Goal: Task Accomplishment & Management: Manage account settings

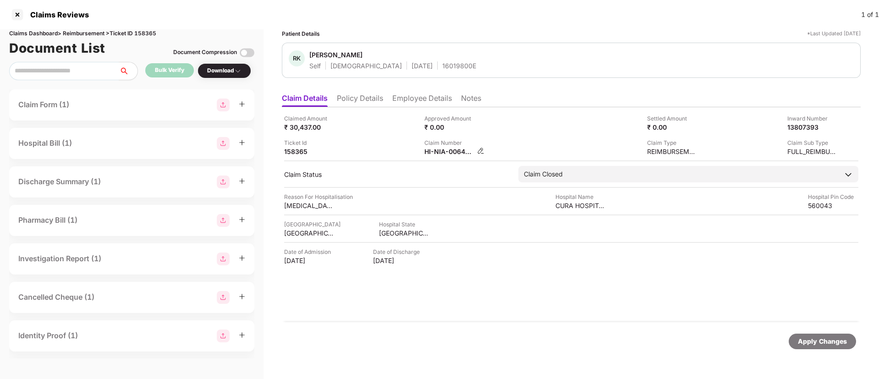
click at [480, 149] on img at bounding box center [480, 150] width 7 height 7
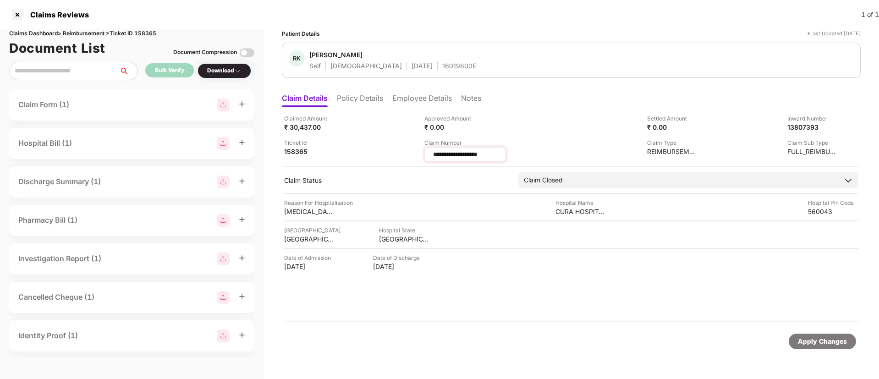
click at [498, 154] on input "**********" at bounding box center [465, 155] width 66 height 10
drag, startPoint x: 492, startPoint y: 155, endPoint x: 425, endPoint y: 154, distance: 67.4
click at [425, 154] on div "**********" at bounding box center [465, 154] width 82 height 15
type input "**********"
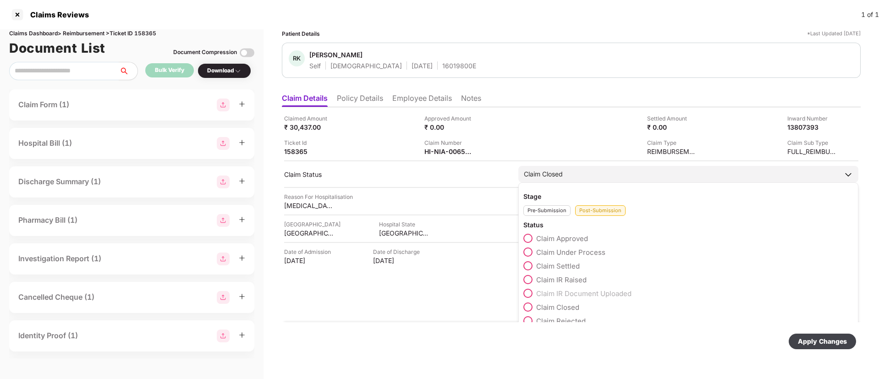
click at [525, 240] on span at bounding box center [527, 238] width 9 height 9
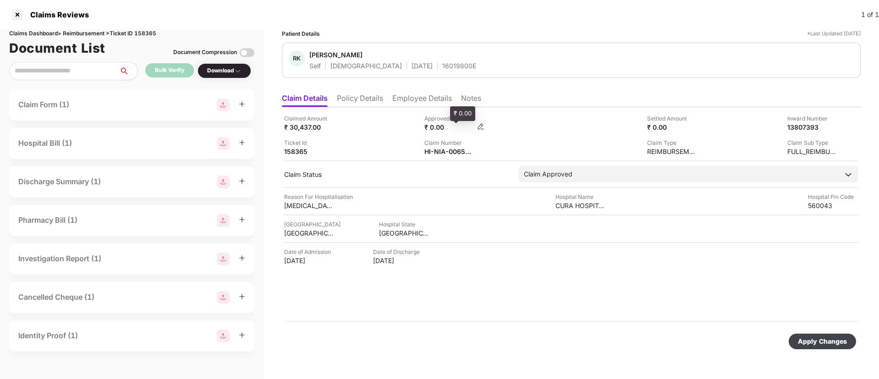
click at [477, 125] on img at bounding box center [480, 126] width 7 height 7
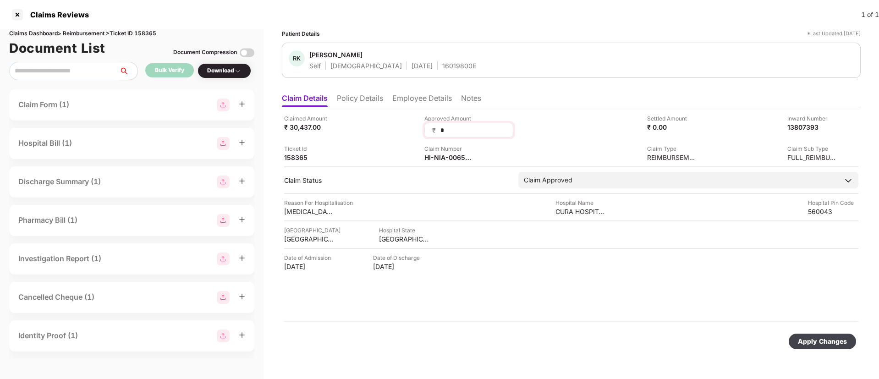
drag, startPoint x: 458, startPoint y: 131, endPoint x: 429, endPoint y: 130, distance: 28.9
click at [429, 130] on div "₹ *" at bounding box center [468, 130] width 89 height 15
type input "*****"
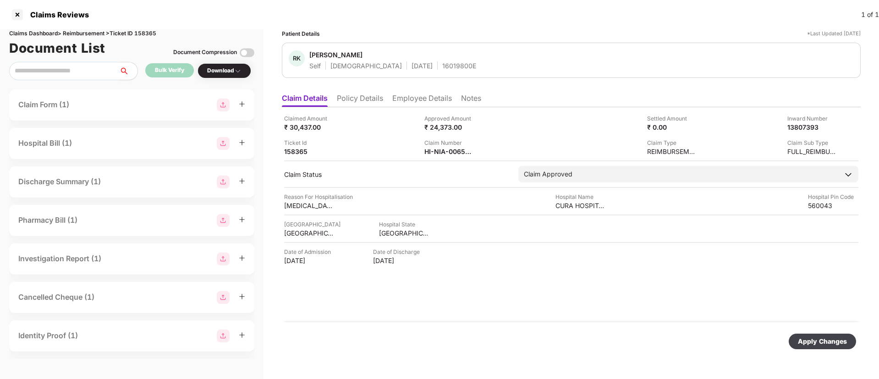
click at [817, 340] on div "Apply Changes" at bounding box center [822, 341] width 49 height 10
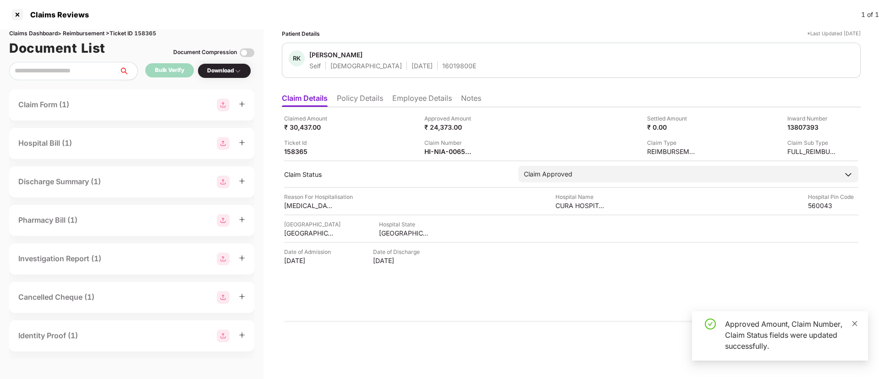
click at [853, 323] on icon "close" at bounding box center [854, 323] width 6 height 6
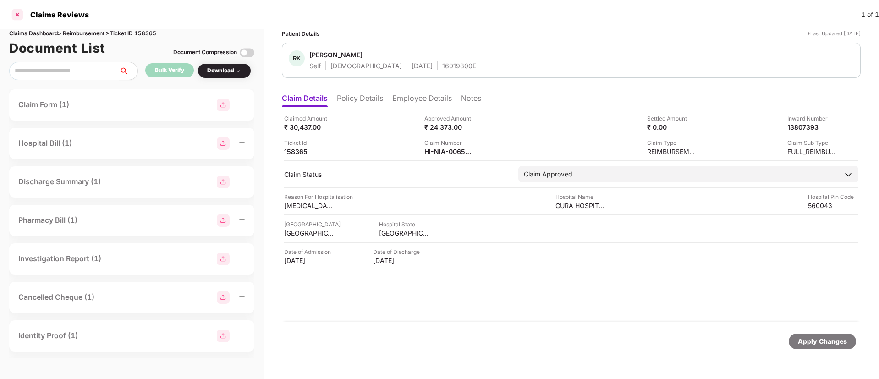
drag, startPoint x: 21, startPoint y: 13, endPoint x: 16, endPoint y: 19, distance: 7.2
click at [16, 19] on div at bounding box center [17, 14] width 15 height 15
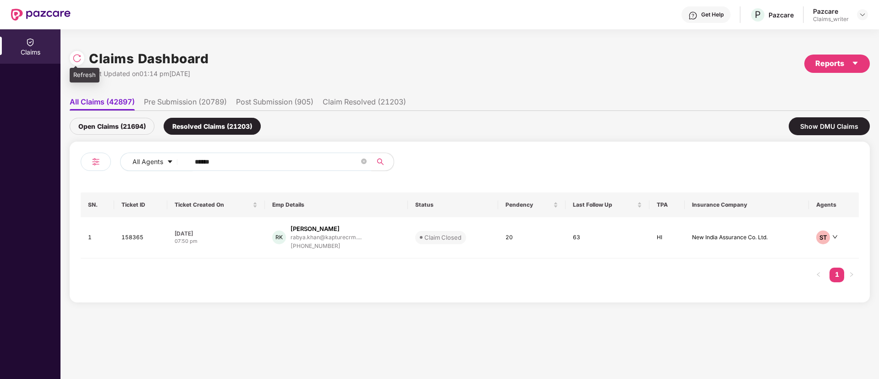
click at [79, 59] on img at bounding box center [76, 58] width 9 height 9
click at [131, 235] on td "158365" at bounding box center [140, 237] width 52 height 41
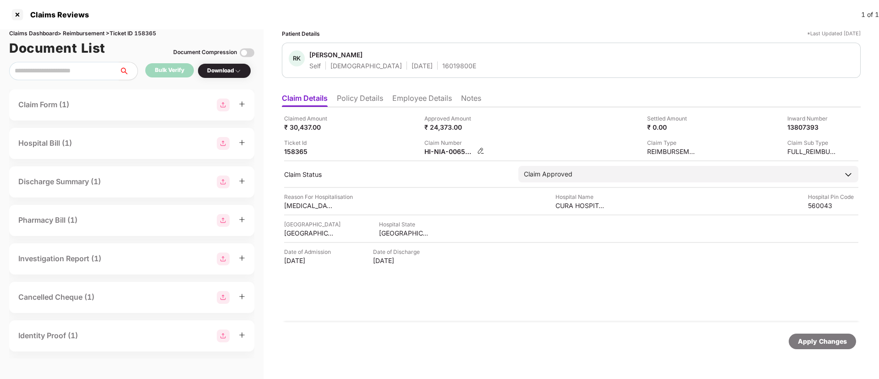
click at [482, 150] on img at bounding box center [480, 150] width 7 height 7
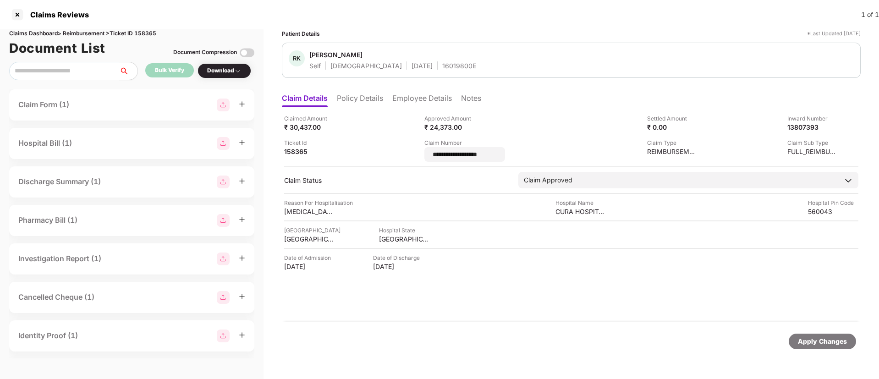
drag, startPoint x: 508, startPoint y: 157, endPoint x: 415, endPoint y: 154, distance: 93.5
click at [415, 154] on div "**********" at bounding box center [571, 138] width 574 height 48
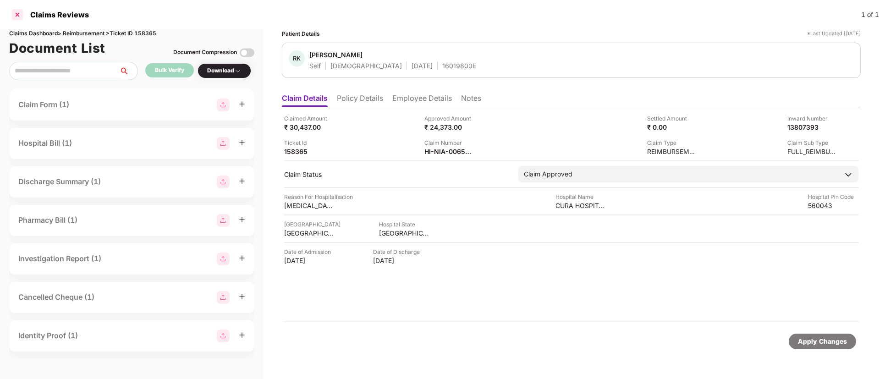
click at [16, 14] on div at bounding box center [17, 14] width 15 height 15
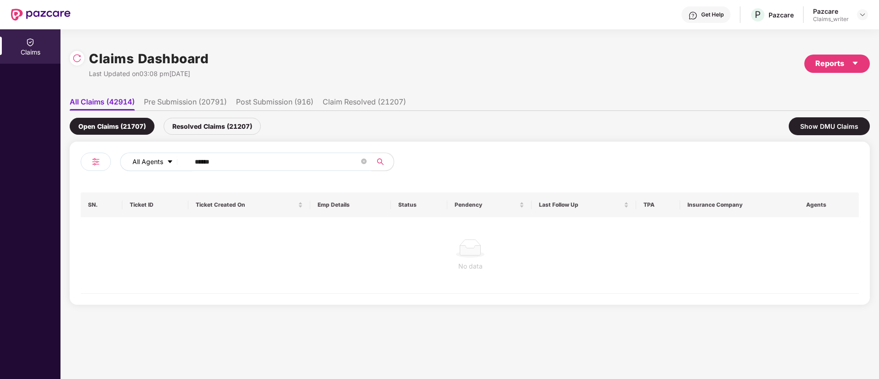
drag, startPoint x: 244, startPoint y: 165, endPoint x: 172, endPoint y: 164, distance: 71.9
click at [173, 164] on div "All Agents ******" at bounding box center [353, 162] width 467 height 18
paste input "text"
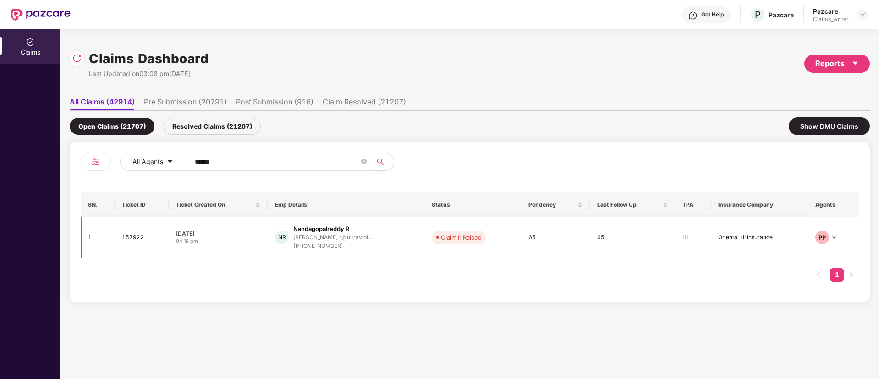
type input "******"
click at [132, 240] on td "157922" at bounding box center [142, 237] width 54 height 41
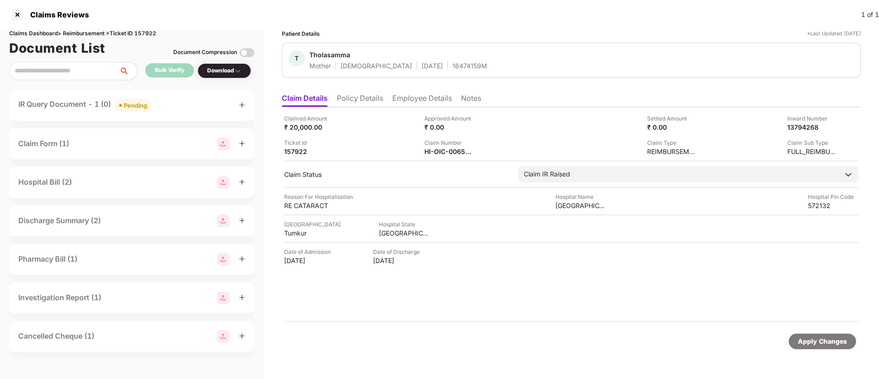
click at [481, 105] on li "Notes" at bounding box center [471, 99] width 20 height 13
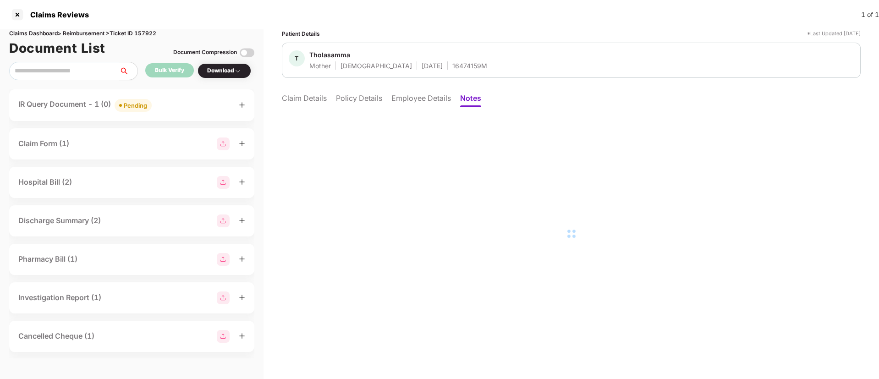
click at [477, 103] on li "Notes" at bounding box center [470, 99] width 21 height 13
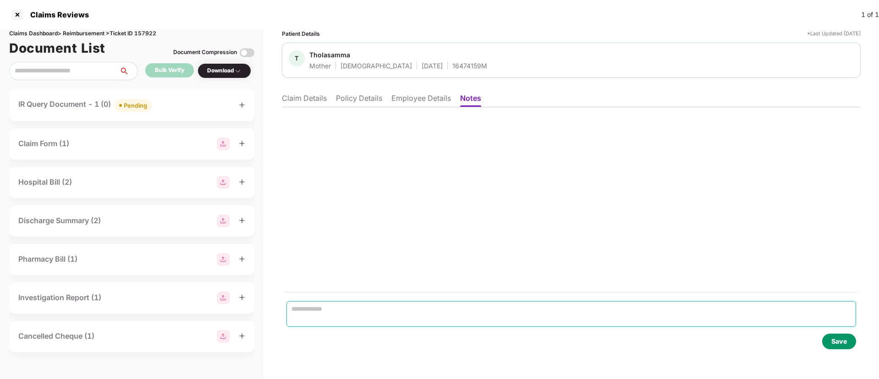
click at [357, 309] on textarea at bounding box center [570, 314] width 569 height 26
paste textarea "**********"
type textarea "**********"
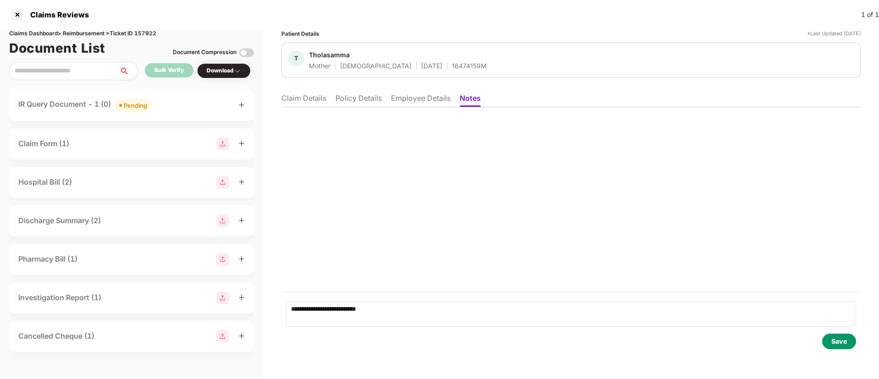
click at [838, 347] on div "Save" at bounding box center [839, 341] width 34 height 16
click at [317, 107] on div "Query documents not enclosed [DATE] 03:11 | by You" at bounding box center [570, 200] width 579 height 186
click at [318, 94] on li "Claim Details" at bounding box center [303, 99] width 45 height 13
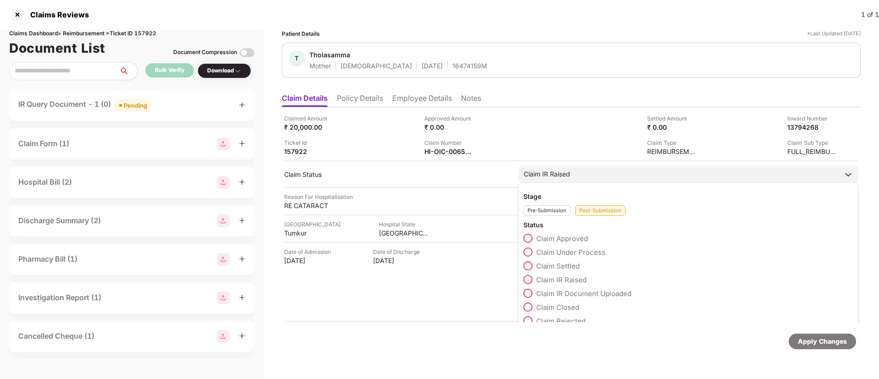
click at [597, 213] on div "Post-Submission" at bounding box center [600, 210] width 50 height 11
click at [530, 305] on span at bounding box center [527, 306] width 9 height 9
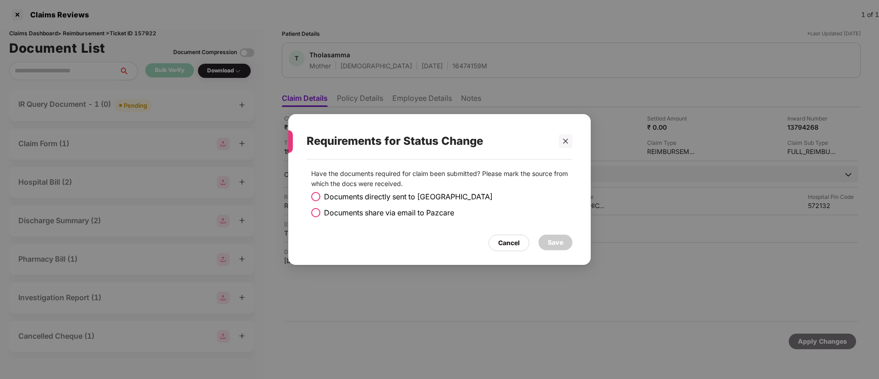
click at [318, 214] on span at bounding box center [315, 212] width 9 height 9
click at [547, 243] on div "Save" at bounding box center [555, 243] width 34 height 16
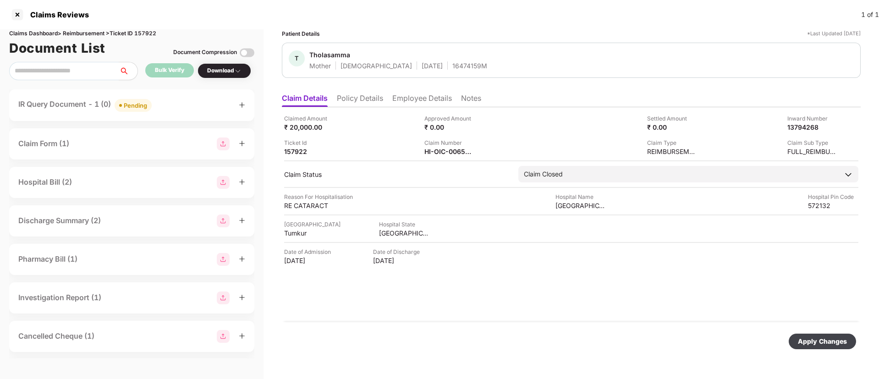
click at [822, 343] on div "Apply Changes" at bounding box center [822, 341] width 49 height 10
click at [854, 334] on icon "close" at bounding box center [854, 334] width 5 height 5
click at [18, 14] on div at bounding box center [17, 14] width 15 height 15
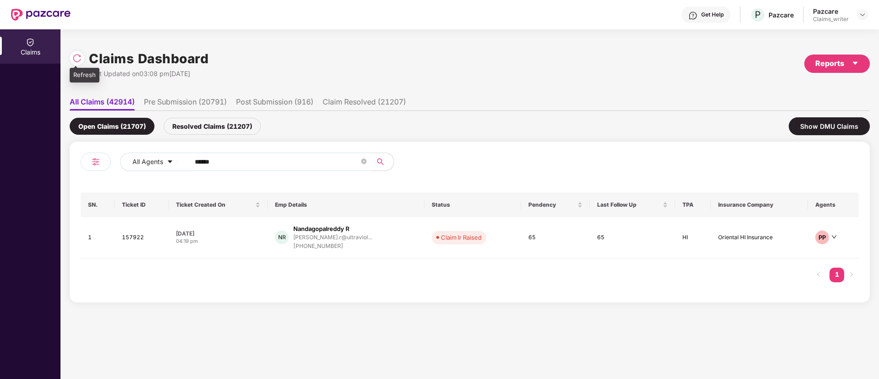
click at [79, 60] on img at bounding box center [76, 58] width 9 height 9
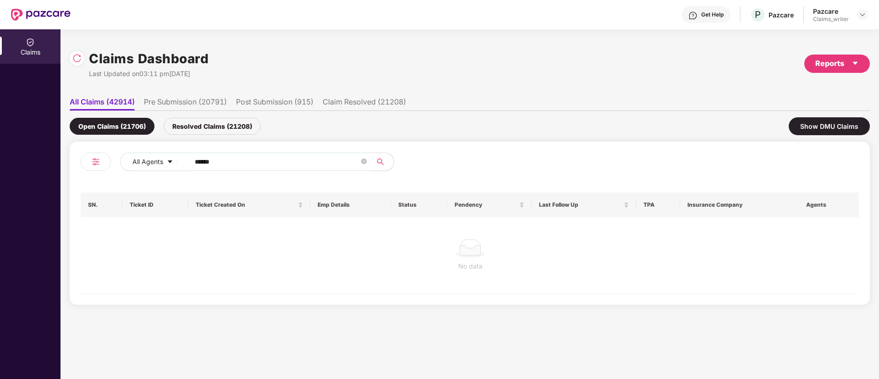
drag, startPoint x: 235, startPoint y: 166, endPoint x: 186, endPoint y: 161, distance: 49.2
click at [186, 161] on span "******" at bounding box center [278, 162] width 188 height 18
paste input "text"
drag, startPoint x: 230, startPoint y: 163, endPoint x: 156, endPoint y: 155, distance: 74.2
click at [156, 155] on div "All Agents ******" at bounding box center [353, 162] width 467 height 18
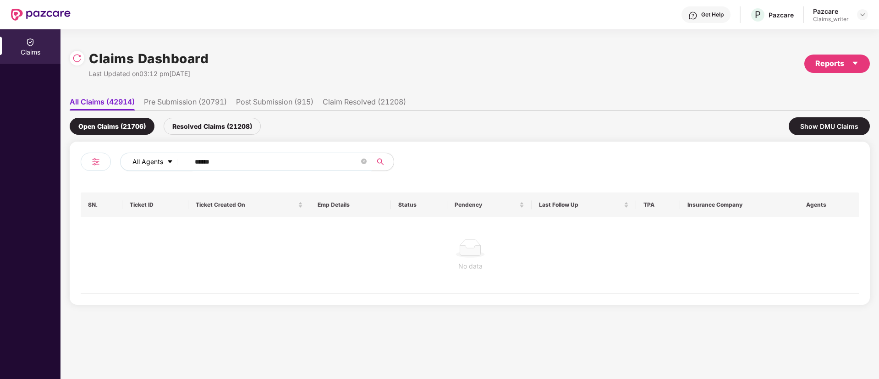
paste input "text"
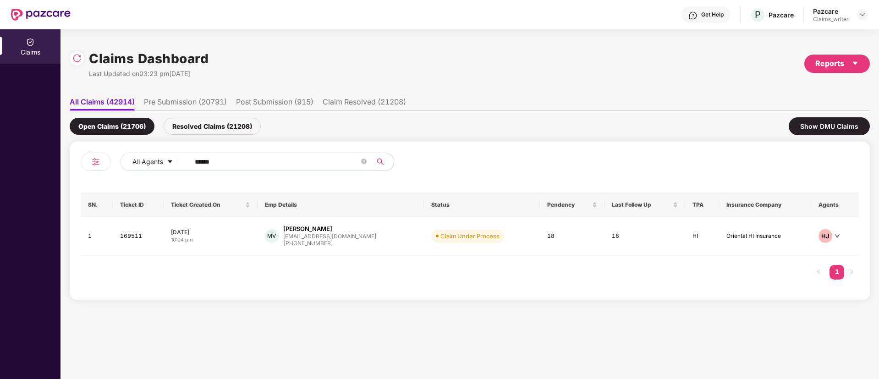
type input "******"
click at [132, 241] on td "169511" at bounding box center [138, 236] width 51 height 38
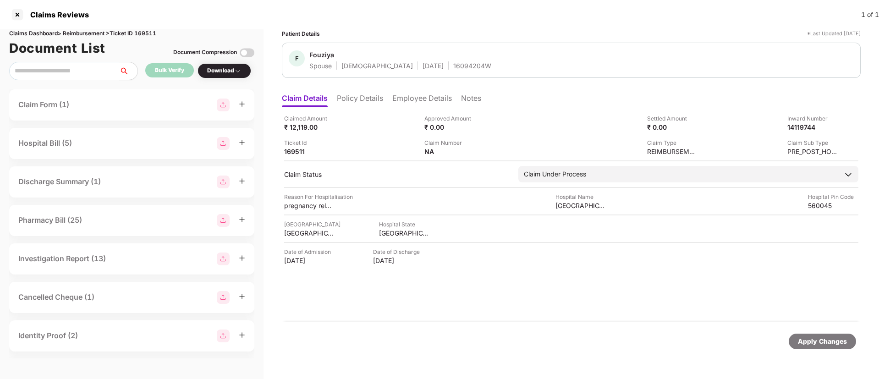
click at [226, 72] on div "Download" at bounding box center [224, 70] width 34 height 9
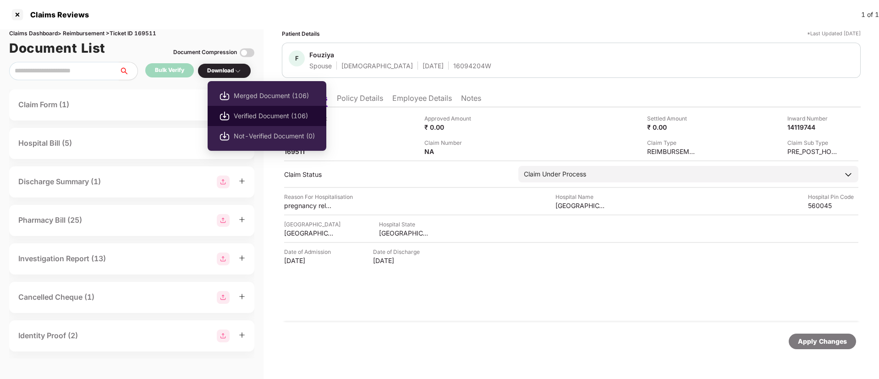
click at [275, 116] on span "Verified Document (106)" at bounding box center [274, 116] width 81 height 10
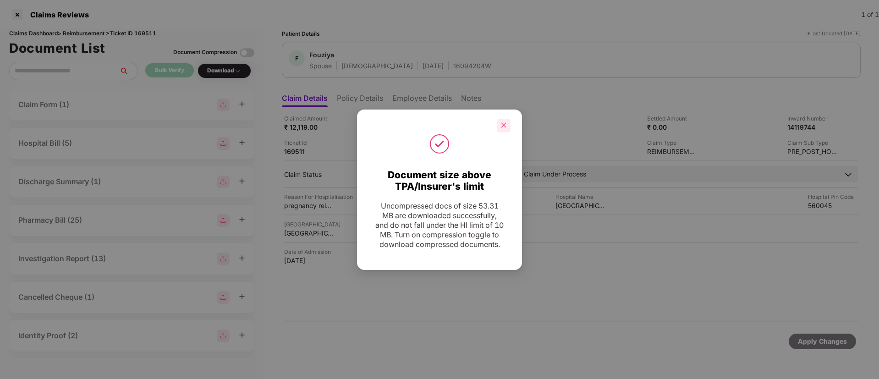
click at [507, 122] on div at bounding box center [504, 126] width 14 height 14
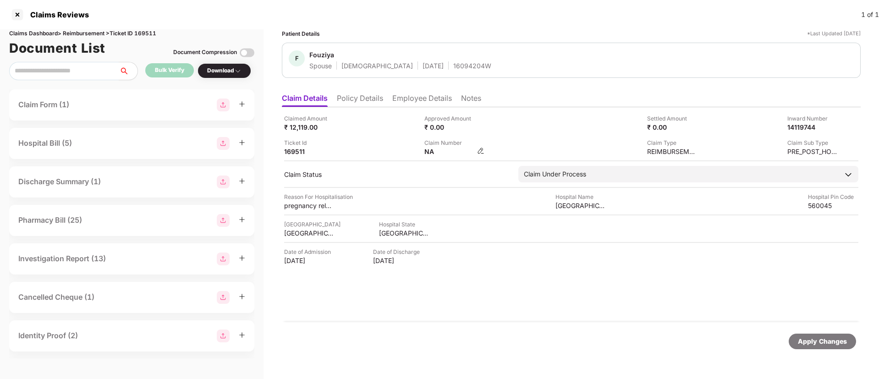
click at [478, 151] on img at bounding box center [480, 150] width 7 height 7
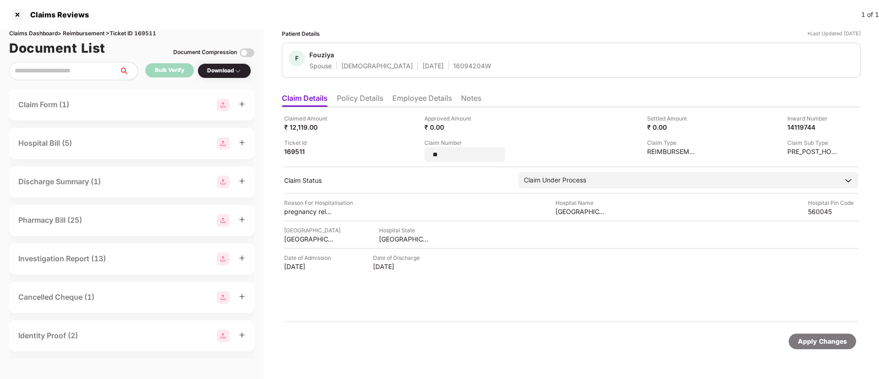
drag, startPoint x: 460, startPoint y: 159, endPoint x: 398, endPoint y: 159, distance: 62.3
click at [398, 159] on div "Claimed Amount ₹ 12,119.00 Approved Amount ₹ 0.00 Settled Amount ₹ 0.00 Inward …" at bounding box center [571, 138] width 574 height 48
type input "**********"
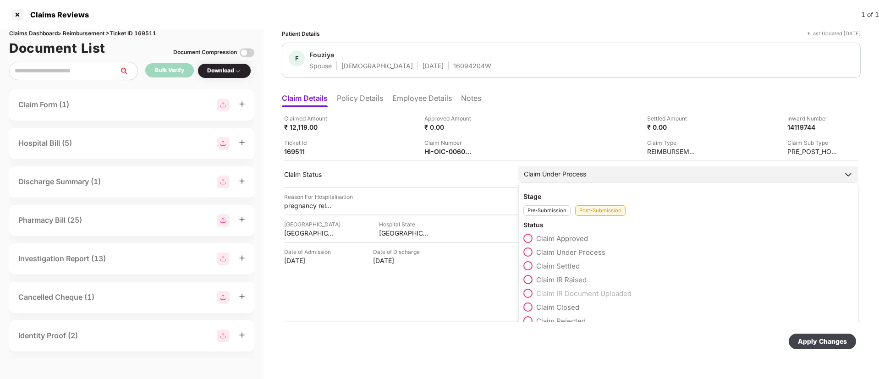
click at [530, 234] on span at bounding box center [527, 238] width 9 height 9
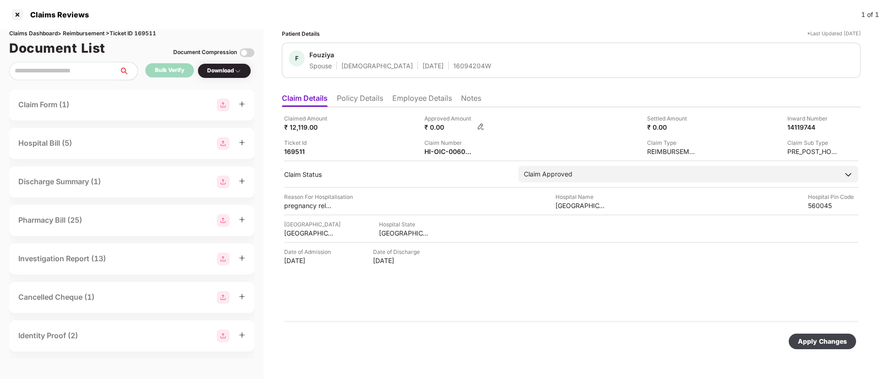
click at [476, 129] on div "₹ 0.00" at bounding box center [454, 127] width 60 height 9
click at [482, 129] on img at bounding box center [480, 126] width 7 height 7
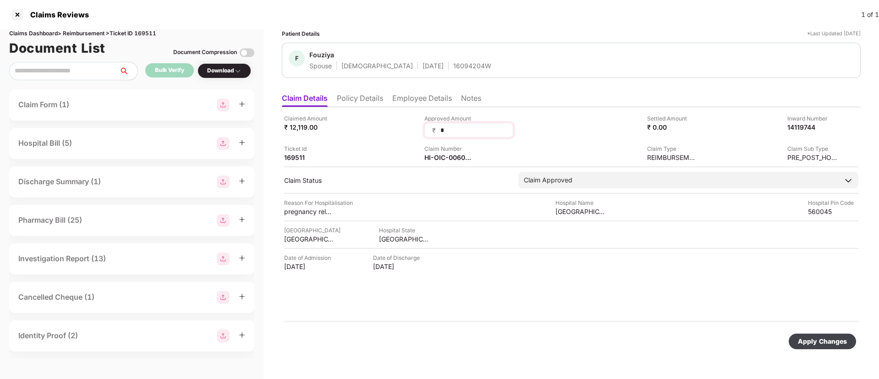
drag, startPoint x: 459, startPoint y: 130, endPoint x: 425, endPoint y: 130, distance: 33.4
click at [425, 130] on div "₹ *" at bounding box center [468, 130] width 89 height 15
type input "*****"
click at [820, 336] on div "Apply Changes" at bounding box center [822, 341] width 49 height 10
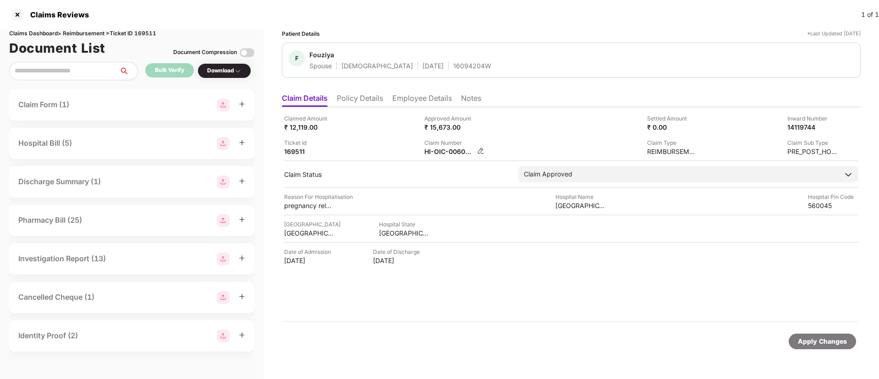
click at [480, 151] on img at bounding box center [480, 150] width 7 height 7
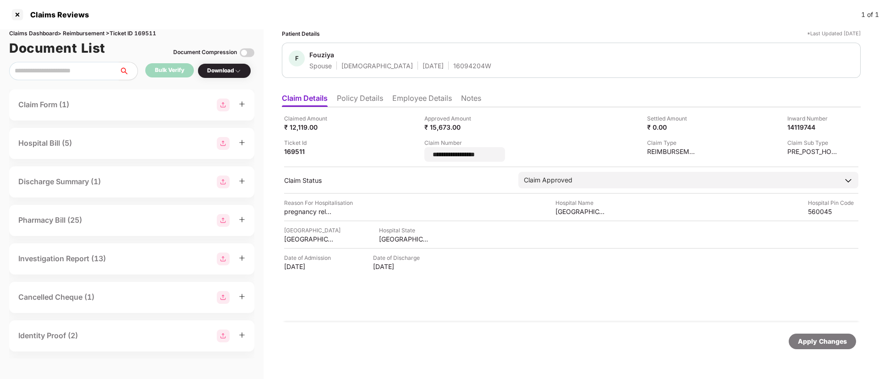
drag, startPoint x: 507, startPoint y: 156, endPoint x: 415, endPoint y: 155, distance: 92.1
click at [415, 155] on div "**********" at bounding box center [571, 138] width 574 height 48
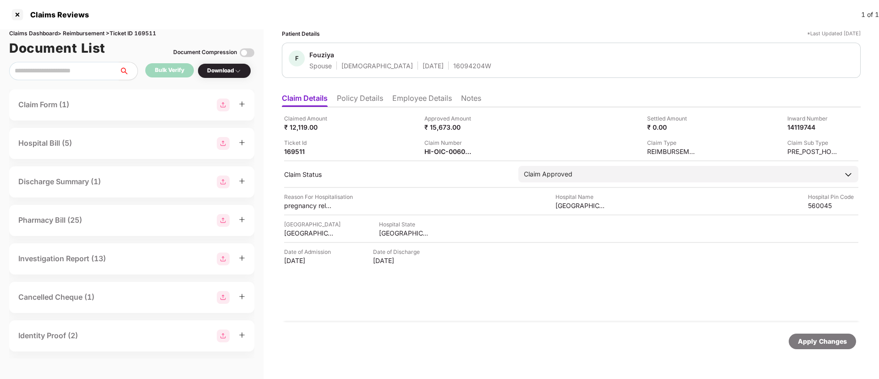
click at [440, 100] on li "Employee Details" at bounding box center [422, 99] width 60 height 13
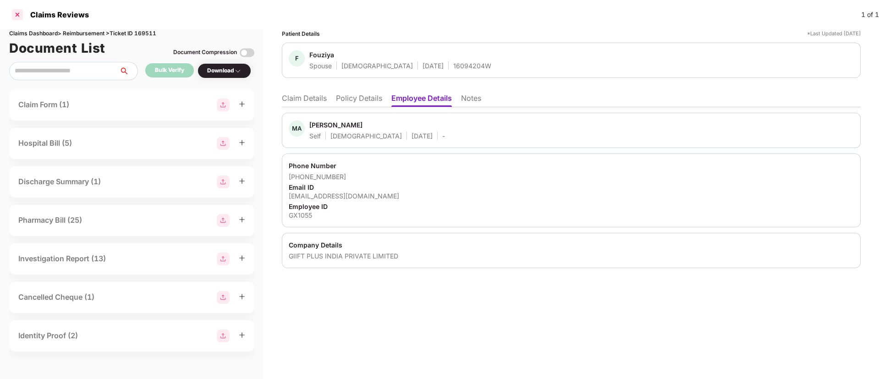
click at [18, 17] on div at bounding box center [17, 14] width 15 height 15
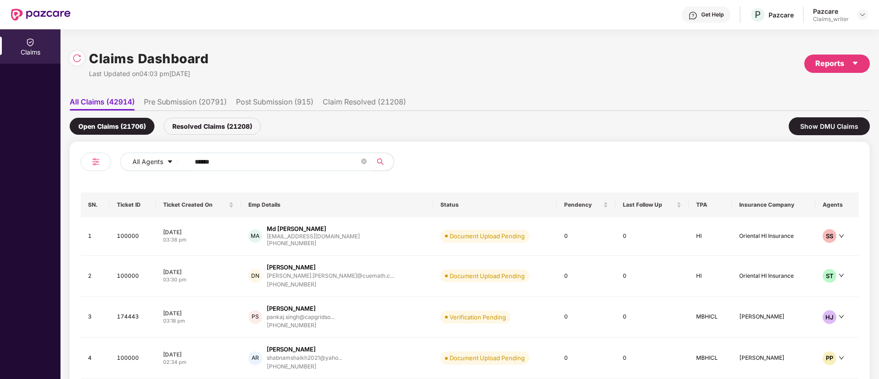
click at [75, 54] on img at bounding box center [76, 58] width 9 height 9
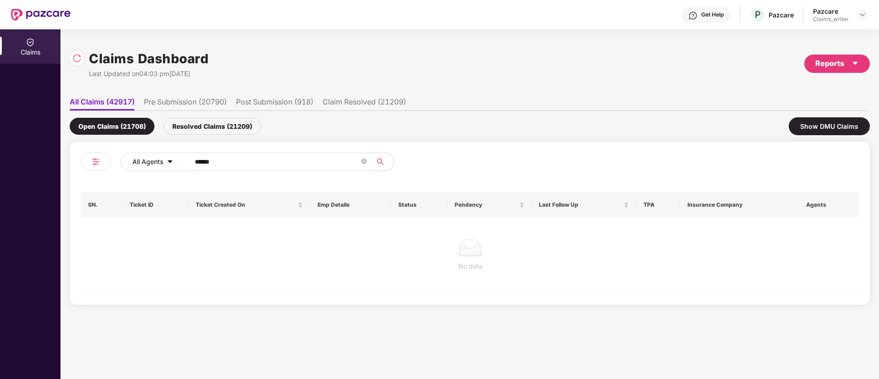
drag, startPoint x: 230, startPoint y: 164, endPoint x: 166, endPoint y: 164, distance: 63.7
click at [166, 164] on div "All Agents ******" at bounding box center [353, 162] width 467 height 18
paste input "text"
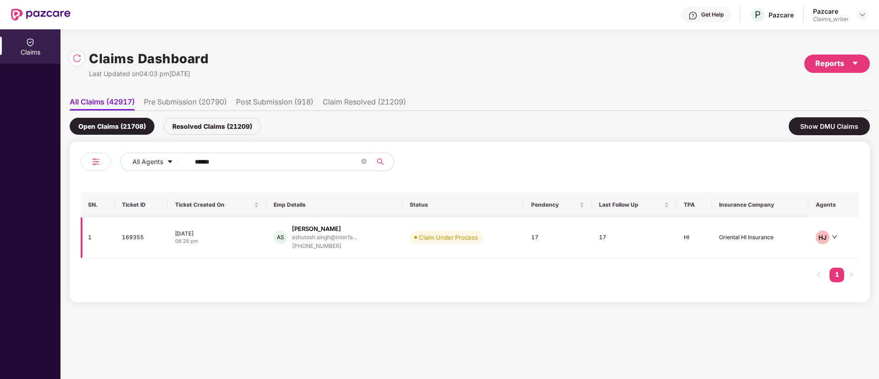
type input "******"
click at [119, 239] on td "169355" at bounding box center [142, 237] width 54 height 41
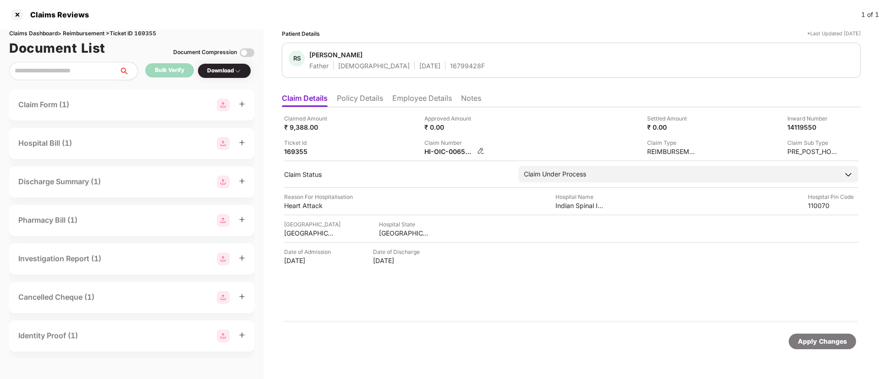
click at [483, 149] on img at bounding box center [480, 150] width 7 height 7
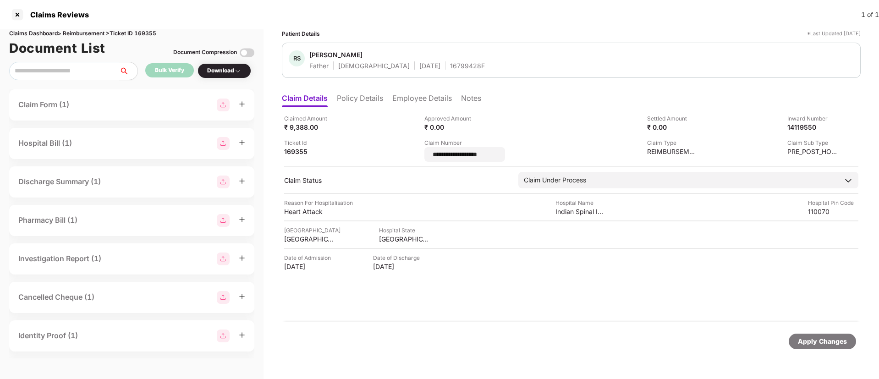
drag, startPoint x: 493, startPoint y: 153, endPoint x: 418, endPoint y: 158, distance: 75.3
click at [418, 158] on div "**********" at bounding box center [571, 138] width 574 height 48
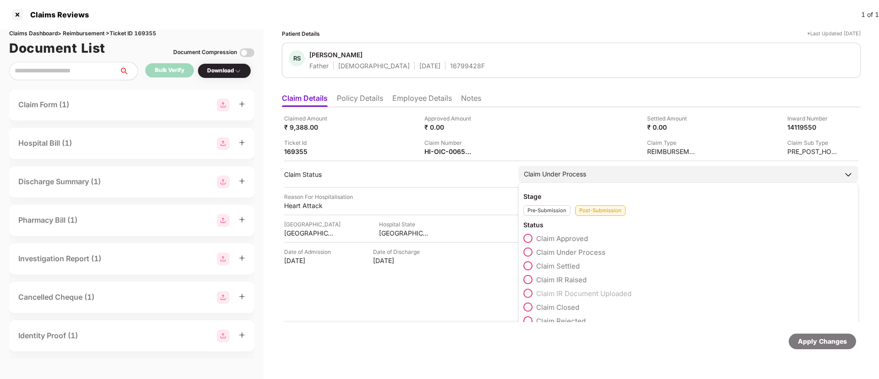
click at [529, 239] on span at bounding box center [527, 238] width 9 height 9
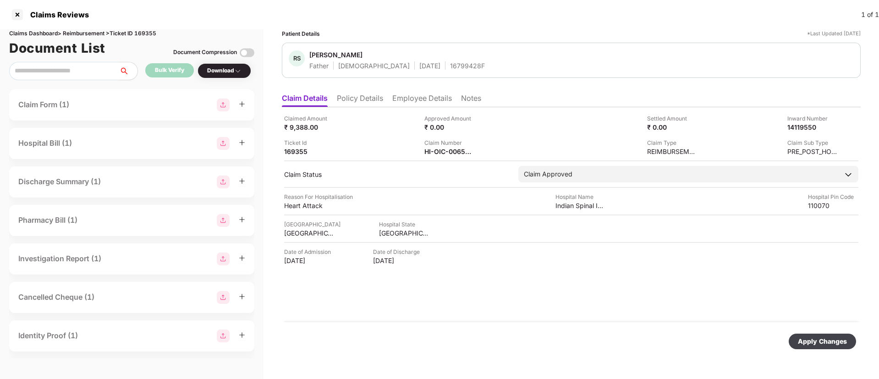
click at [480, 126] on div "Approved Amount ₹ 0.00" at bounding box center [490, 122] width 133 height 17
click at [479, 124] on img at bounding box center [480, 126] width 7 height 7
drag, startPoint x: 459, startPoint y: 135, endPoint x: 444, endPoint y: 131, distance: 16.1
click at [478, 123] on img at bounding box center [480, 126] width 7 height 7
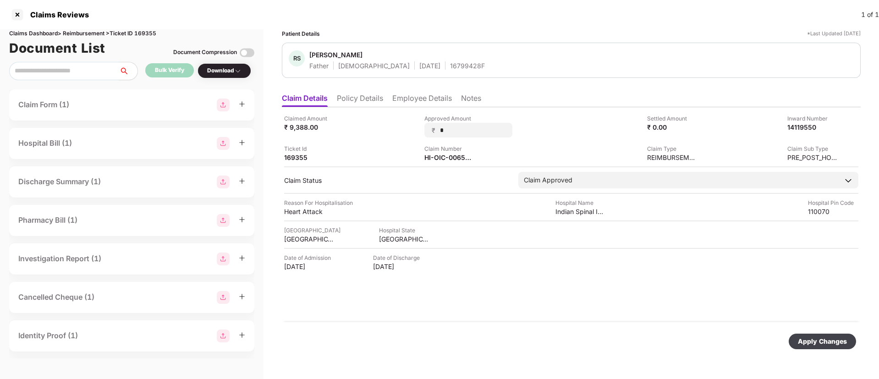
drag, startPoint x: 483, startPoint y: 127, endPoint x: 424, endPoint y: 126, distance: 59.1
click at [424, 126] on div "Claimed Amount ₹ 9,388.00 Approved Amount ₹ * Settled Amount ₹ 0.00 Inward Numb…" at bounding box center [571, 138] width 574 height 48
type input "****"
click at [826, 346] on div "Apply Changes" at bounding box center [822, 341] width 49 height 10
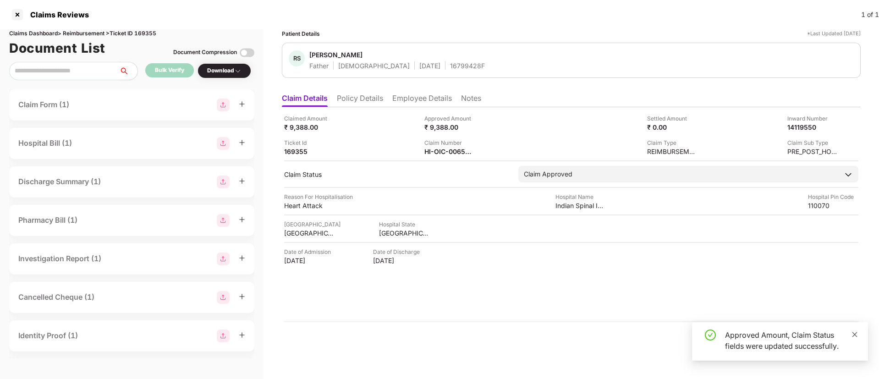
click at [852, 335] on icon "close" at bounding box center [854, 334] width 6 height 6
click at [21, 16] on div at bounding box center [17, 14] width 15 height 15
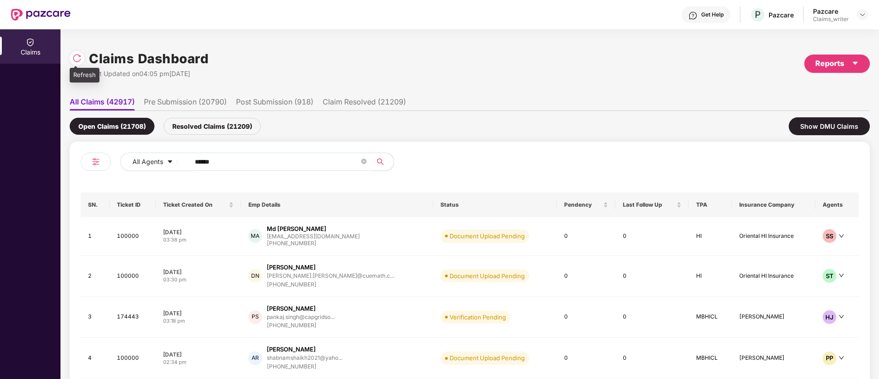
click at [76, 52] on div at bounding box center [77, 58] width 15 height 15
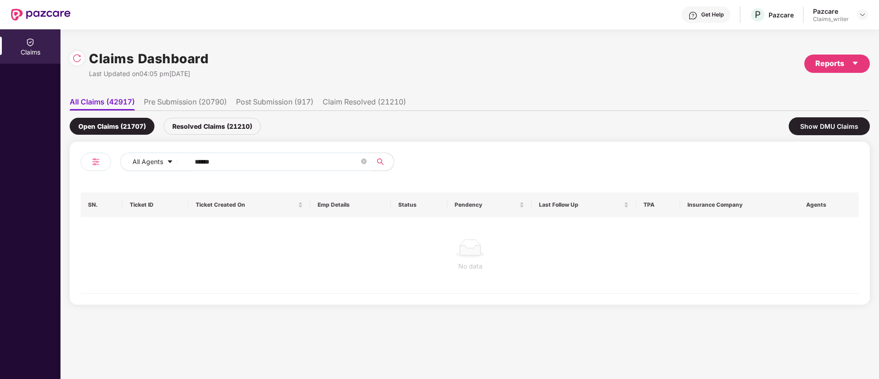
click at [196, 137] on div "Open Claims (21707) Resolved Claims (21210) Show DMU Claims" at bounding box center [470, 126] width 800 height 31
click at [195, 127] on div "Resolved Claims (21210)" at bounding box center [212, 126] width 97 height 17
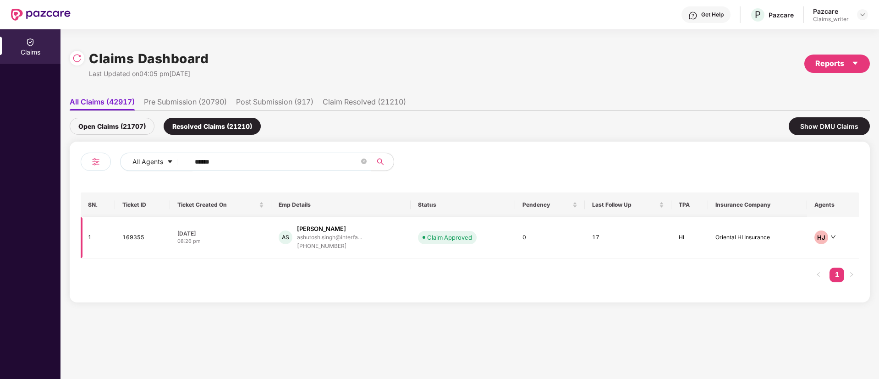
click at [138, 236] on td "169355" at bounding box center [142, 237] width 55 height 41
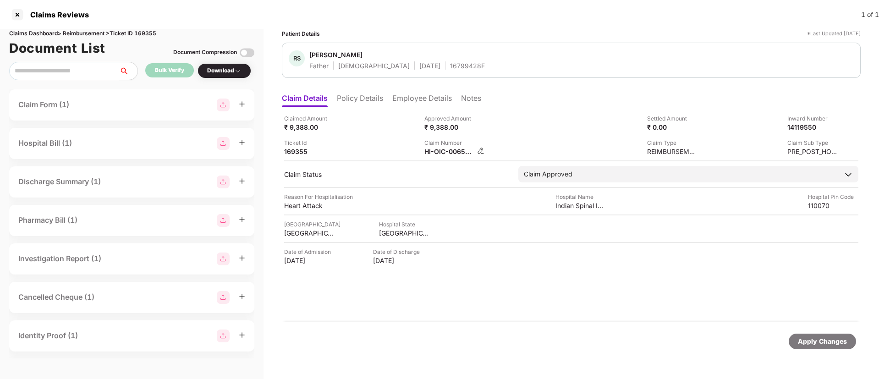
click at [483, 152] on img at bounding box center [480, 150] width 7 height 7
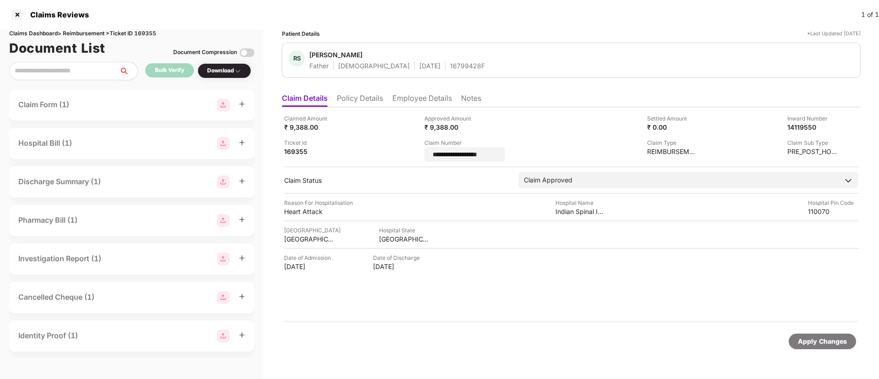
drag, startPoint x: 503, startPoint y: 155, endPoint x: 421, endPoint y: 160, distance: 82.1
click at [421, 160] on div "**********" at bounding box center [571, 138] width 574 height 48
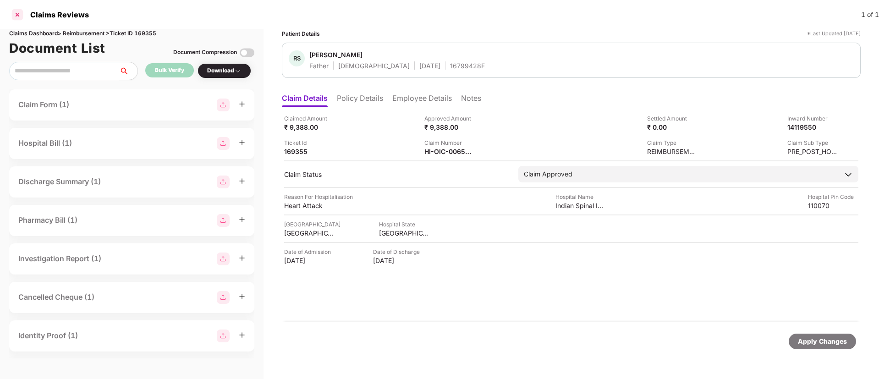
click at [22, 12] on div at bounding box center [17, 14] width 15 height 15
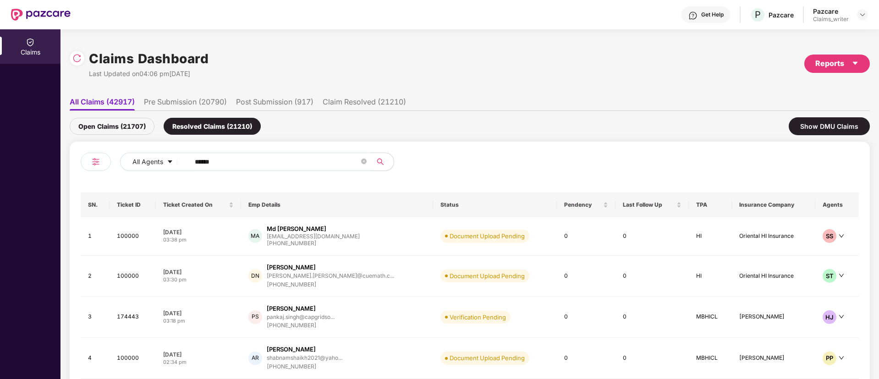
click at [129, 123] on div "Open Claims (21707)" at bounding box center [112, 126] width 85 height 17
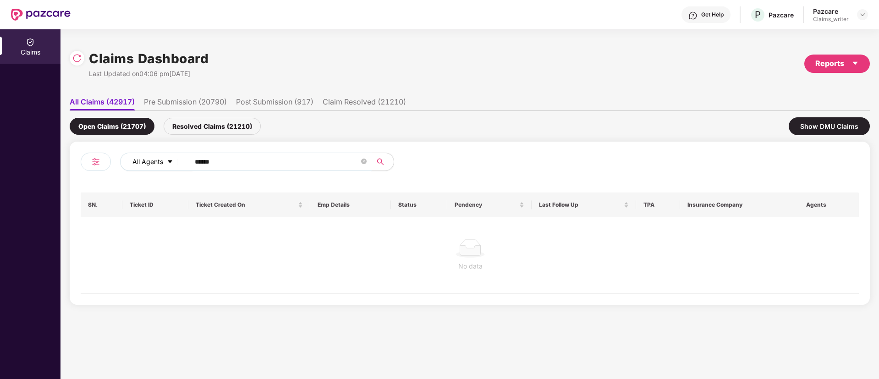
drag, startPoint x: 210, startPoint y: 171, endPoint x: 162, endPoint y: 163, distance: 48.7
click at [162, 163] on div "All Agents ******" at bounding box center [353, 162] width 467 height 18
paste input "text"
type input "******"
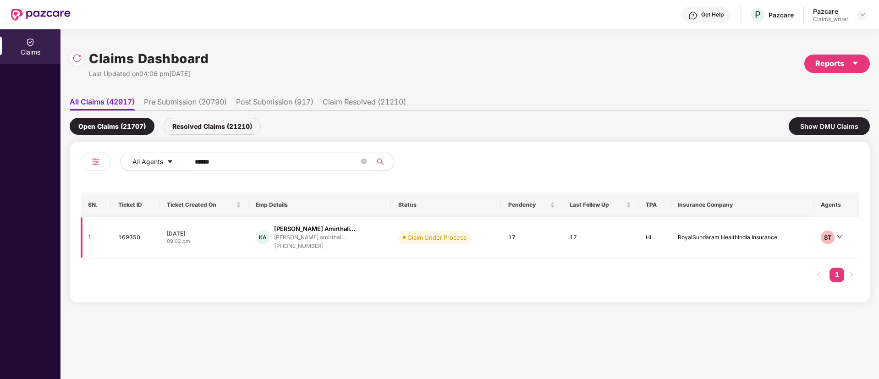
click at [130, 235] on td "169350" at bounding box center [135, 237] width 48 height 41
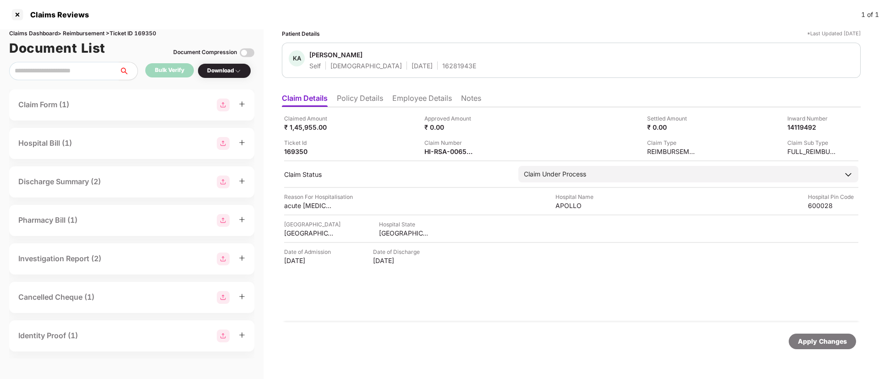
click at [488, 148] on div "Claim Number HI-RSA-006587283(0)" at bounding box center [490, 146] width 133 height 17
click at [479, 151] on div "Claim Number HI-RSA-006587283(0)" at bounding box center [490, 146] width 133 height 17
click at [485, 149] on div "Claim Number HI-RSA-006587283(0)" at bounding box center [490, 146] width 133 height 17
click at [481, 153] on img at bounding box center [480, 150] width 7 height 7
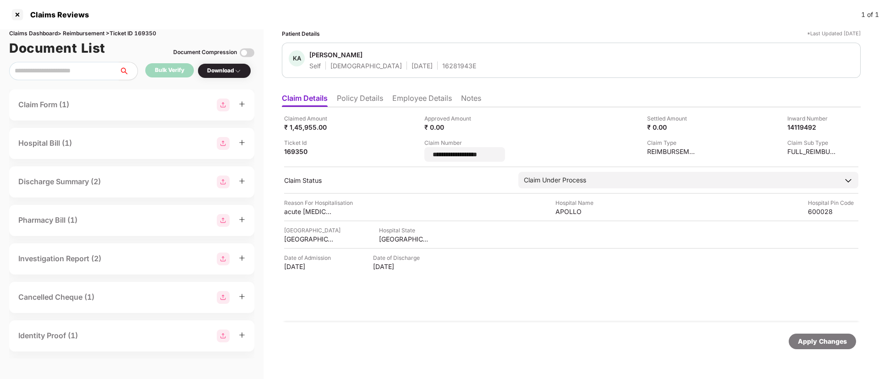
drag, startPoint x: 492, startPoint y: 155, endPoint x: 407, endPoint y: 154, distance: 85.2
click at [407, 154] on div "**********" at bounding box center [571, 138] width 574 height 48
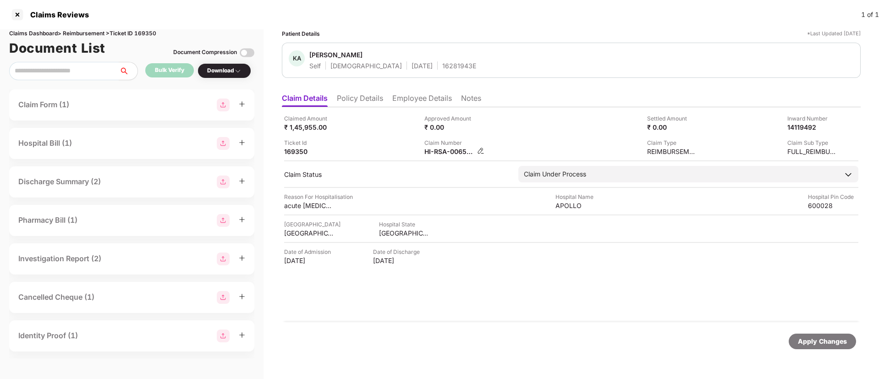
click at [479, 150] on img at bounding box center [480, 150] width 7 height 7
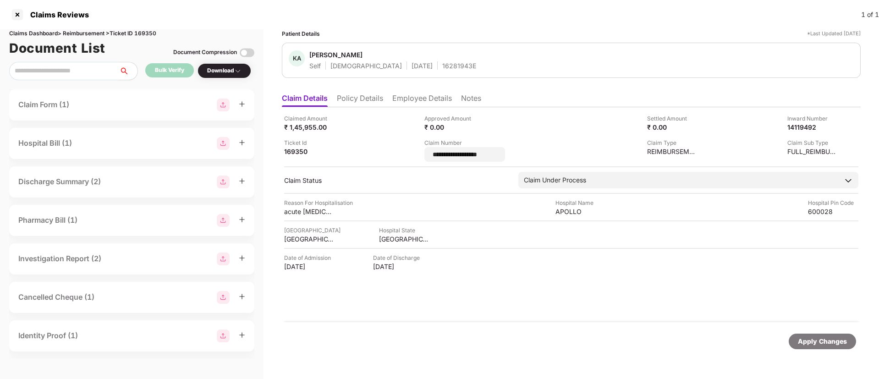
drag, startPoint x: 510, startPoint y: 155, endPoint x: 389, endPoint y: 150, distance: 120.6
click at [389, 150] on div "**********" at bounding box center [571, 138] width 574 height 48
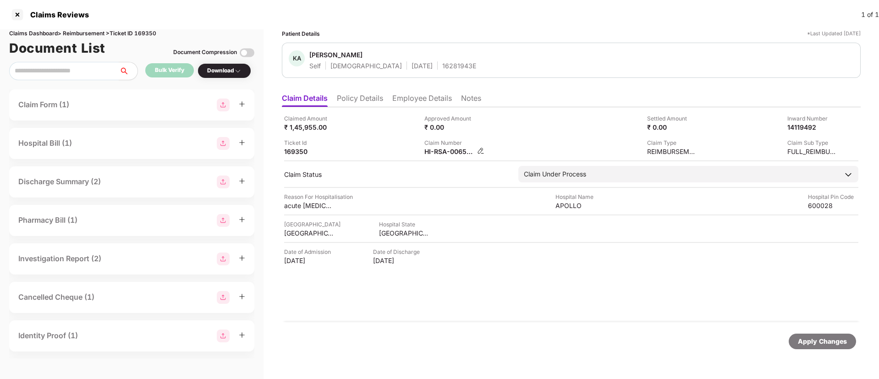
click at [482, 151] on img at bounding box center [480, 150] width 7 height 7
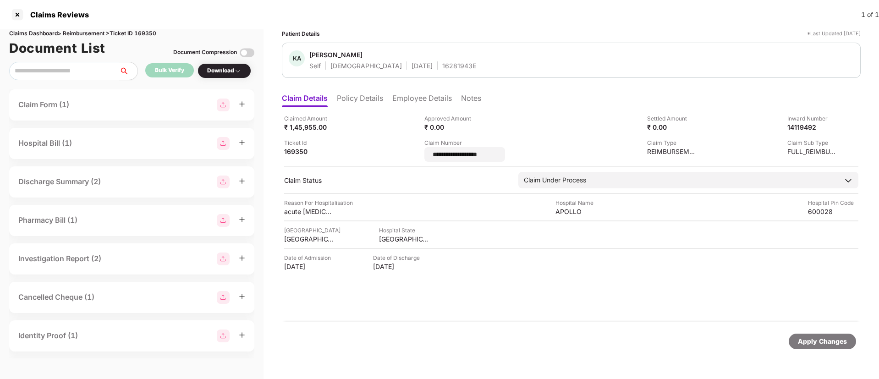
drag, startPoint x: 512, startPoint y: 157, endPoint x: 400, endPoint y: 150, distance: 112.0
click at [400, 150] on div "**********" at bounding box center [571, 138] width 574 height 48
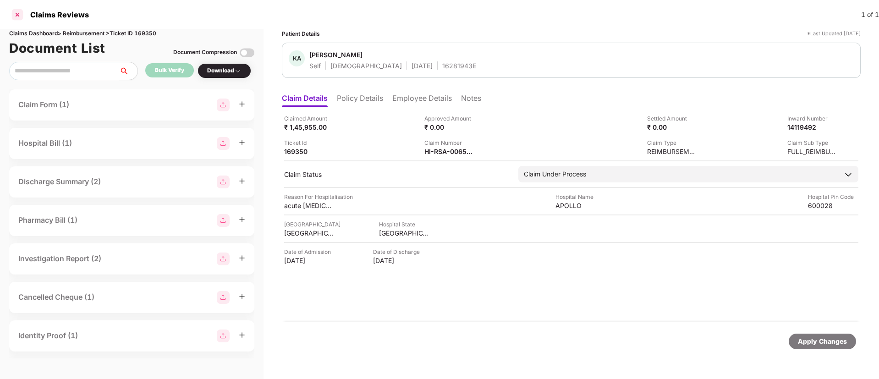
click at [19, 19] on div at bounding box center [17, 14] width 15 height 15
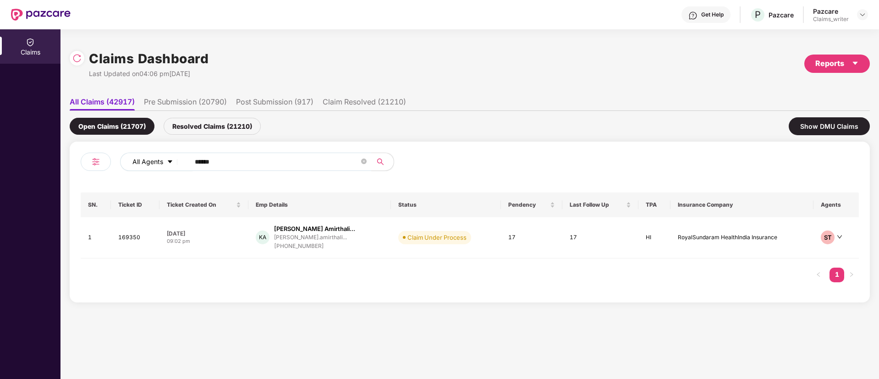
drag, startPoint x: 227, startPoint y: 168, endPoint x: 172, endPoint y: 162, distance: 55.3
click at [172, 162] on div "All Agents ******" at bounding box center [353, 162] width 467 height 18
drag, startPoint x: 230, startPoint y: 160, endPoint x: 153, endPoint y: 156, distance: 77.5
click at [153, 156] on div "All Agents ******" at bounding box center [353, 162] width 467 height 18
paste input "text"
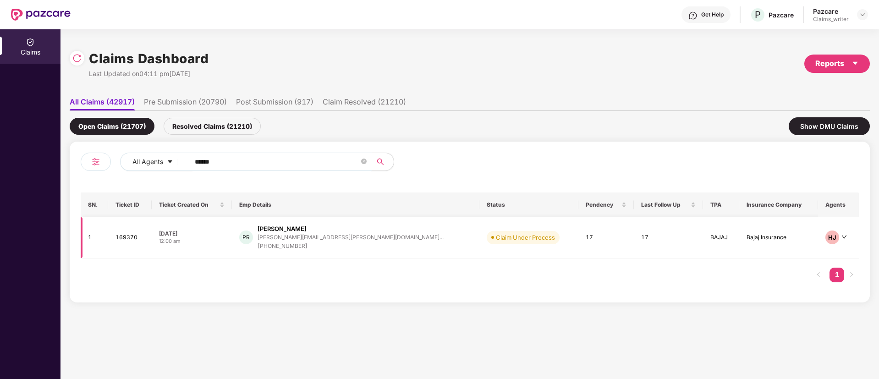
type input "******"
click at [127, 241] on td "169370" at bounding box center [130, 237] width 44 height 41
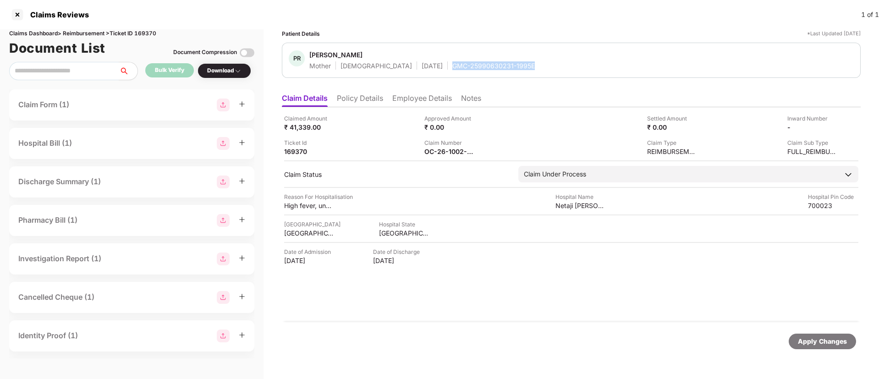
drag, startPoint x: 416, startPoint y: 66, endPoint x: 516, endPoint y: 67, distance: 99.4
click at [516, 67] on div "PR [PERSON_NAME] Mother [DEMOGRAPHIC_DATA] [DATE] GMC-25990630231-1995E" at bounding box center [571, 60] width 565 height 20
copy div "GMC-25990630231-1995E"
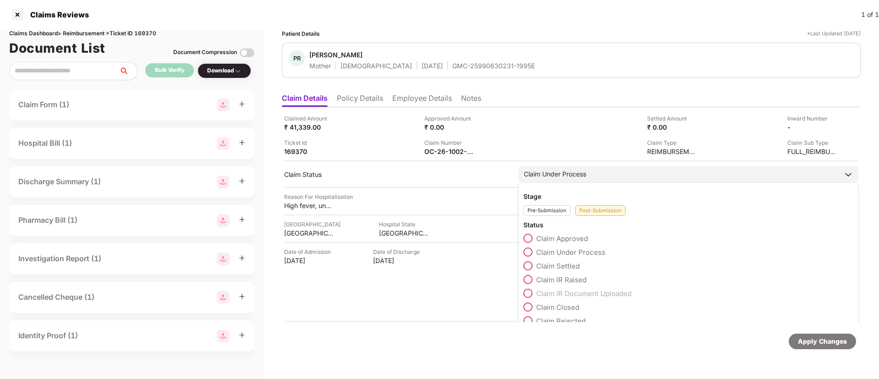
click at [530, 238] on span at bounding box center [527, 238] width 9 height 9
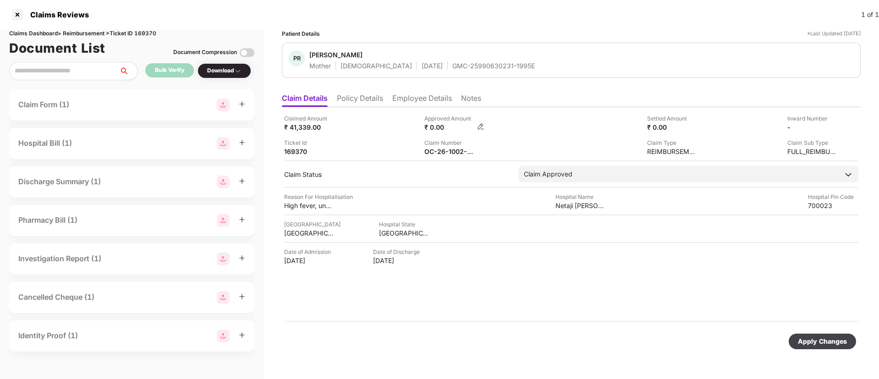
click at [478, 125] on img at bounding box center [480, 126] width 7 height 7
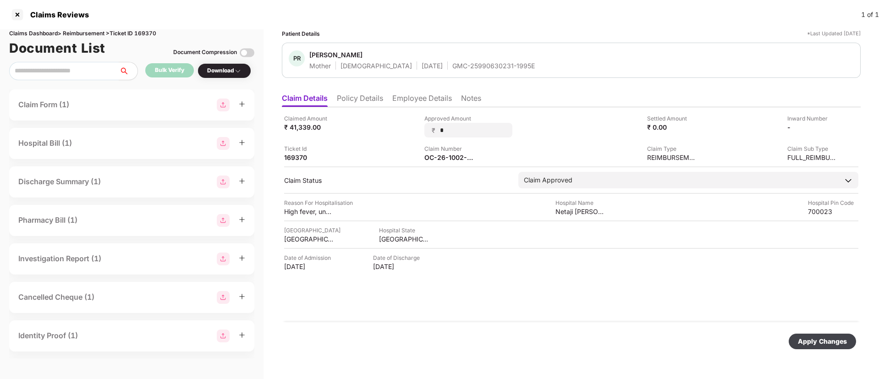
drag, startPoint x: 457, startPoint y: 131, endPoint x: 424, endPoint y: 126, distance: 33.3
click at [424, 126] on div "Claimed Amount ₹ 41,339.00 Approved Amount ₹ * Settled Amount ₹ 0.00 Inward Num…" at bounding box center [571, 138] width 574 height 48
type input "*****"
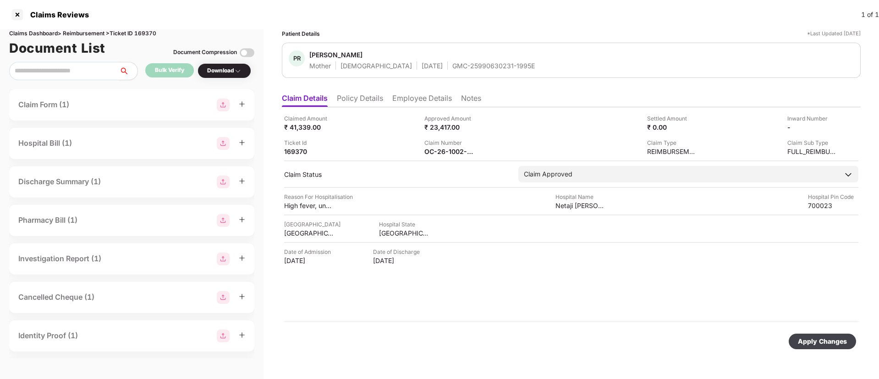
click at [805, 343] on div "Apply Changes" at bounding box center [822, 341] width 49 height 10
click at [859, 331] on div "Approved Amount, Claim Status fields were updated successfully." at bounding box center [780, 341] width 176 height 38
click at [859, 333] on div "Approved Amount, Claim Status fields were updated successfully." at bounding box center [780, 341] width 176 height 38
click at [854, 335] on icon "close" at bounding box center [854, 334] width 5 height 5
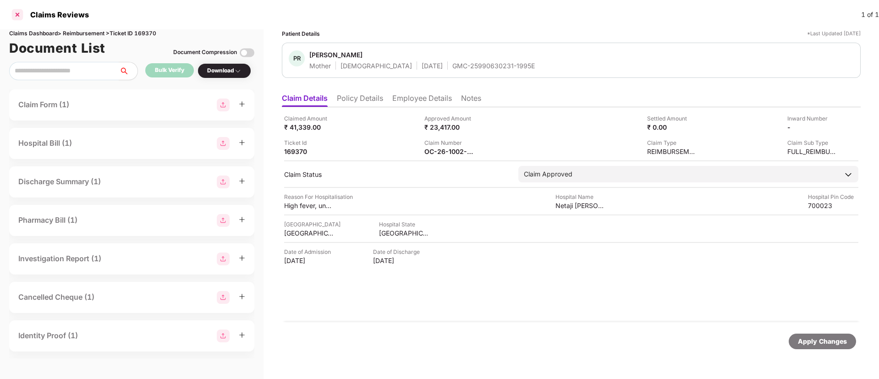
click at [16, 17] on div at bounding box center [17, 14] width 15 height 15
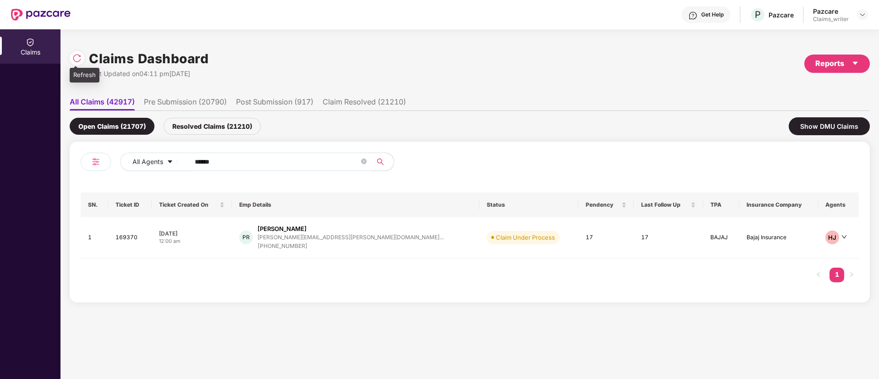
click at [76, 61] on img at bounding box center [76, 58] width 9 height 9
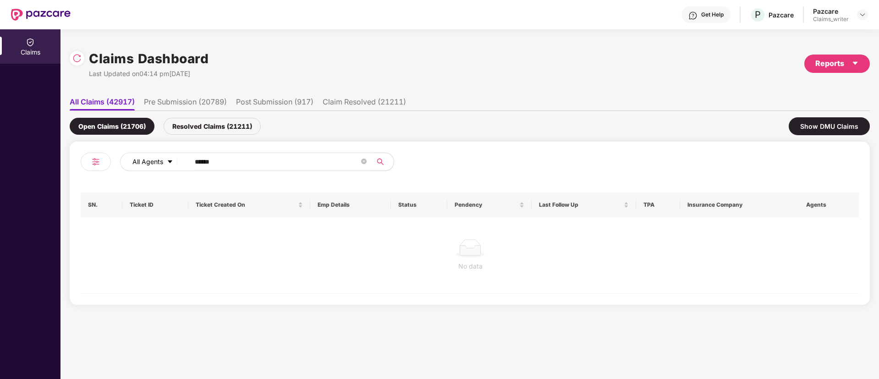
drag, startPoint x: 231, startPoint y: 159, endPoint x: 172, endPoint y: 159, distance: 59.1
click at [172, 160] on div "All Agents ******" at bounding box center [353, 162] width 467 height 18
paste input "text"
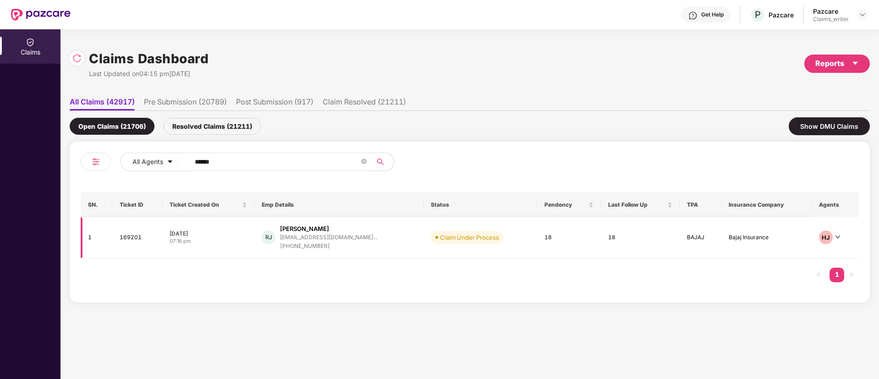
type input "******"
click at [119, 238] on td "169201" at bounding box center [137, 237] width 50 height 41
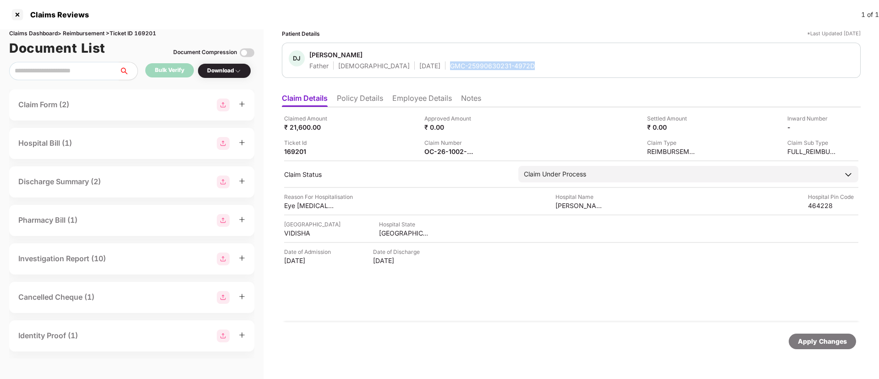
drag, startPoint x: 410, startPoint y: 68, endPoint x: 510, endPoint y: 68, distance: 100.3
click at [510, 68] on div "DJ [PERSON_NAME] Father [DEMOGRAPHIC_DATA] [DATE] GMC-25990630231-4972D" at bounding box center [571, 60] width 565 height 20
copy div "GMC-25990630231-4972D"
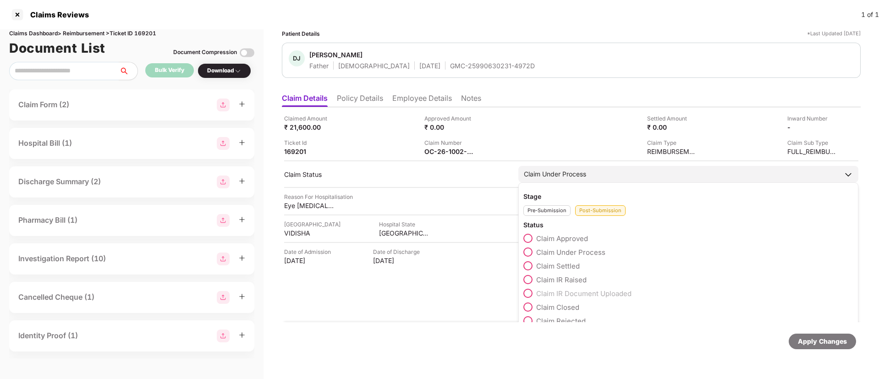
click at [534, 172] on div "Claim Under Process" at bounding box center [555, 174] width 62 height 10
click at [529, 242] on span at bounding box center [527, 238] width 9 height 9
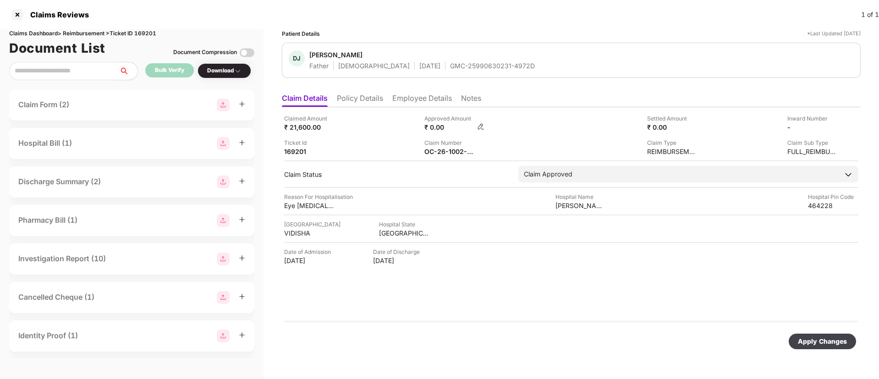
click at [479, 127] on img at bounding box center [480, 126] width 7 height 7
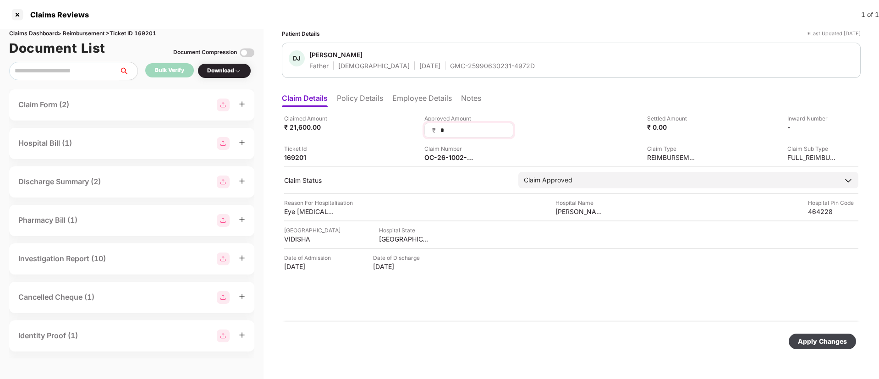
drag, startPoint x: 449, startPoint y: 133, endPoint x: 432, endPoint y: 130, distance: 17.8
click at [432, 130] on div "₹ *" at bounding box center [468, 130] width 89 height 15
type input "*****"
click at [809, 335] on div "Apply Changes" at bounding box center [821, 341] width 67 height 16
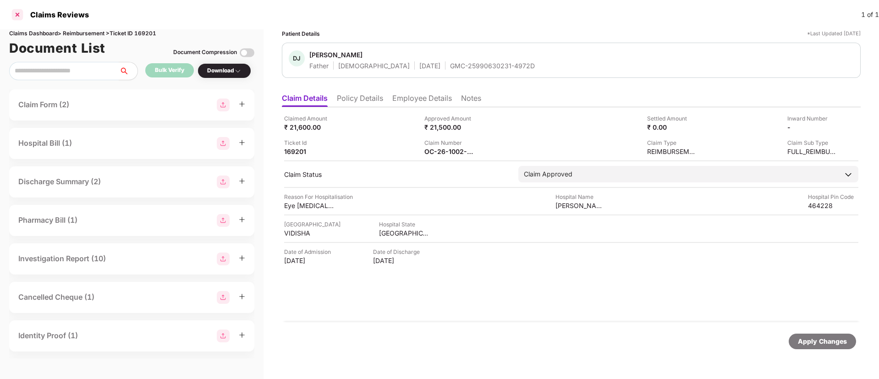
click at [17, 14] on div at bounding box center [17, 14] width 15 height 15
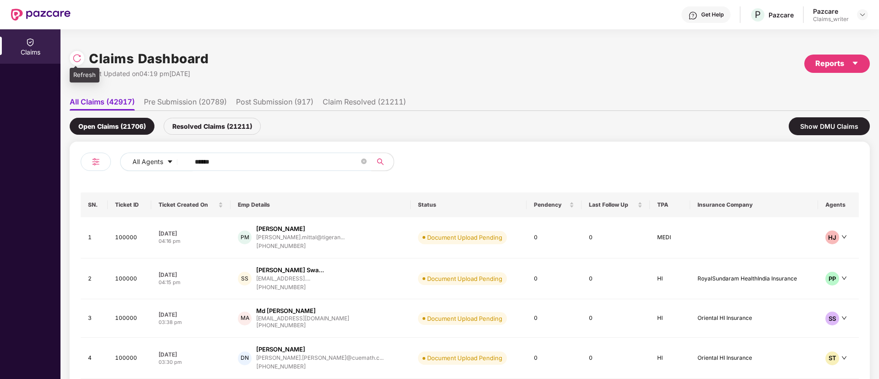
click at [79, 60] on img at bounding box center [76, 58] width 9 height 9
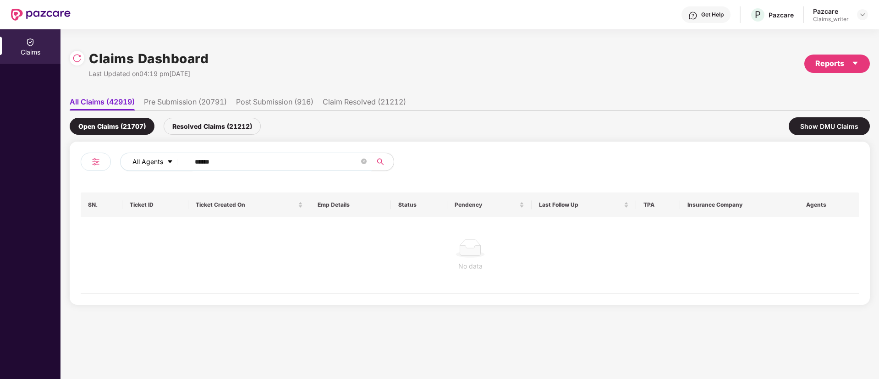
drag, startPoint x: 222, startPoint y: 165, endPoint x: 160, endPoint y: 159, distance: 62.1
click at [160, 159] on div "All Agents ******" at bounding box center [353, 162] width 467 height 18
paste input "text"
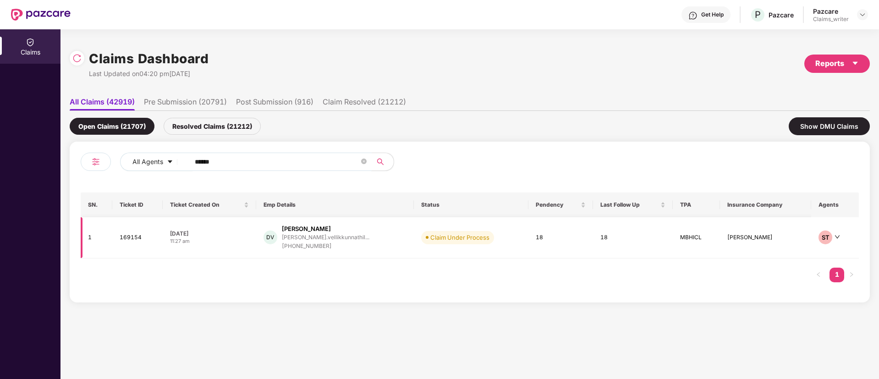
type input "******"
click at [129, 240] on td "169154" at bounding box center [137, 237] width 50 height 41
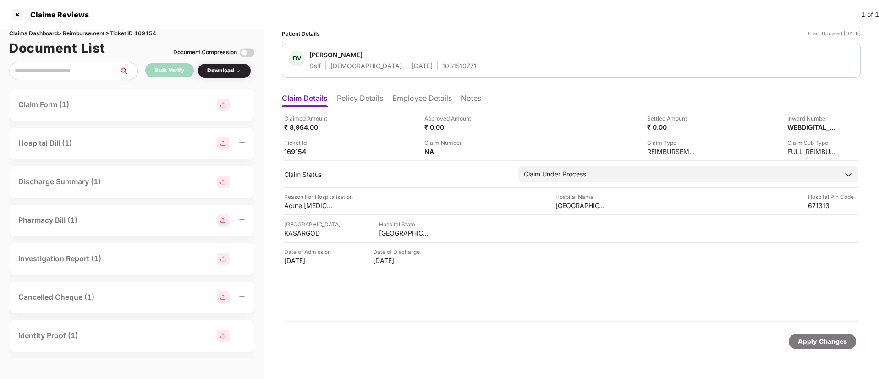
click at [442, 65] on div "1031510771" at bounding box center [459, 65] width 34 height 9
copy div "1031510771"
click at [481, 150] on img at bounding box center [480, 150] width 7 height 7
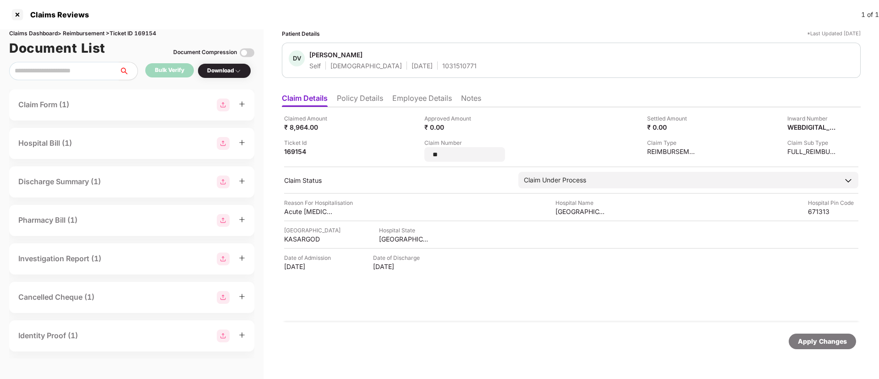
drag, startPoint x: 446, startPoint y: 158, endPoint x: 419, endPoint y: 155, distance: 27.2
click at [419, 155] on div "Claimed Amount ₹ 8,964.00 Approved Amount ₹ 0.00 Settled Amount ₹ 0.00 Inward N…" at bounding box center [571, 138] width 574 height 48
type input "**********"
click at [825, 342] on div "Apply Changes" at bounding box center [822, 341] width 49 height 10
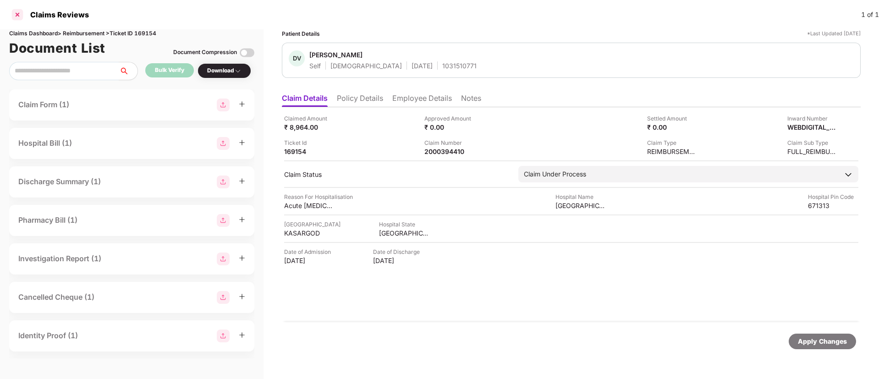
click at [24, 15] on div at bounding box center [17, 14] width 15 height 15
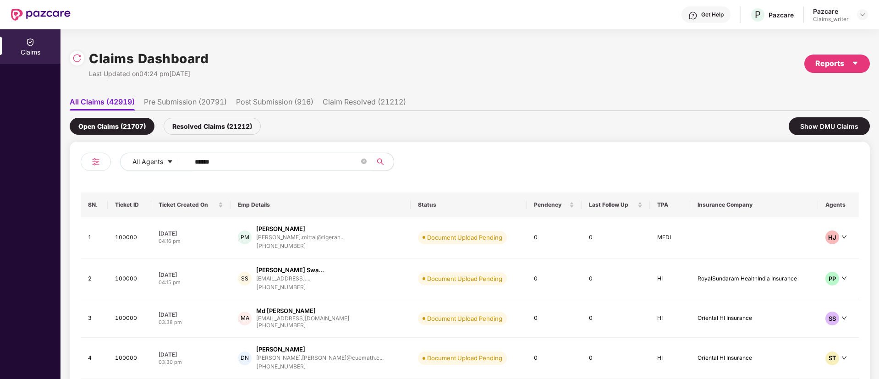
drag, startPoint x: 235, startPoint y: 168, endPoint x: 184, endPoint y: 162, distance: 50.7
click at [185, 163] on span "******" at bounding box center [278, 162] width 188 height 18
paste input "text"
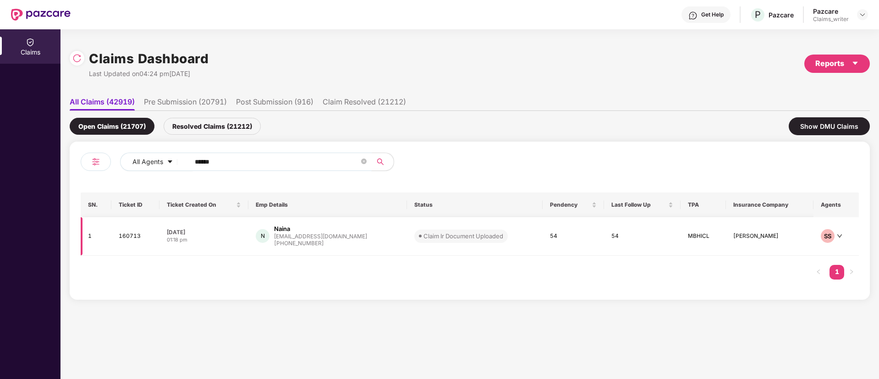
type input "******"
click at [129, 237] on td "160713" at bounding box center [135, 236] width 48 height 38
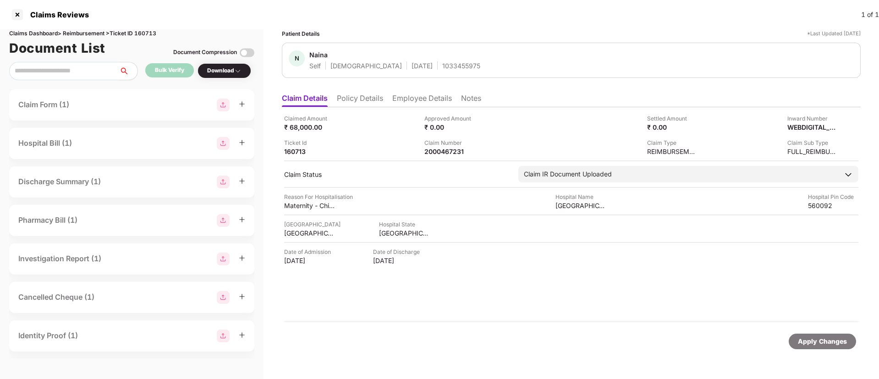
click at [442, 70] on div "1033455975" at bounding box center [461, 65] width 38 height 9
copy div "1033455975"
click at [450, 149] on div "2000467231" at bounding box center [449, 151] width 50 height 9
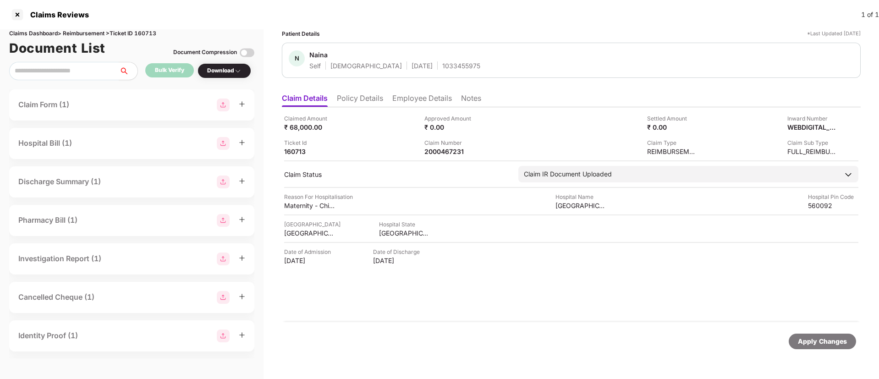
click at [447, 158] on div "Claimed Amount ₹ 68,000.00 Approved Amount ₹ 0.00 Settled Amount ₹ 0.00 Inward …" at bounding box center [571, 214] width 579 height 215
click at [442, 148] on div "2000467231" at bounding box center [449, 151] width 50 height 9
copy div "2000467231"
click at [18, 13] on div at bounding box center [17, 14] width 15 height 15
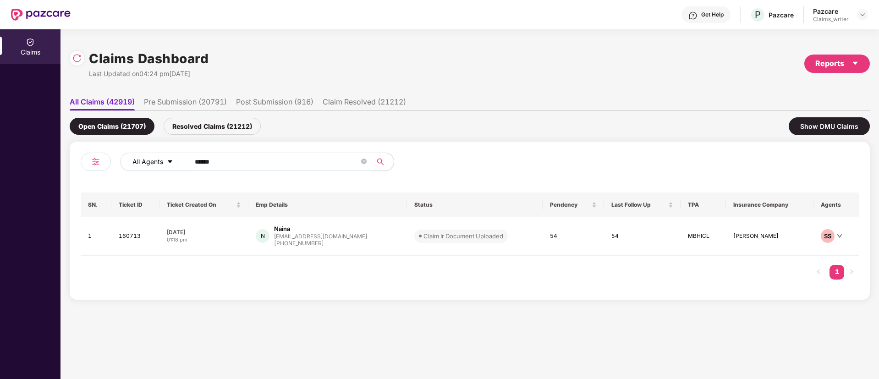
drag, startPoint x: 228, startPoint y: 157, endPoint x: 175, endPoint y: 161, distance: 52.9
click at [175, 161] on div "All Agents ******" at bounding box center [353, 162] width 467 height 18
paste input "text"
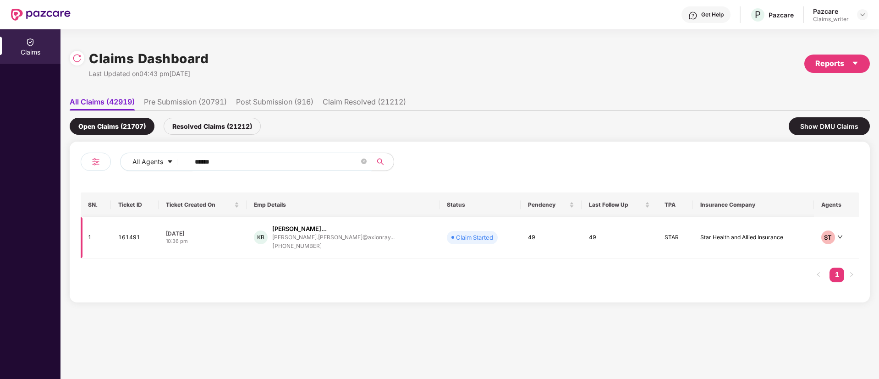
type input "******"
click at [130, 242] on td "161491" at bounding box center [135, 237] width 48 height 41
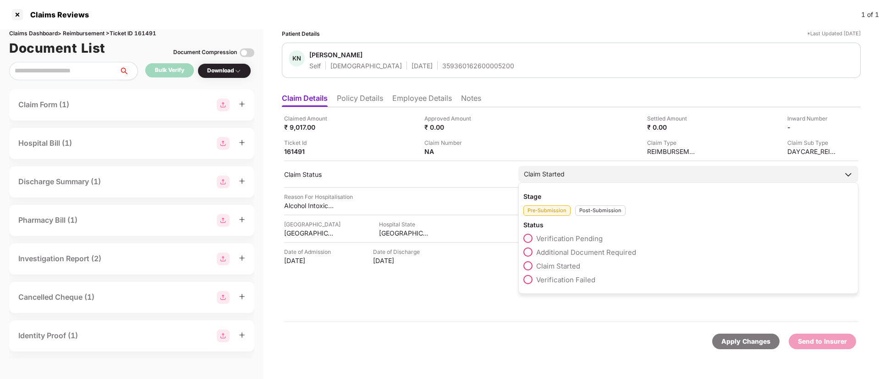
click at [597, 210] on div "Post-Submission" at bounding box center [600, 210] width 50 height 11
click at [527, 311] on span at bounding box center [527, 306] width 9 height 9
click at [555, 175] on div "Claim Closed" at bounding box center [543, 174] width 39 height 10
click at [530, 320] on span at bounding box center [527, 320] width 9 height 9
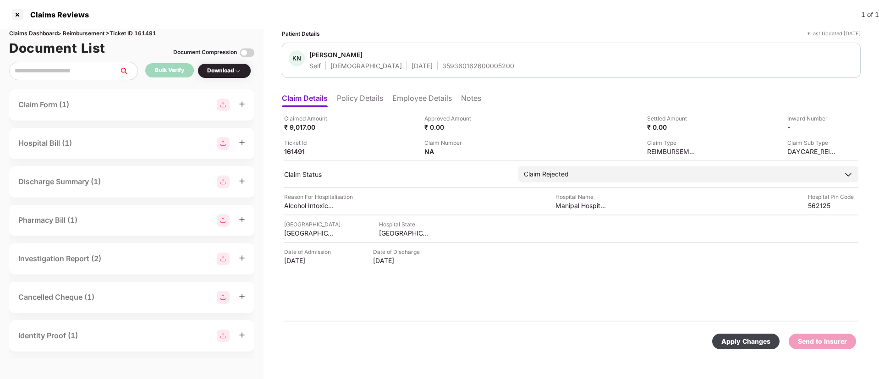
click at [757, 349] on div "Apply Changes Send to Insurer" at bounding box center [571, 341] width 579 height 38
click at [747, 345] on div "Apply Changes" at bounding box center [745, 341] width 49 height 10
click at [855, 338] on span at bounding box center [854, 334] width 6 height 8
click at [18, 16] on div at bounding box center [17, 14] width 15 height 15
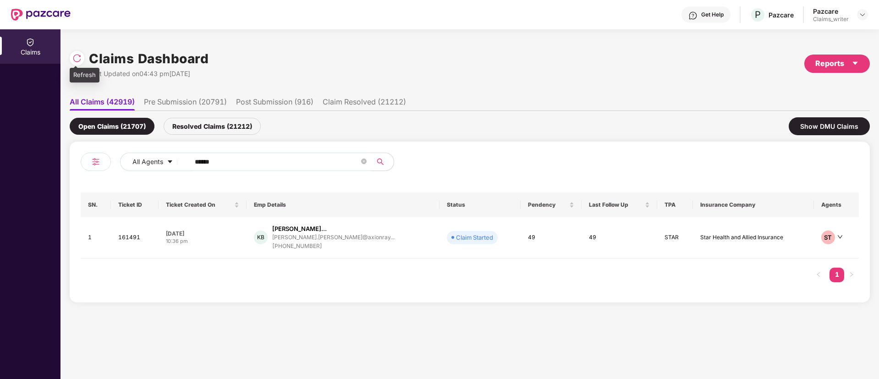
click at [72, 57] on img at bounding box center [76, 58] width 9 height 9
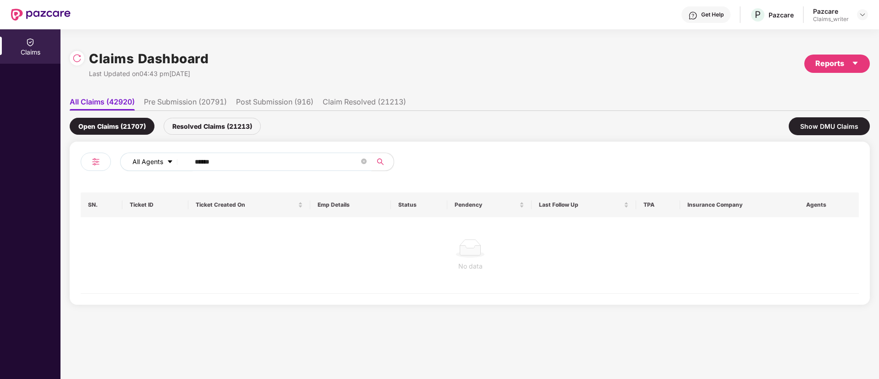
drag, startPoint x: 232, startPoint y: 164, endPoint x: 171, endPoint y: 156, distance: 61.4
click at [171, 156] on div "All Agents ******" at bounding box center [353, 162] width 467 height 18
paste input "text"
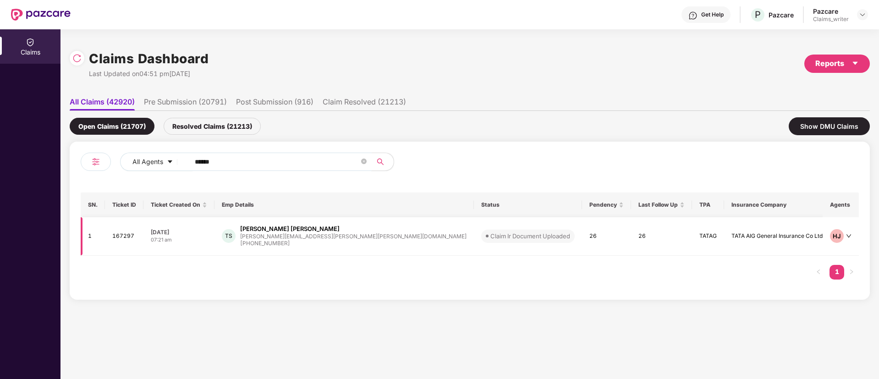
type input "******"
click at [127, 232] on td "167297" at bounding box center [124, 236] width 38 height 38
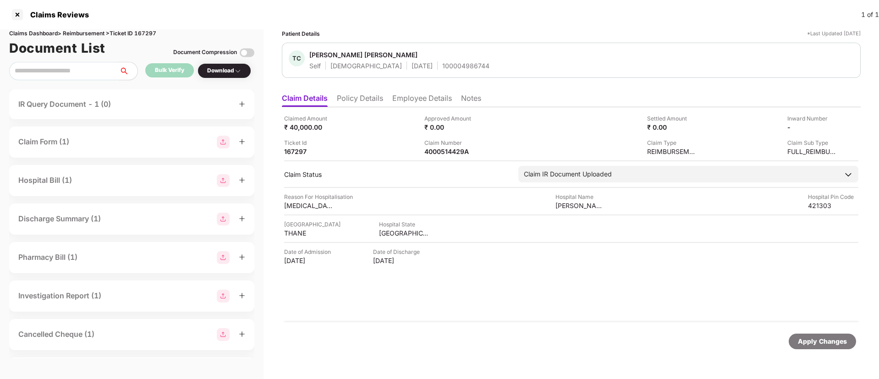
click at [410, 98] on li "Employee Details" at bounding box center [422, 99] width 60 height 13
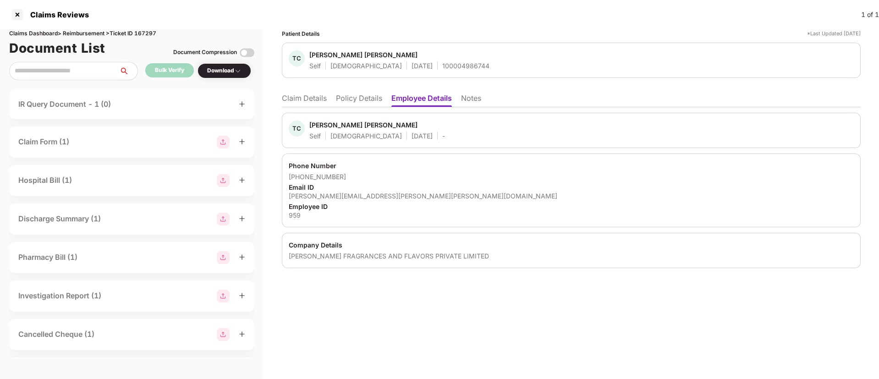
click at [310, 102] on li "Claim Details" at bounding box center [304, 99] width 45 height 13
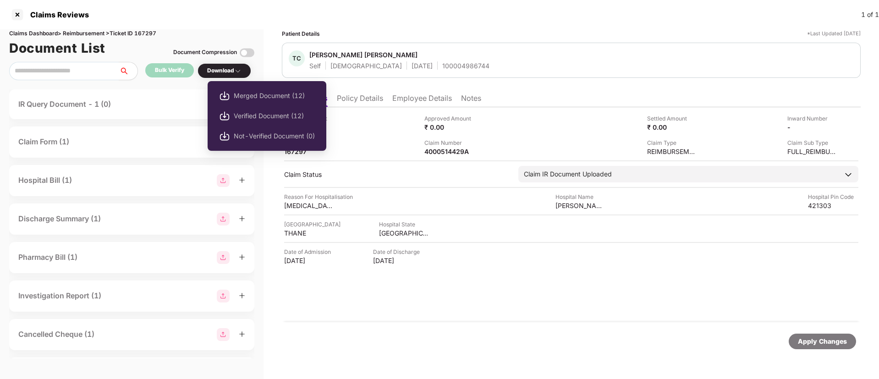
click at [238, 68] on img at bounding box center [237, 70] width 7 height 7
click at [266, 113] on span "Verified Document (12)" at bounding box center [274, 116] width 81 height 10
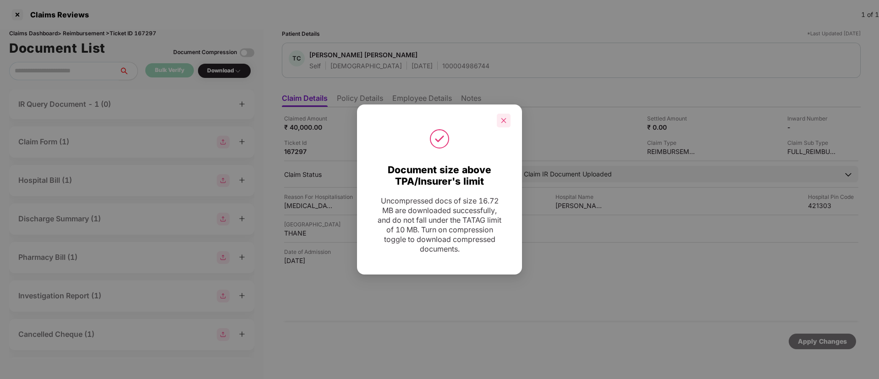
click at [506, 122] on icon "close" at bounding box center [503, 120] width 5 height 5
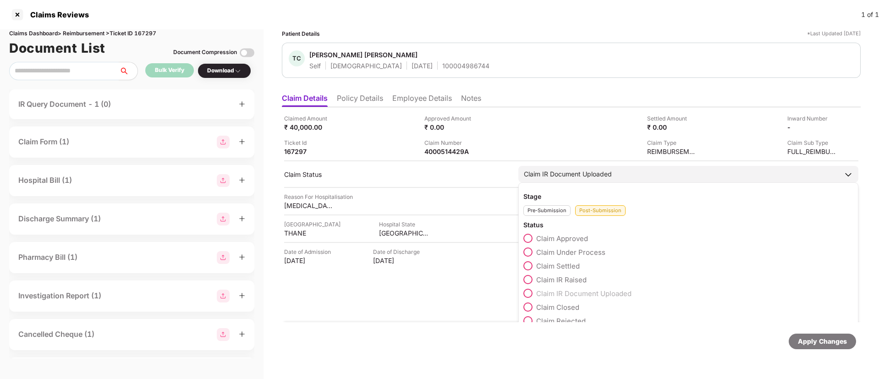
click at [524, 238] on span at bounding box center [527, 238] width 9 height 9
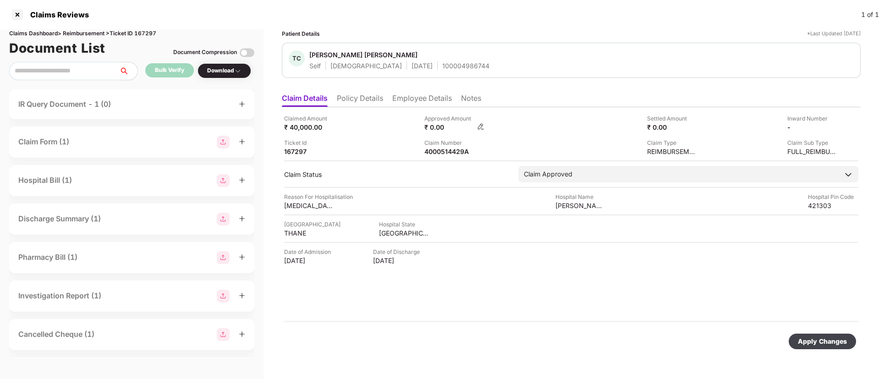
click at [480, 127] on img at bounding box center [480, 126] width 7 height 7
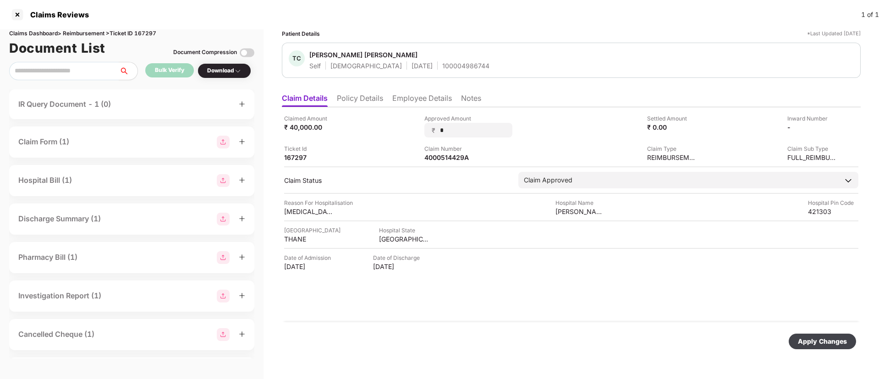
drag, startPoint x: 455, startPoint y: 129, endPoint x: 423, endPoint y: 125, distance: 32.3
click at [423, 125] on div "Claimed Amount ₹ 40,000.00 Approved Amount ₹ * Settled Amount ₹ 0.00 Inward Num…" at bounding box center [571, 138] width 574 height 48
type input "*****"
click at [823, 338] on div "Apply Changes" at bounding box center [822, 341] width 49 height 10
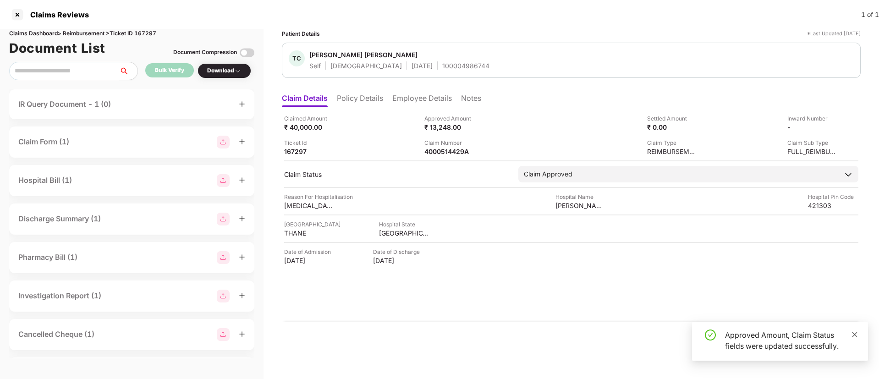
click at [854, 336] on icon "close" at bounding box center [854, 334] width 6 height 6
click at [17, 16] on div at bounding box center [17, 14] width 15 height 15
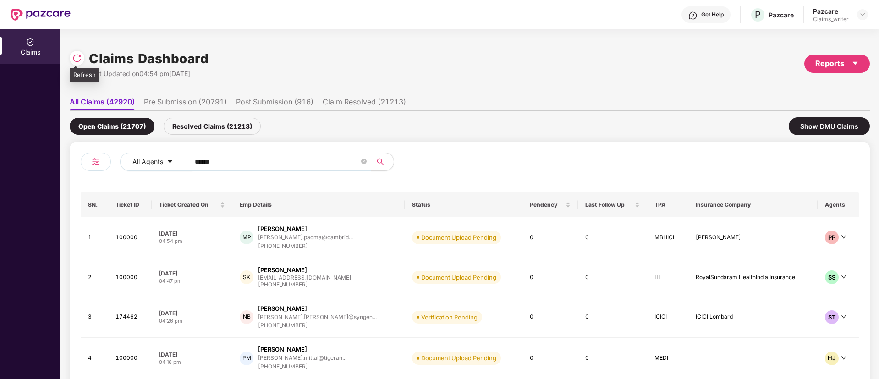
click at [74, 61] on img at bounding box center [76, 58] width 9 height 9
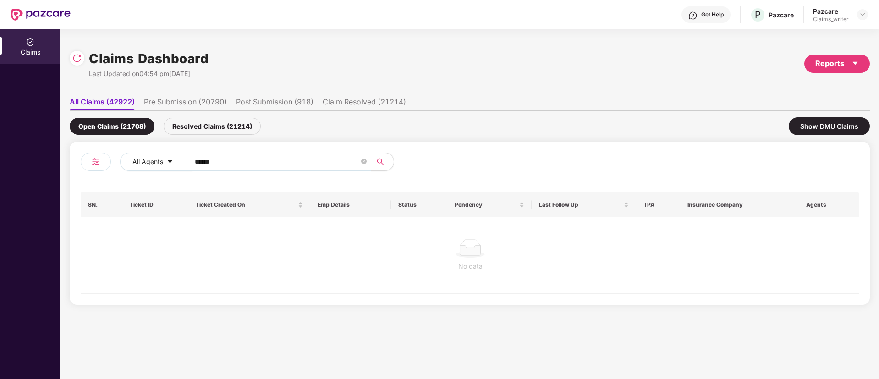
click at [204, 131] on div "Resolved Claims (21214)" at bounding box center [212, 126] width 97 height 17
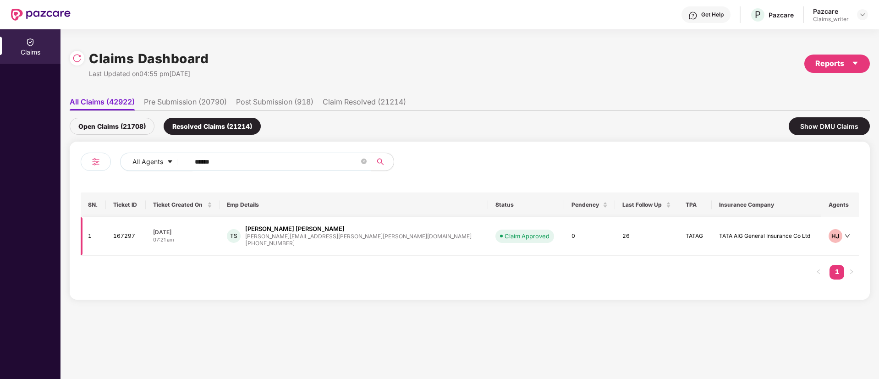
click at [137, 236] on td "167297" at bounding box center [126, 236] width 40 height 38
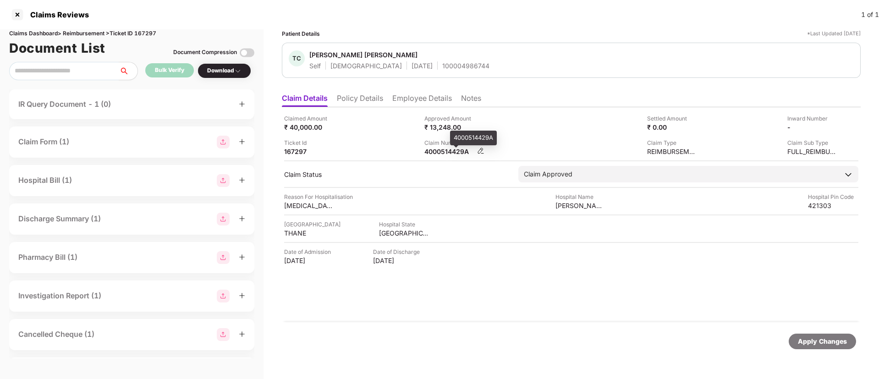
click at [447, 153] on div "4000514429A" at bounding box center [449, 151] width 50 height 9
copy div "4000514429A"
click at [20, 18] on div at bounding box center [17, 14] width 15 height 15
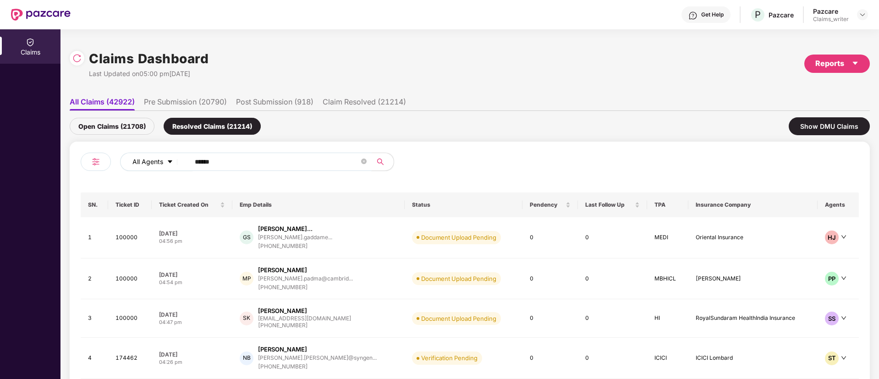
drag, startPoint x: 248, startPoint y: 165, endPoint x: 152, endPoint y: 154, distance: 96.4
click at [152, 154] on div "All Agents ******" at bounding box center [353, 162] width 467 height 18
paste input "text"
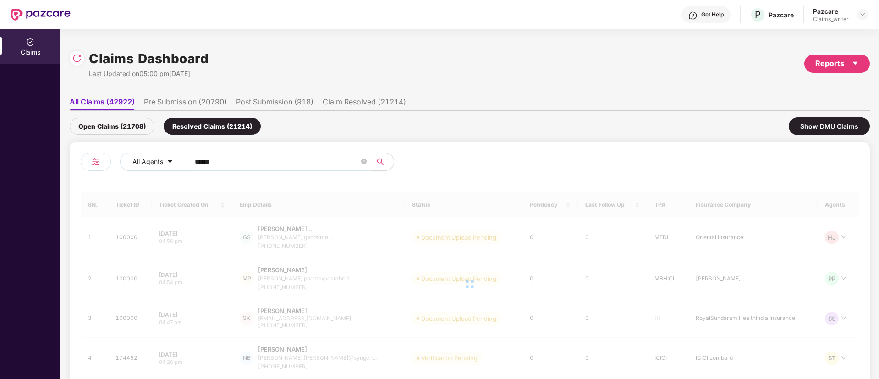
type input "******"
click at [122, 123] on div "Open Claims (21708)" at bounding box center [112, 126] width 85 height 17
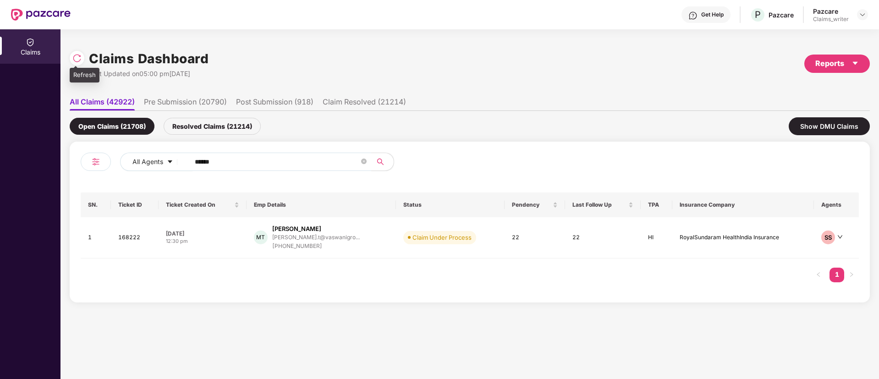
click at [86, 57] on div at bounding box center [79, 57] width 19 height 17
click at [136, 238] on td "168222" at bounding box center [135, 237] width 48 height 41
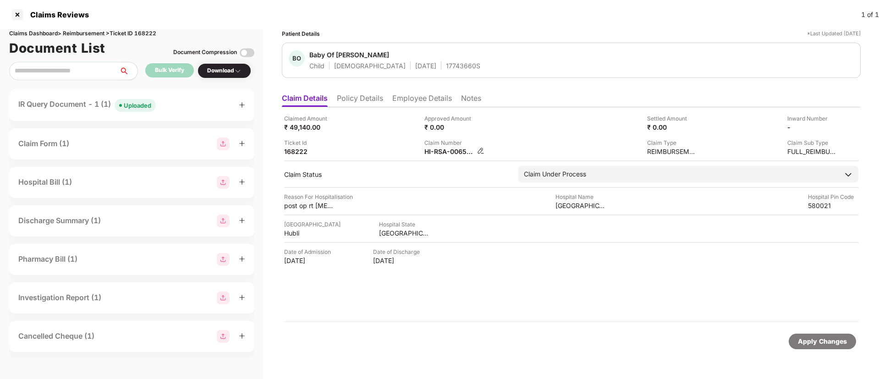
click at [480, 153] on img at bounding box center [480, 150] width 7 height 7
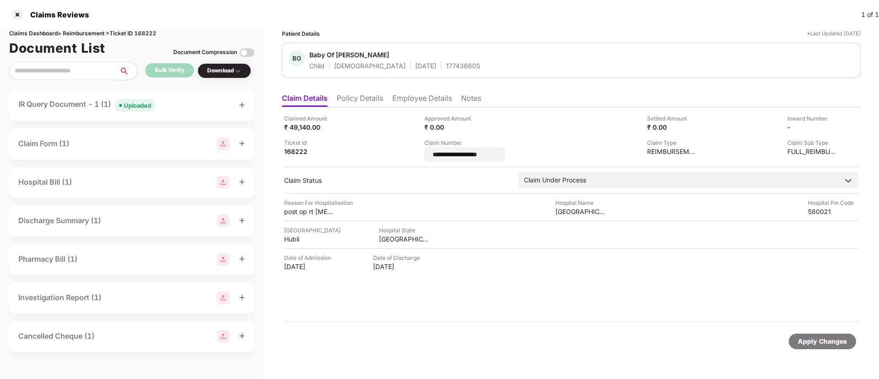
drag, startPoint x: 505, startPoint y: 152, endPoint x: 412, endPoint y: 151, distance: 93.0
click at [412, 151] on div "**********" at bounding box center [571, 138] width 574 height 48
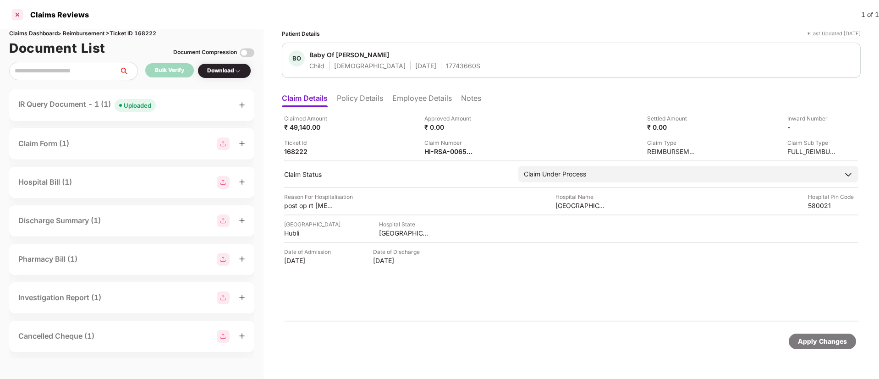
click at [18, 18] on div at bounding box center [17, 14] width 15 height 15
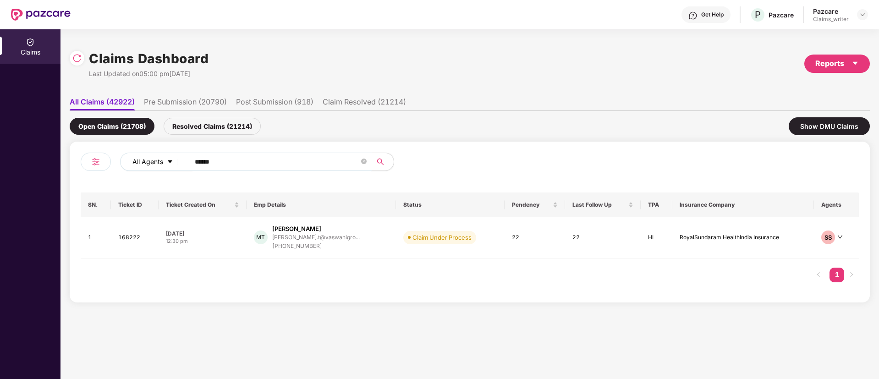
drag, startPoint x: 236, startPoint y: 163, endPoint x: 172, endPoint y: 162, distance: 63.7
click at [172, 162] on div "All Agents ******" at bounding box center [353, 162] width 467 height 18
paste input "text"
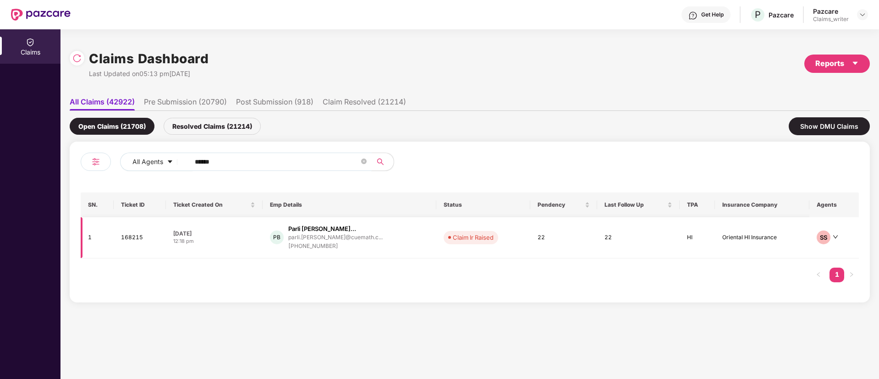
type input "******"
click at [131, 235] on td "168215" at bounding box center [140, 237] width 52 height 41
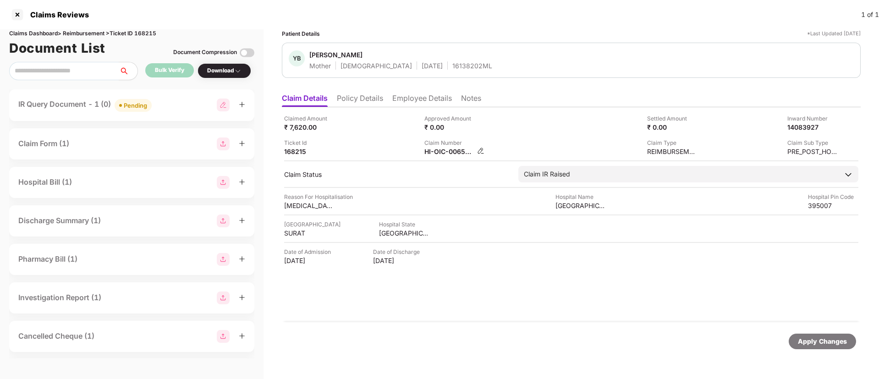
click at [481, 152] on img at bounding box center [480, 150] width 7 height 7
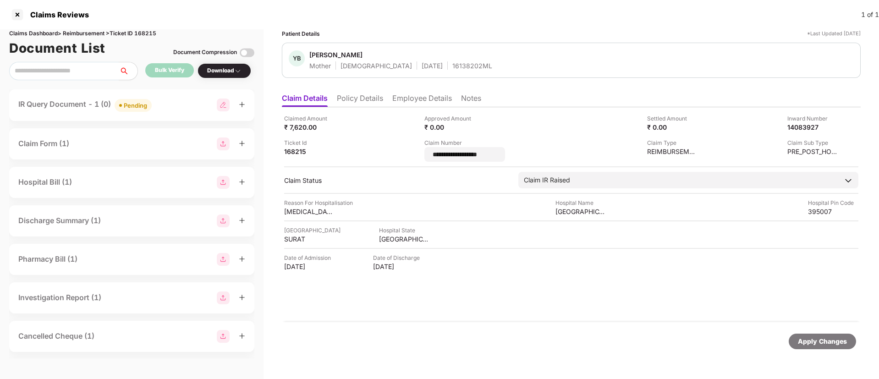
drag, startPoint x: 492, startPoint y: 156, endPoint x: 414, endPoint y: 153, distance: 77.9
click at [414, 153] on div "**********" at bounding box center [571, 138] width 574 height 48
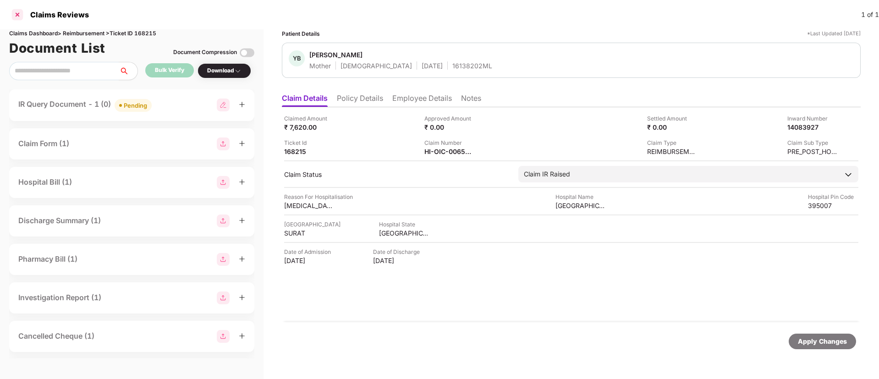
click at [20, 14] on div at bounding box center [17, 14] width 15 height 15
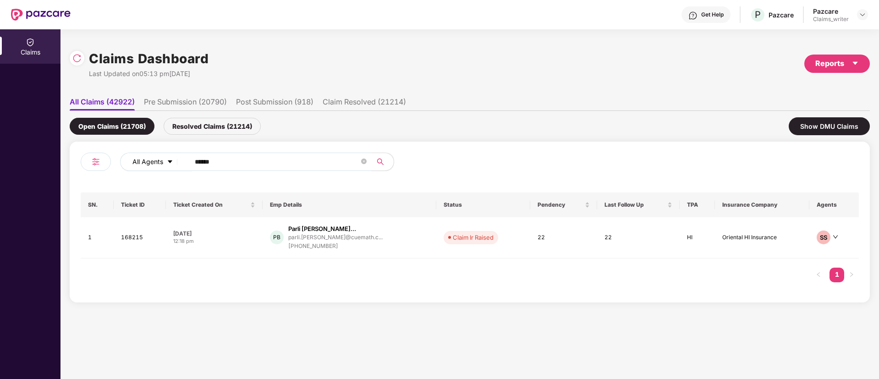
drag, startPoint x: 226, startPoint y: 155, endPoint x: 173, endPoint y: 158, distance: 53.7
click at [173, 158] on div "All Agents ******" at bounding box center [353, 162] width 467 height 18
paste input "text"
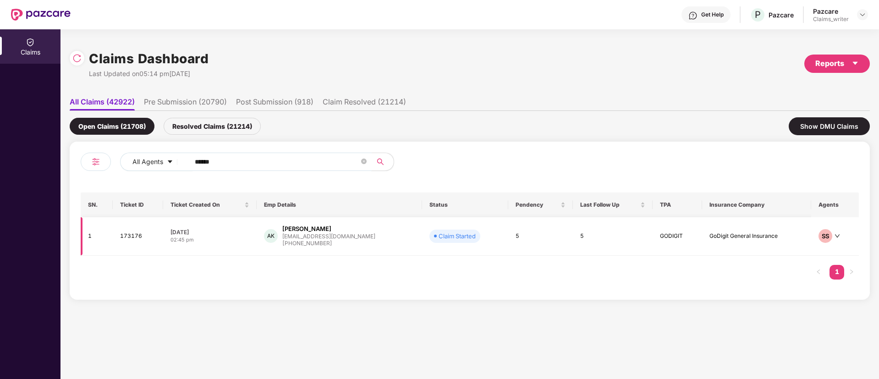
type input "******"
click at [140, 232] on td "173176" at bounding box center [138, 236] width 50 height 38
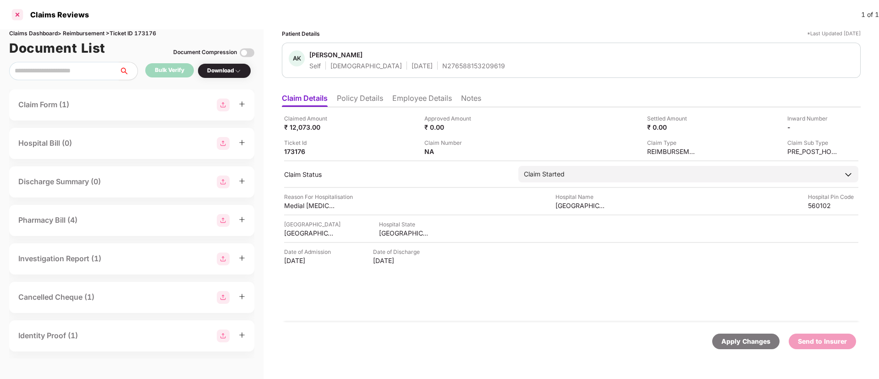
click at [19, 17] on div at bounding box center [17, 14] width 15 height 15
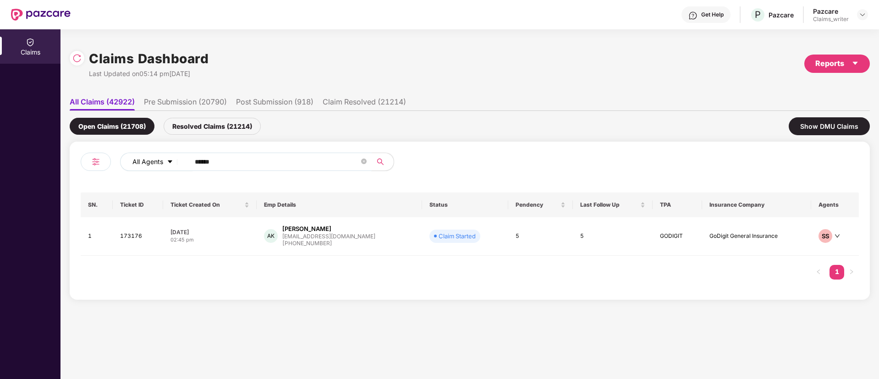
drag, startPoint x: 225, startPoint y: 160, endPoint x: 163, endPoint y: 163, distance: 61.9
click at [163, 163] on div "All Agents ******" at bounding box center [353, 162] width 467 height 18
paste input "text"
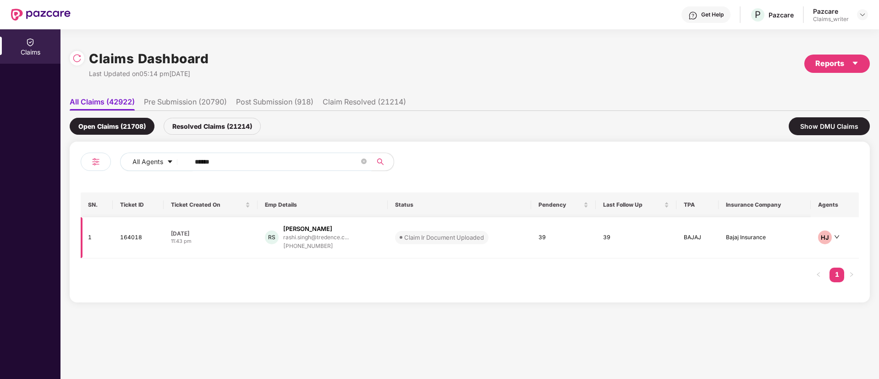
type input "******"
click at [136, 235] on td "164018" at bounding box center [138, 237] width 51 height 41
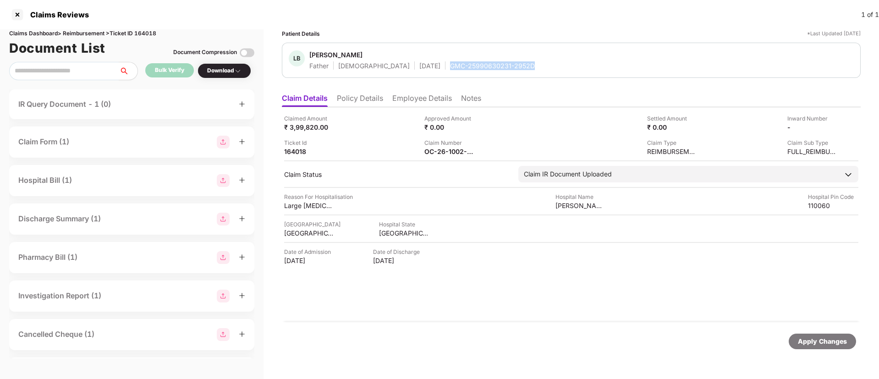
drag, startPoint x: 416, startPoint y: 66, endPoint x: 496, endPoint y: 66, distance: 79.3
click at [496, 66] on div "[PERSON_NAME] Brat [PERSON_NAME] Father [DEMOGRAPHIC_DATA] [DATE] GMC-259906302…" at bounding box center [571, 60] width 565 height 20
copy div "GMC-25990630231-2952D"
click at [17, 19] on div at bounding box center [17, 14] width 15 height 15
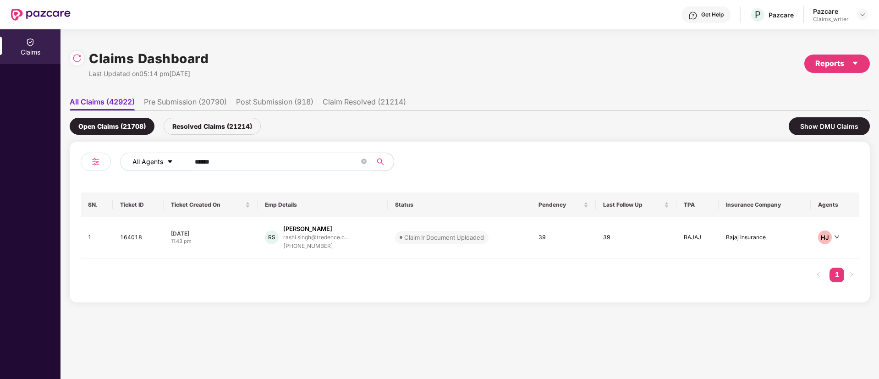
drag, startPoint x: 241, startPoint y: 162, endPoint x: 153, endPoint y: 161, distance: 88.0
click at [153, 161] on div "All Agents ******" at bounding box center [353, 162] width 467 height 18
paste input "text"
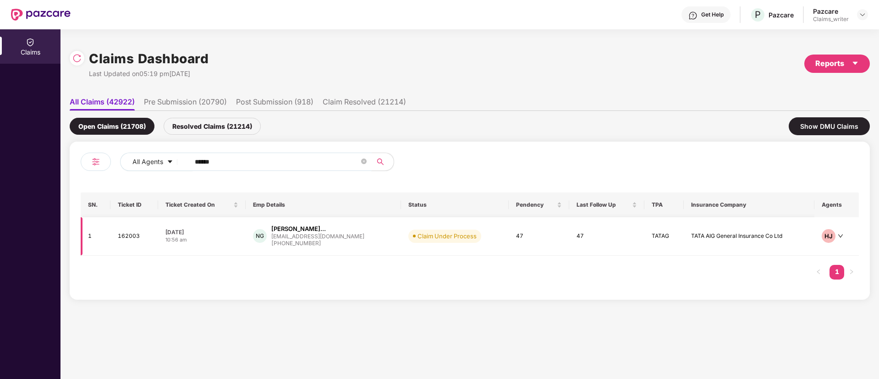
type input "******"
click at [129, 238] on td "162003" at bounding box center [134, 236] width 48 height 38
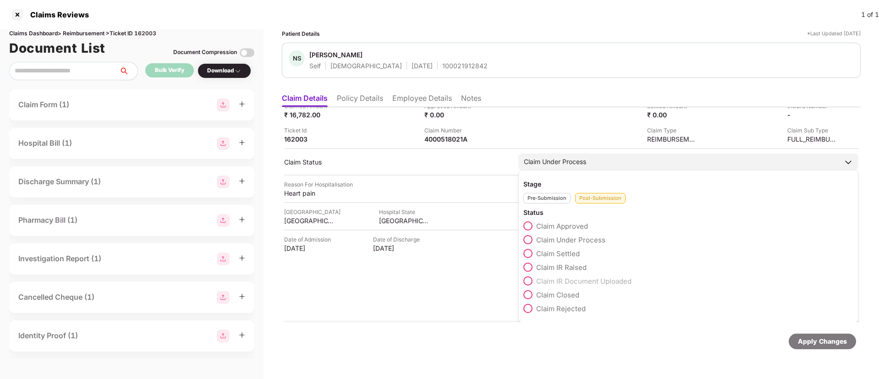
scroll to position [13, 0]
click at [525, 309] on span at bounding box center [527, 307] width 9 height 9
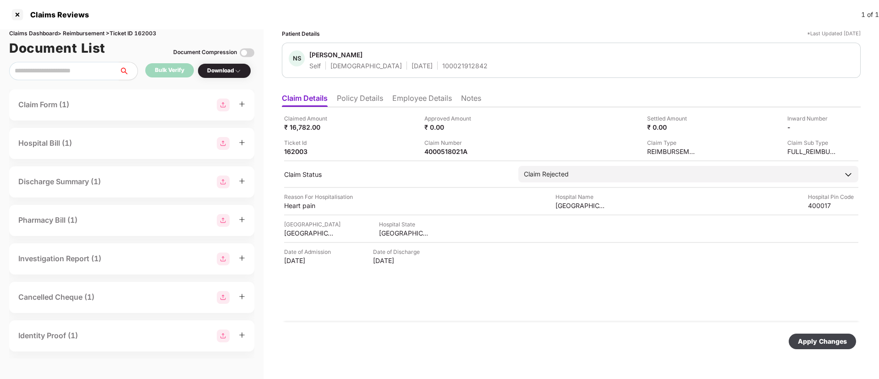
scroll to position [0, 0]
click at [818, 339] on div "Apply Changes" at bounding box center [822, 341] width 49 height 10
click at [853, 336] on icon "close" at bounding box center [854, 334] width 5 height 5
click at [17, 15] on div at bounding box center [17, 14] width 15 height 15
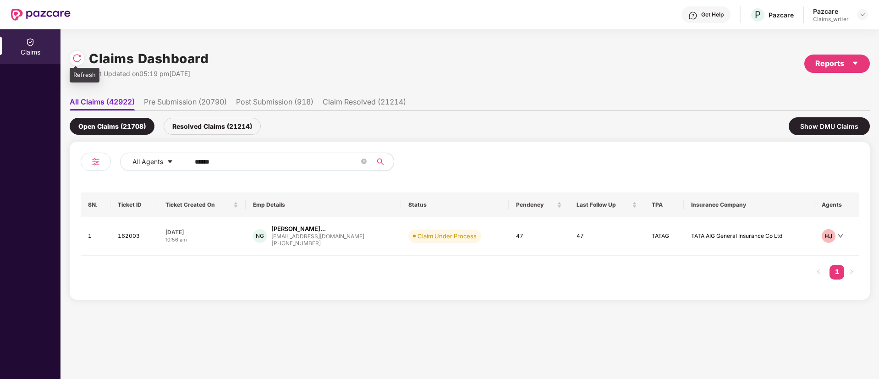
click at [78, 58] on img at bounding box center [76, 58] width 9 height 9
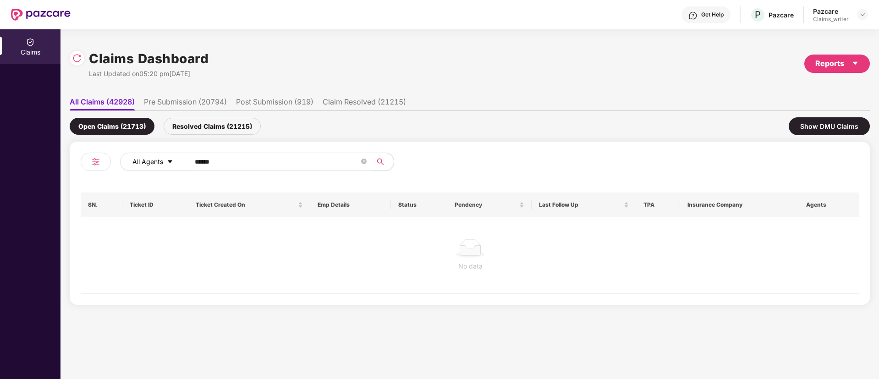
drag, startPoint x: 230, startPoint y: 163, endPoint x: 169, endPoint y: 159, distance: 61.5
click at [169, 159] on div "All Agents ******" at bounding box center [353, 162] width 467 height 18
paste input "text"
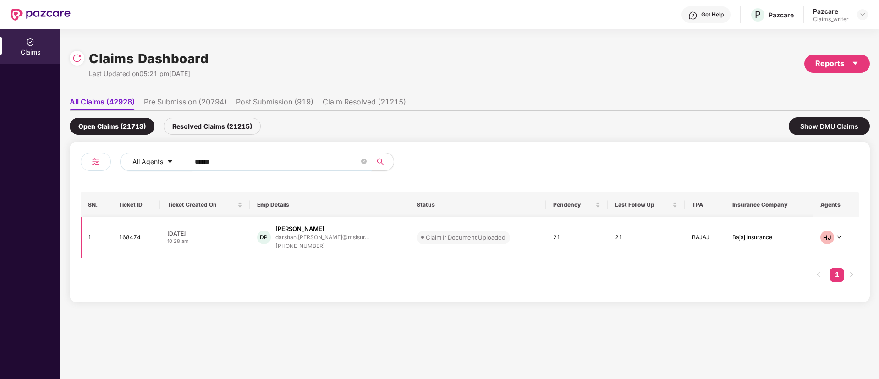
type input "******"
click at [129, 239] on td "168474" at bounding box center [135, 237] width 49 height 41
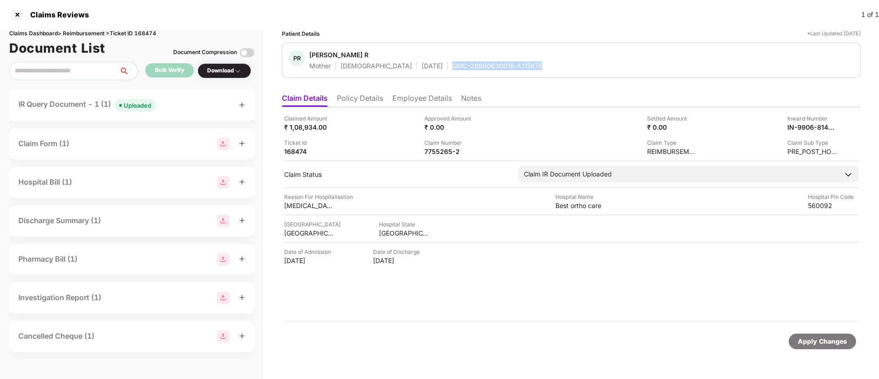
drag, startPoint x: 421, startPoint y: 64, endPoint x: 509, endPoint y: 67, distance: 88.0
click at [509, 67] on div "PR Punitha R Mother [DEMOGRAPHIC_DATA] [DATE] GMC-26990630018-A11567E" at bounding box center [571, 60] width 565 height 20
copy div "GMC-26990630018-A11567E"
click at [229, 76] on div "Download" at bounding box center [224, 70] width 54 height 15
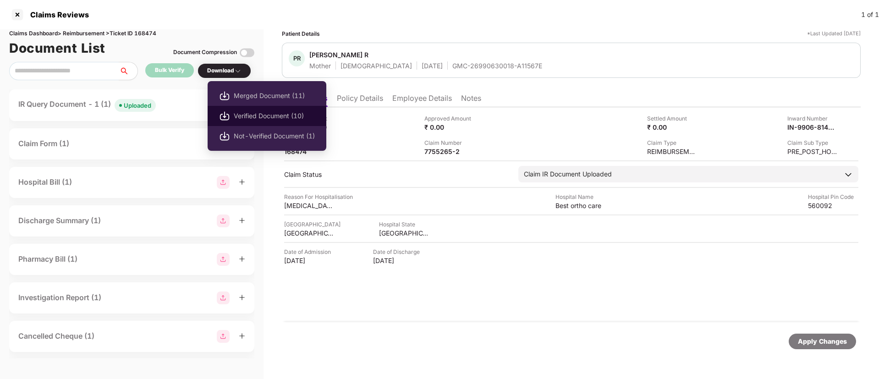
click at [272, 118] on span "Verified Document (10)" at bounding box center [274, 116] width 81 height 10
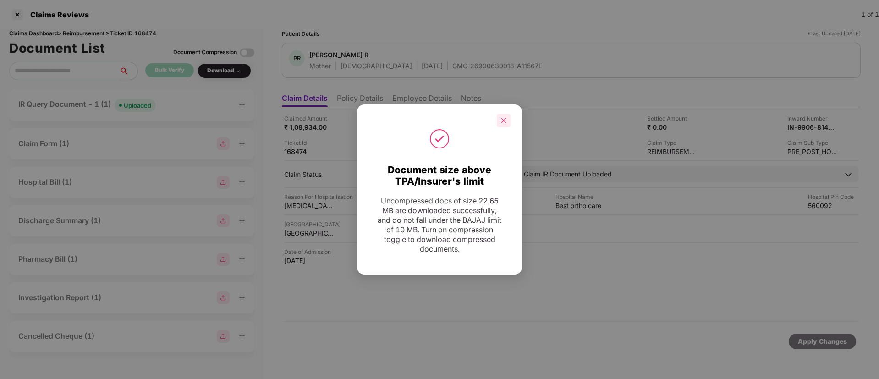
click at [504, 122] on icon "close" at bounding box center [503, 120] width 6 height 6
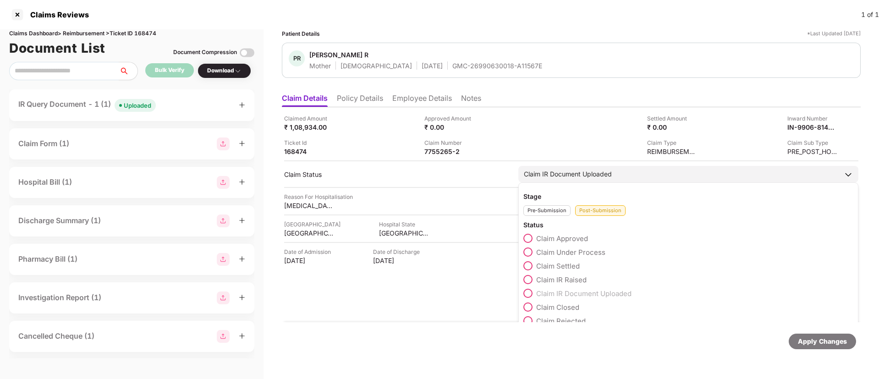
click at [530, 238] on span at bounding box center [527, 238] width 9 height 9
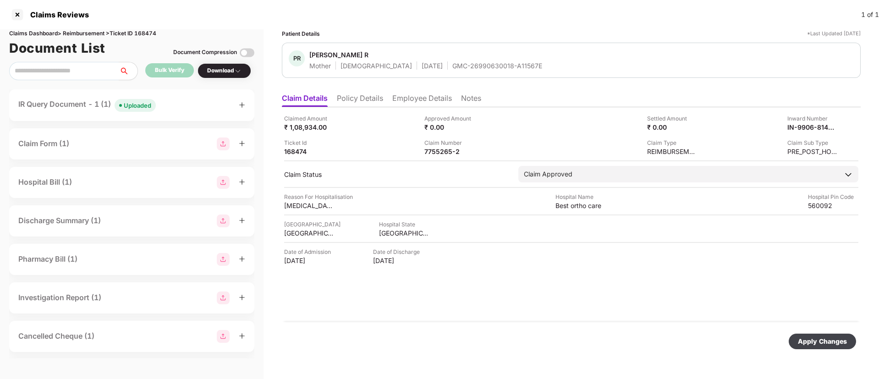
click at [481, 127] on div "Approved Amount ₹ 0.00" at bounding box center [490, 122] width 133 height 17
click at [481, 126] on div "Approved Amount ₹ 0.00" at bounding box center [490, 122] width 133 height 17
click at [478, 127] on img at bounding box center [480, 126] width 7 height 7
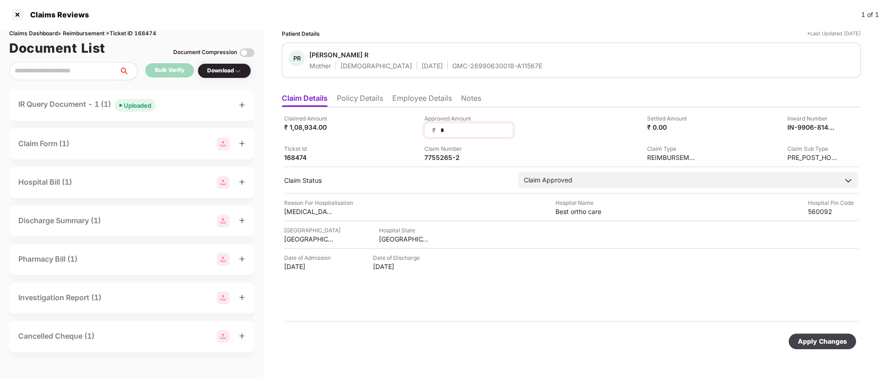
drag, startPoint x: 452, startPoint y: 132, endPoint x: 429, endPoint y: 127, distance: 23.9
click at [429, 127] on div "₹ *" at bounding box center [468, 130] width 89 height 15
type input "******"
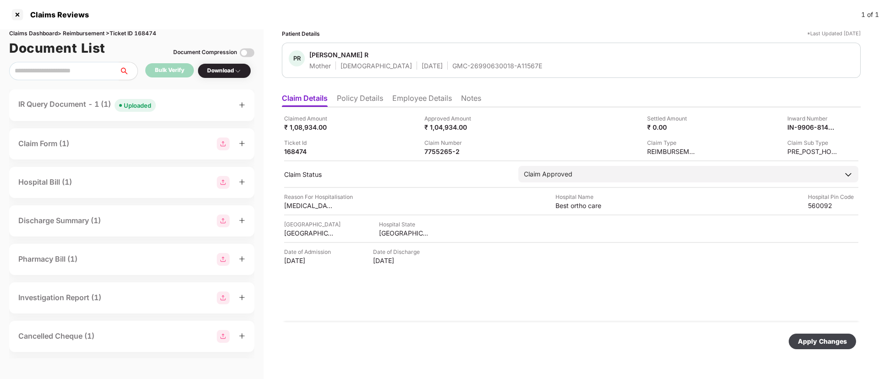
click at [799, 339] on div "Apply Changes" at bounding box center [822, 341] width 49 height 10
click at [16, 15] on div at bounding box center [17, 14] width 15 height 15
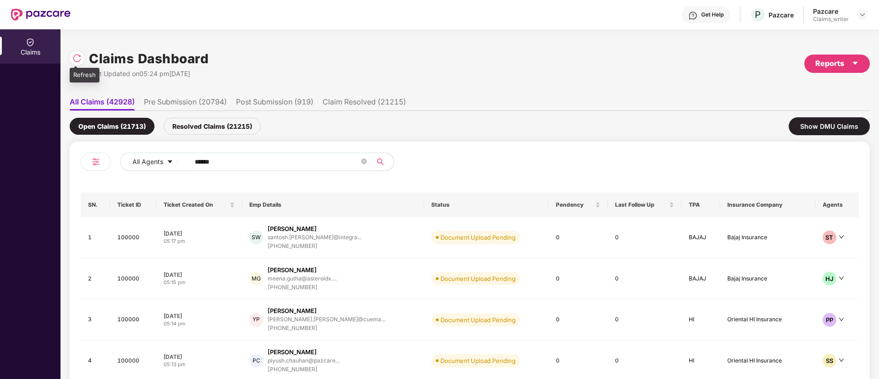
click at [77, 60] on img at bounding box center [76, 58] width 9 height 9
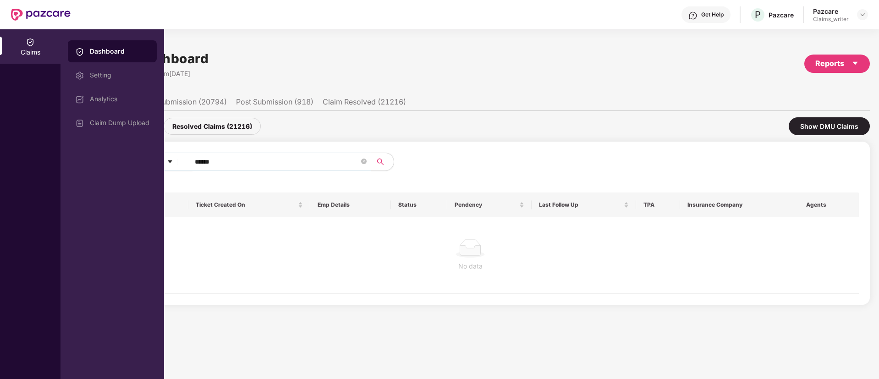
click at [33, 44] on img at bounding box center [30, 42] width 9 height 9
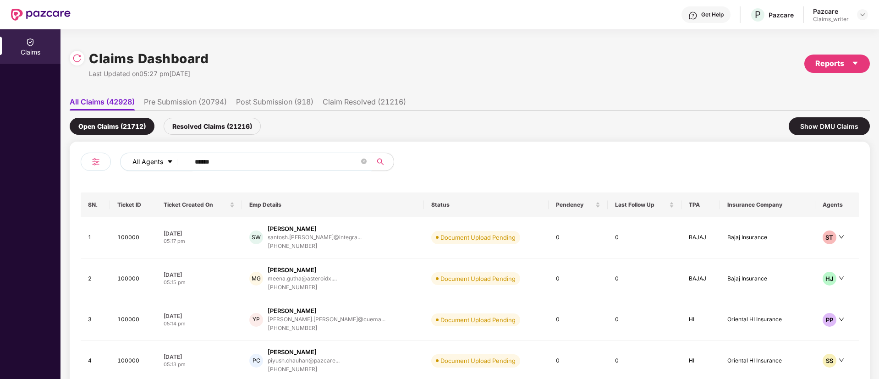
drag, startPoint x: 235, startPoint y: 166, endPoint x: 179, endPoint y: 161, distance: 56.5
click at [179, 161] on div "All Agents ******" at bounding box center [353, 162] width 467 height 18
paste input "text"
type input "******"
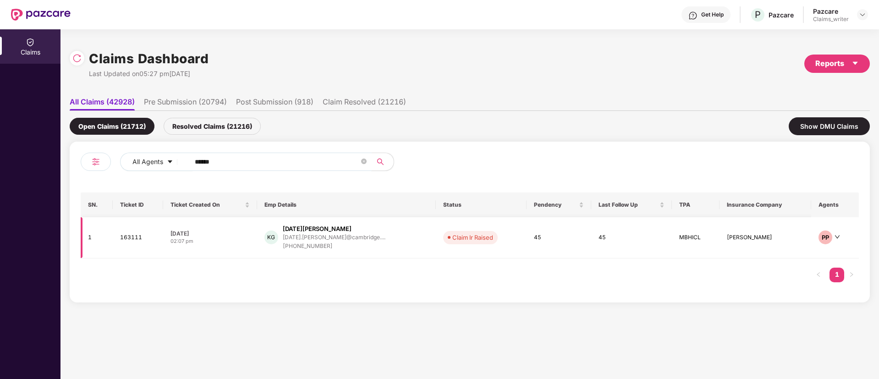
click at [130, 242] on td "163111" at bounding box center [138, 237] width 51 height 41
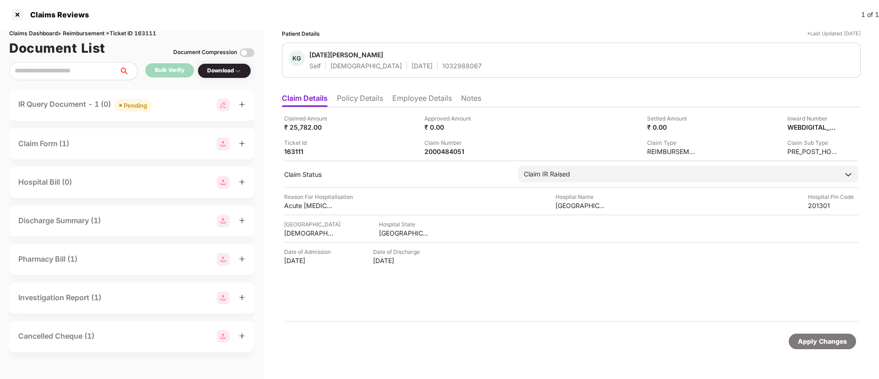
click at [442, 65] on div "1032988067" at bounding box center [461, 65] width 39 height 9
copy div "1032988067"
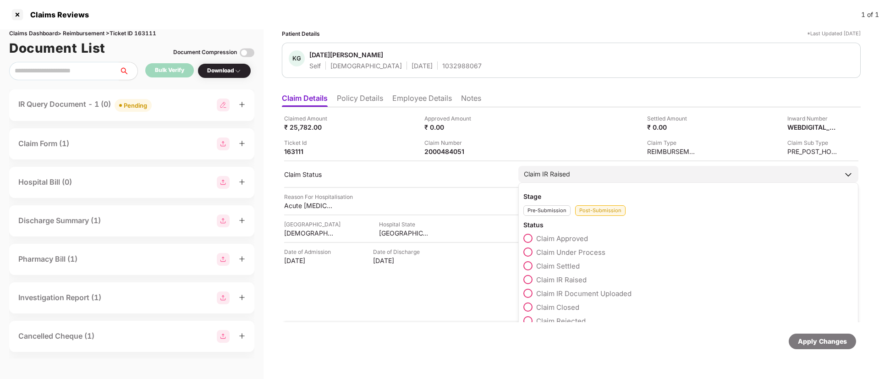
click at [530, 240] on span at bounding box center [527, 238] width 9 height 9
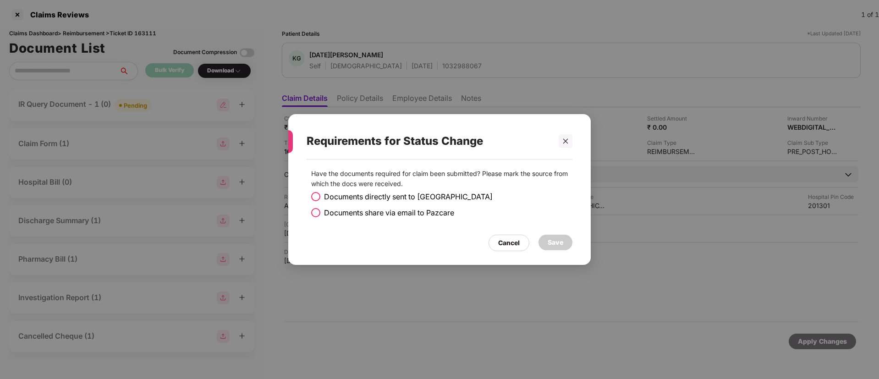
click at [319, 212] on span at bounding box center [315, 212] width 9 height 9
click at [557, 247] on div "Save" at bounding box center [555, 242] width 16 height 10
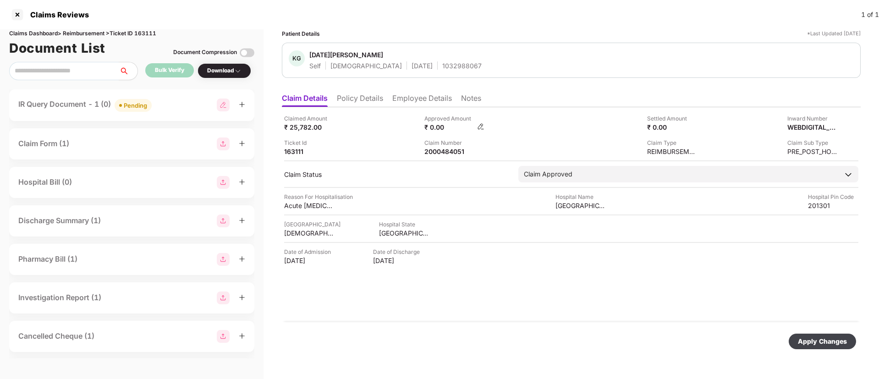
click at [480, 125] on img at bounding box center [480, 126] width 7 height 7
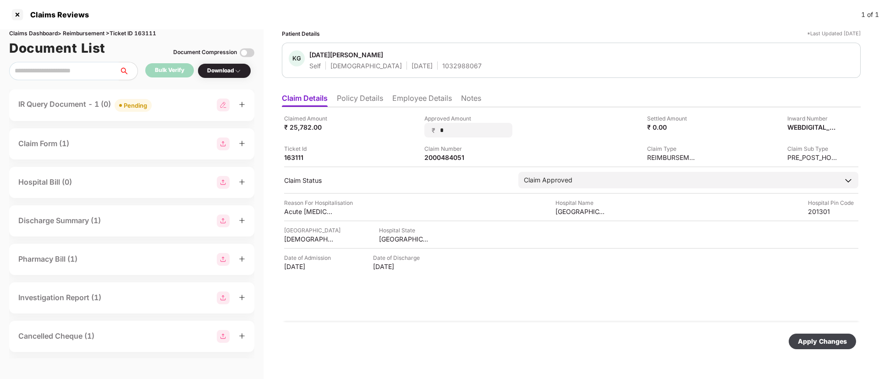
drag, startPoint x: 455, startPoint y: 129, endPoint x: 408, endPoint y: 128, distance: 47.2
click at [408, 128] on div "Claimed Amount ₹ 25,782.00 Approved Amount ₹ * Settled Amount ₹ 0.00 Inward Num…" at bounding box center [571, 138] width 574 height 48
type input "*****"
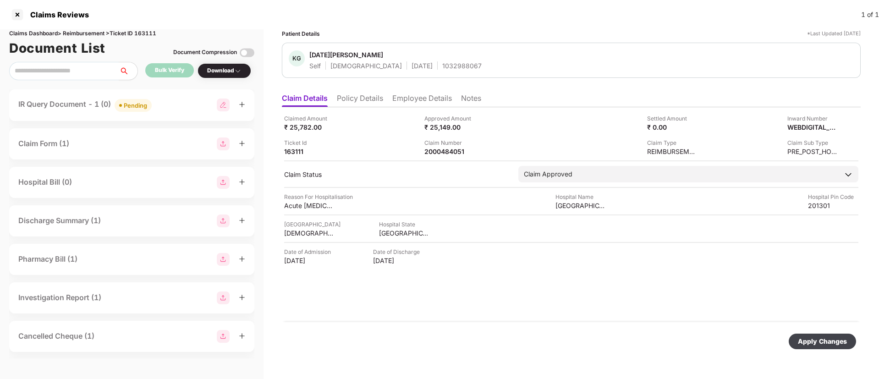
click at [818, 339] on div "Apply Changes" at bounding box center [822, 341] width 49 height 10
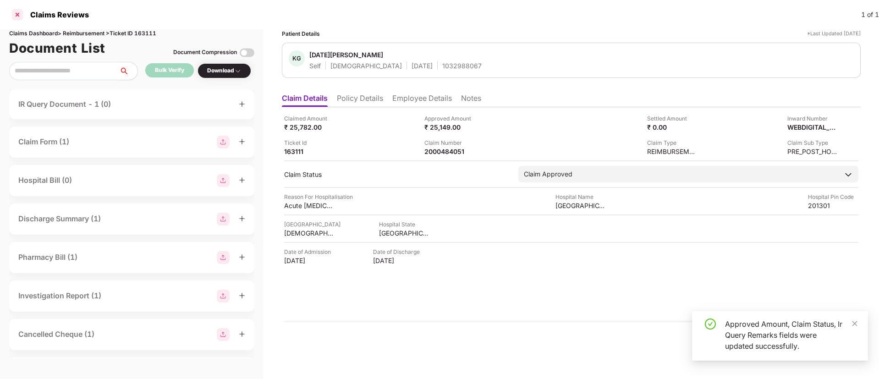
click at [19, 16] on div at bounding box center [17, 14] width 15 height 15
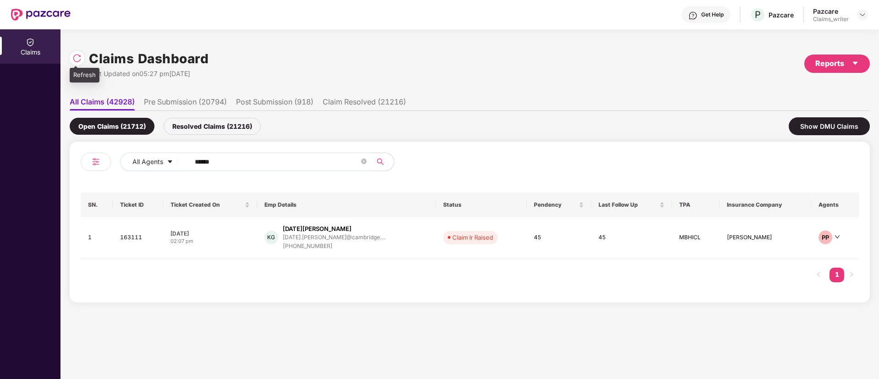
click at [72, 59] on div at bounding box center [77, 58] width 15 height 15
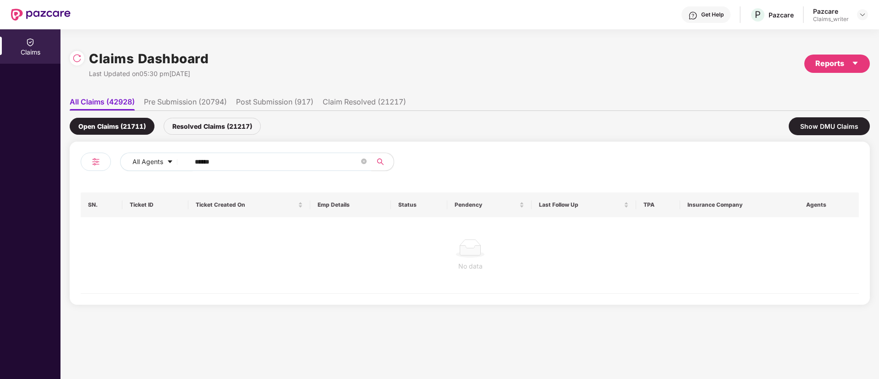
click at [191, 138] on div "Open Claims (21711) Resolved Claims (21217) Show DMU Claims" at bounding box center [470, 126] width 800 height 31
click at [192, 125] on div "Resolved Claims (21217)" at bounding box center [212, 126] width 97 height 17
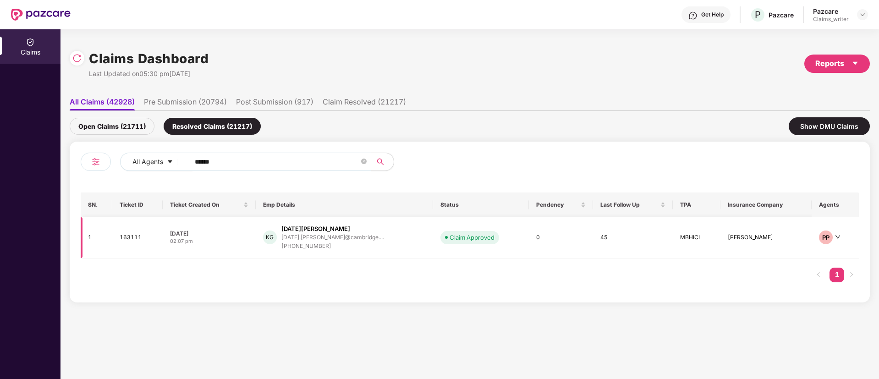
click at [135, 240] on td "163111" at bounding box center [137, 237] width 50 height 41
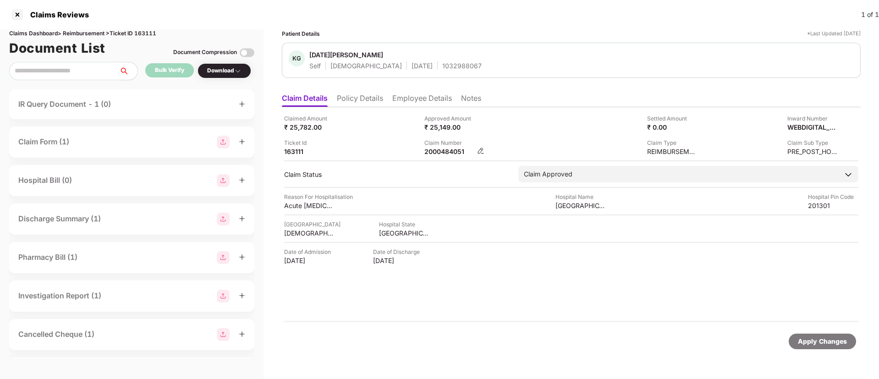
click at [447, 153] on div "2000484051" at bounding box center [449, 151] width 50 height 9
click at [447, 152] on div "2000484051" at bounding box center [449, 151] width 50 height 9
copy div "2000484051"
click at [21, 16] on div at bounding box center [17, 14] width 15 height 15
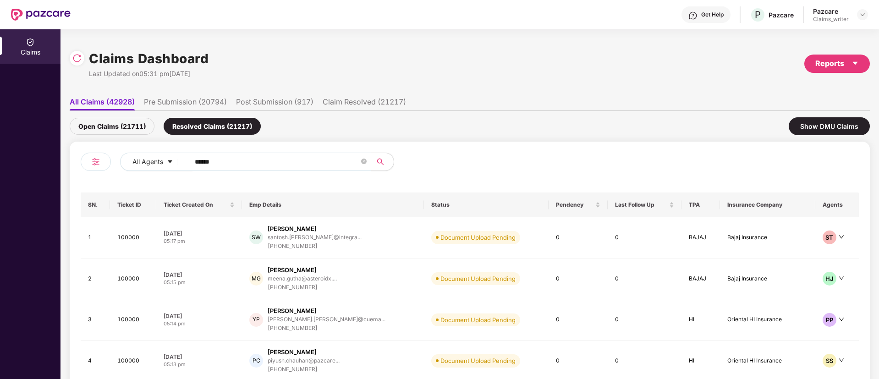
click at [123, 128] on div "Open Claims (21711)" at bounding box center [112, 126] width 85 height 17
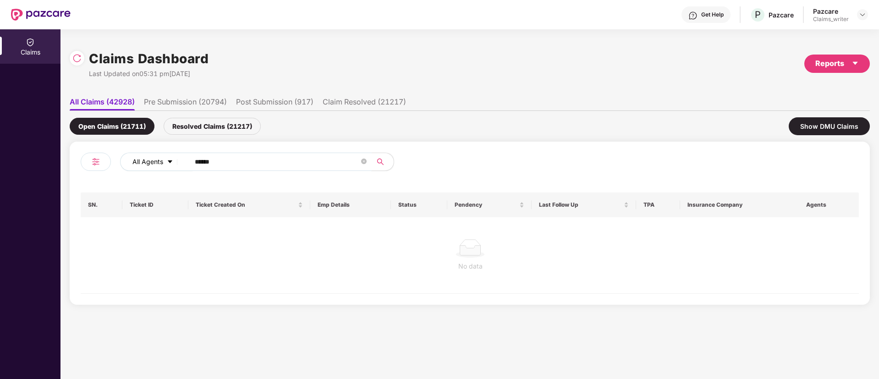
drag, startPoint x: 230, startPoint y: 167, endPoint x: 167, endPoint y: 164, distance: 63.3
click at [167, 164] on div "All Agents ******" at bounding box center [353, 162] width 467 height 18
paste input "text"
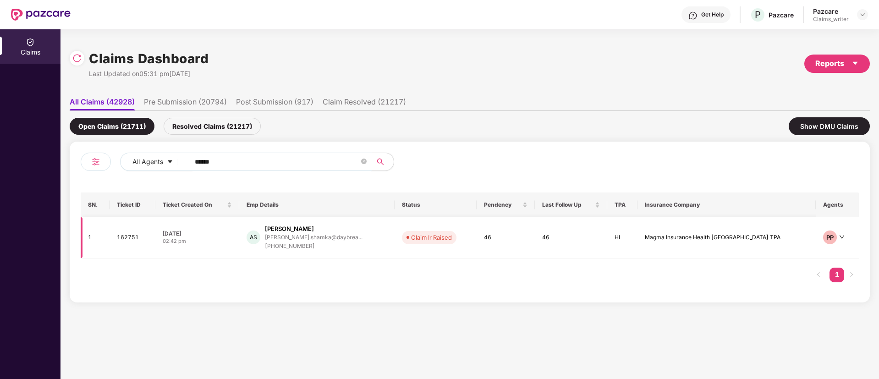
type input "******"
click at [135, 236] on td "162751" at bounding box center [132, 237] width 46 height 41
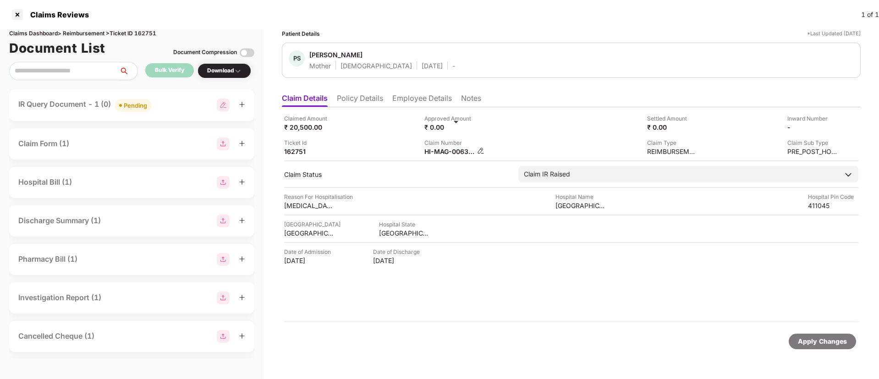
click at [480, 149] on img at bounding box center [480, 150] width 7 height 7
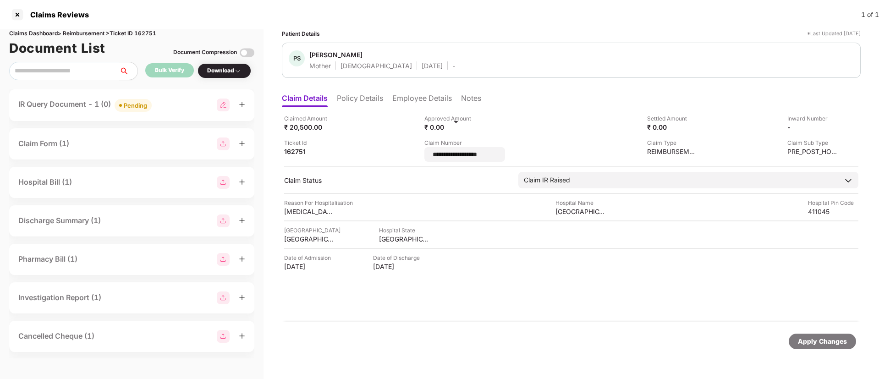
drag, startPoint x: 494, startPoint y: 155, endPoint x: 420, endPoint y: 157, distance: 74.7
click at [420, 157] on div "**********" at bounding box center [571, 138] width 574 height 48
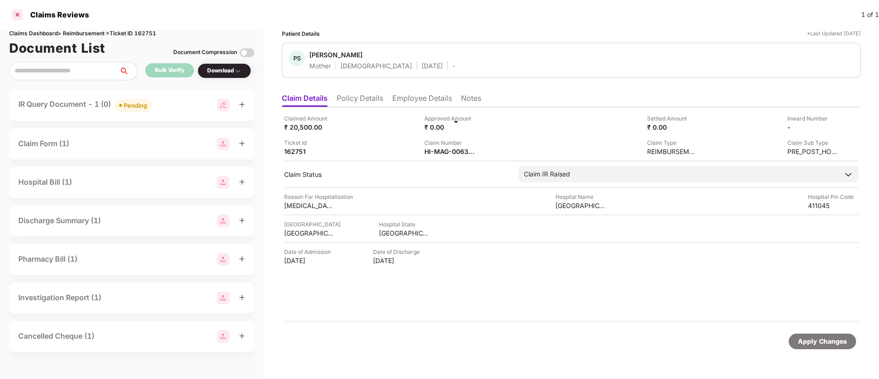
click at [17, 16] on div at bounding box center [17, 14] width 15 height 15
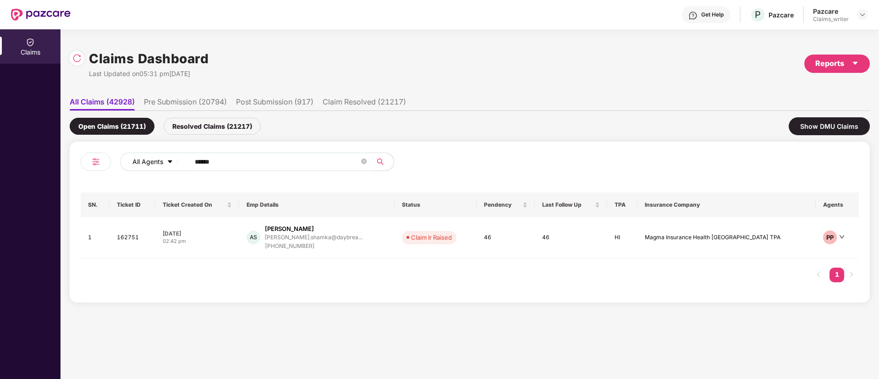
drag, startPoint x: 228, startPoint y: 167, endPoint x: 175, endPoint y: 165, distance: 52.7
click at [175, 165] on div "All Agents ******" at bounding box center [353, 162] width 467 height 18
paste input "text"
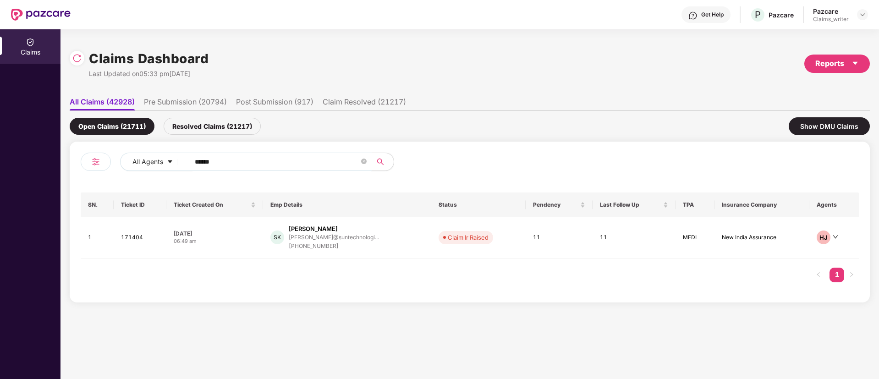
type input "******"
click at [135, 236] on td "171404" at bounding box center [140, 237] width 53 height 41
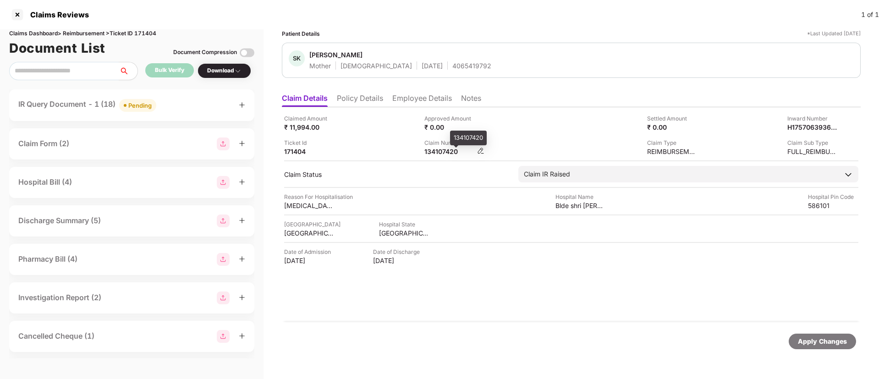
click at [444, 152] on div "134107420" at bounding box center [449, 151] width 50 height 9
click at [22, 14] on div at bounding box center [17, 14] width 15 height 15
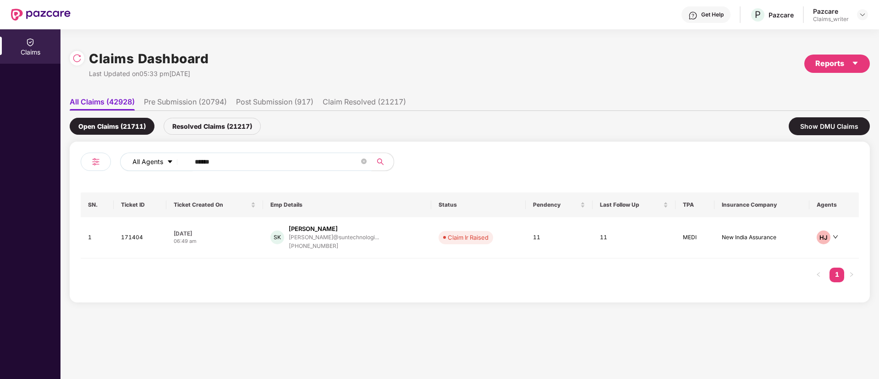
drag, startPoint x: 235, startPoint y: 162, endPoint x: 169, endPoint y: 160, distance: 66.5
click at [169, 160] on div "All Agents ******" at bounding box center [353, 162] width 467 height 18
paste input "text"
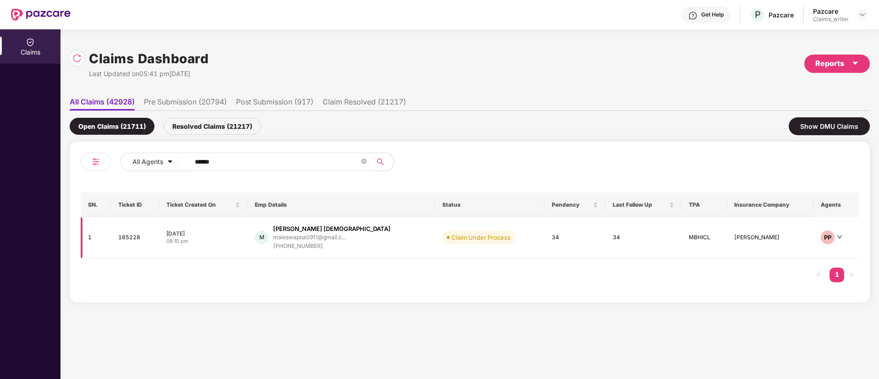
type input "******"
click at [131, 235] on td "165228" at bounding box center [135, 237] width 48 height 41
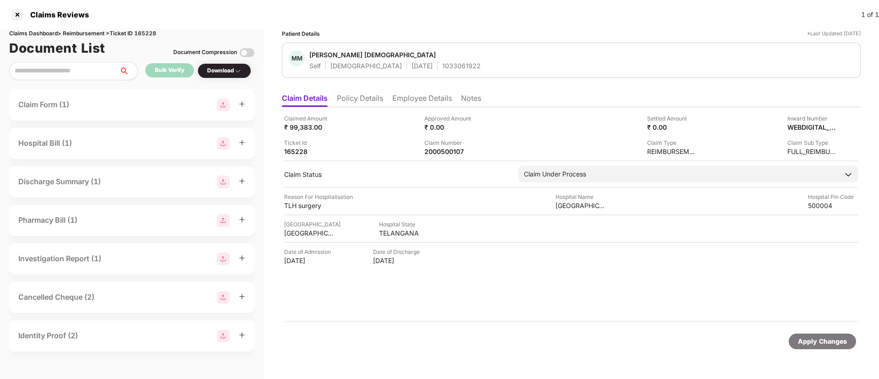
click at [442, 65] on div "1033061922" at bounding box center [461, 65] width 38 height 9
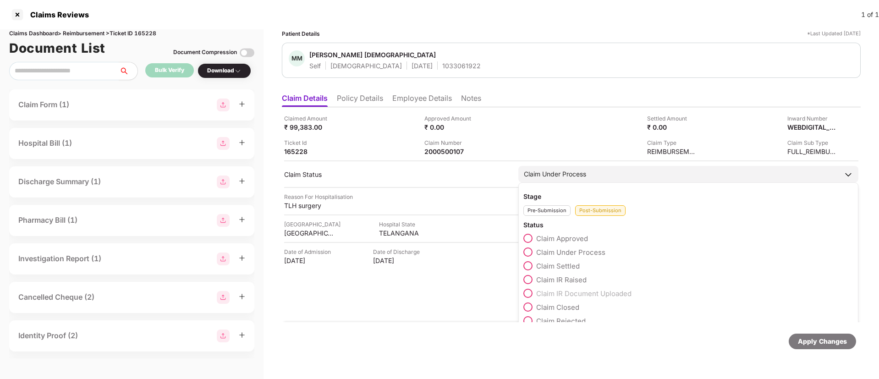
click at [530, 237] on span at bounding box center [527, 238] width 9 height 9
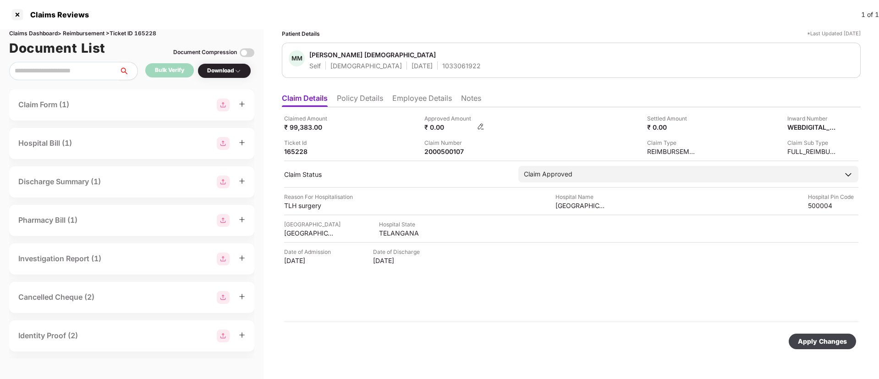
click at [480, 124] on img at bounding box center [480, 126] width 7 height 7
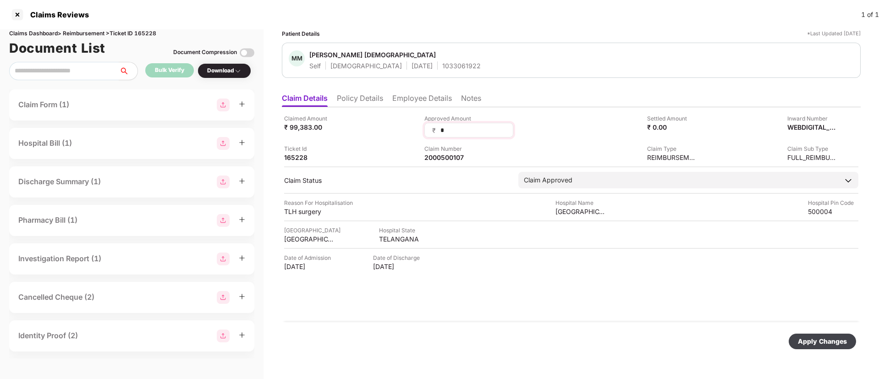
drag, startPoint x: 451, startPoint y: 129, endPoint x: 432, endPoint y: 128, distance: 19.7
click at [432, 128] on div "₹ *" at bounding box center [468, 130] width 89 height 15
type input "*****"
click at [807, 339] on div "Apply Changes" at bounding box center [822, 341] width 49 height 10
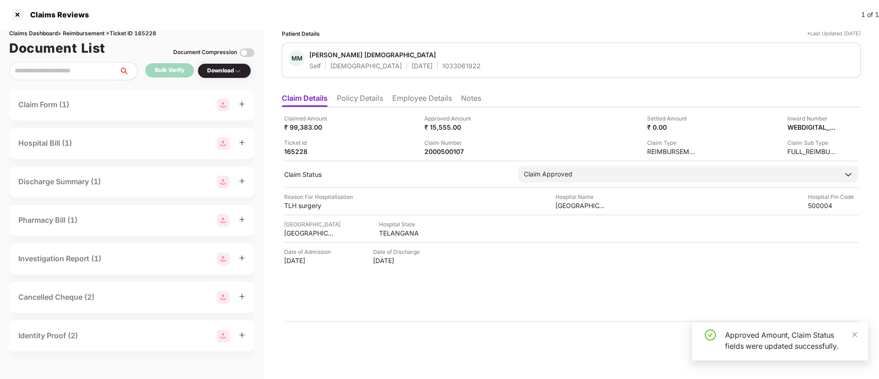
click at [858, 334] on div "Approved Amount, Claim Status fields were updated successfully." at bounding box center [780, 341] width 176 height 38
click at [19, 14] on div at bounding box center [17, 14] width 15 height 15
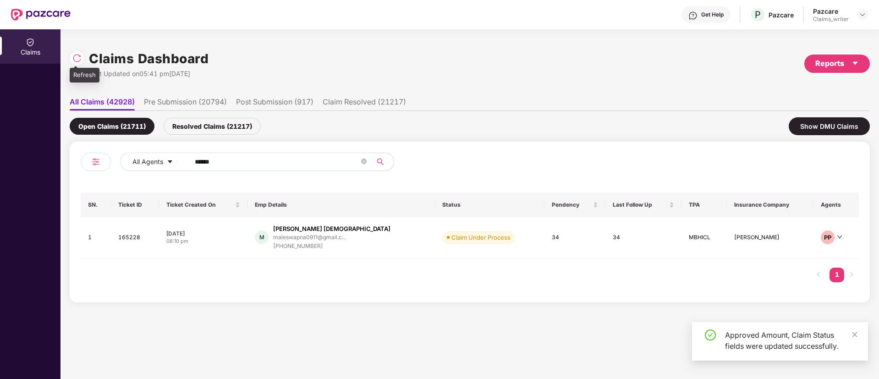
click at [71, 57] on div at bounding box center [77, 58] width 15 height 15
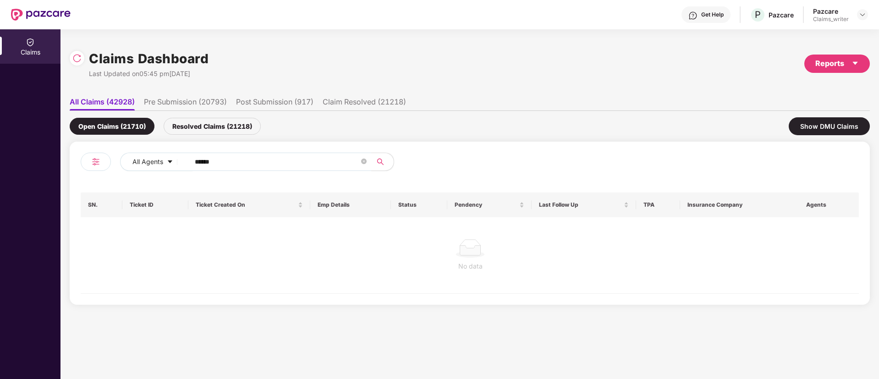
click at [197, 131] on div "Resolved Claims (21218)" at bounding box center [212, 126] width 97 height 17
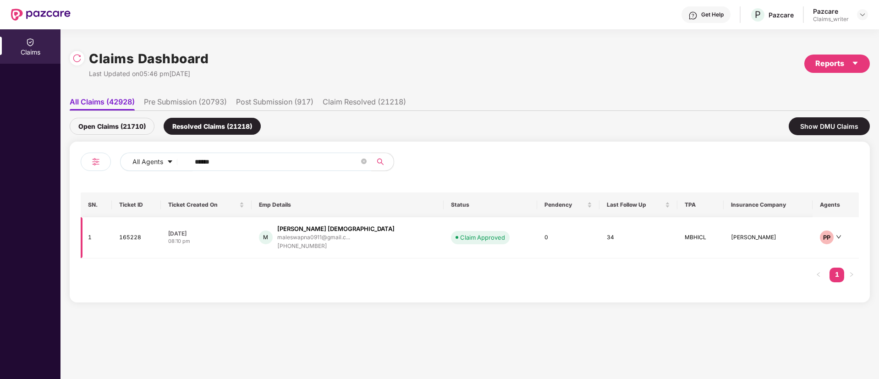
click at [139, 239] on td "165228" at bounding box center [136, 237] width 49 height 41
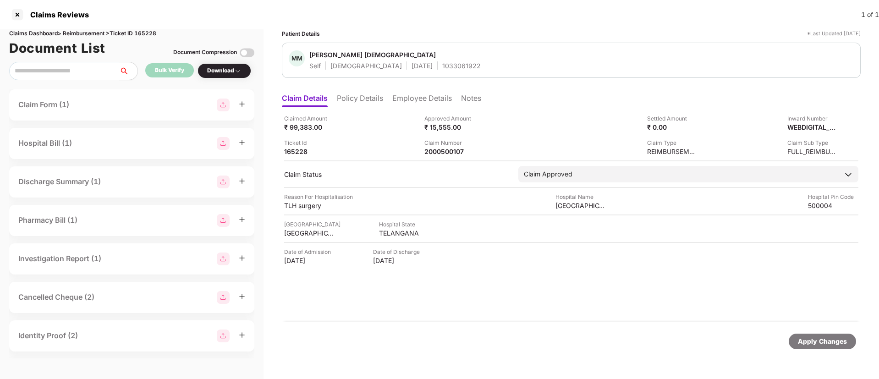
click at [411, 99] on li "Employee Details" at bounding box center [422, 99] width 60 height 13
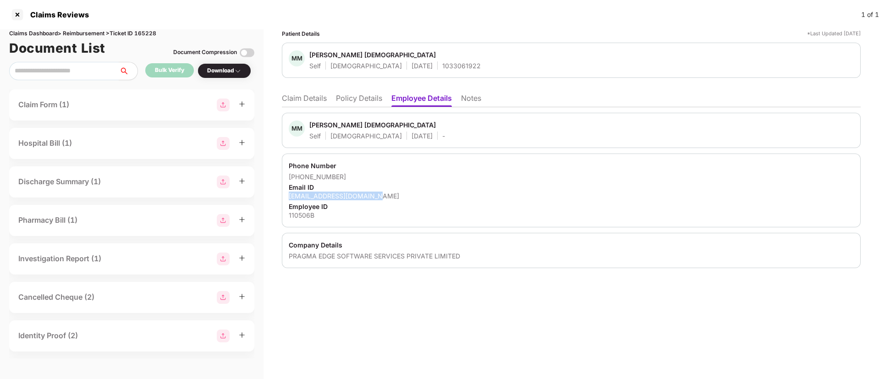
drag, startPoint x: 291, startPoint y: 195, endPoint x: 382, endPoint y: 194, distance: 90.7
click at [382, 194] on div "[EMAIL_ADDRESS][DOMAIN_NAME]" at bounding box center [571, 195] width 565 height 9
click at [311, 97] on li "Claim Details" at bounding box center [304, 99] width 45 height 13
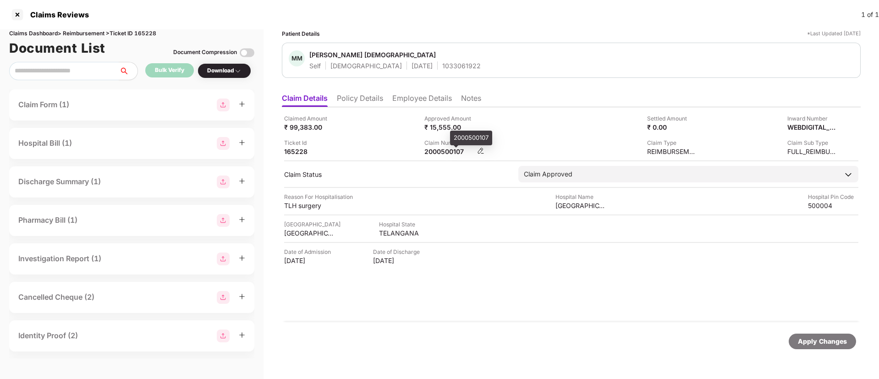
click at [452, 151] on div "2000500107" at bounding box center [449, 151] width 50 height 9
click at [17, 13] on div at bounding box center [17, 14] width 15 height 15
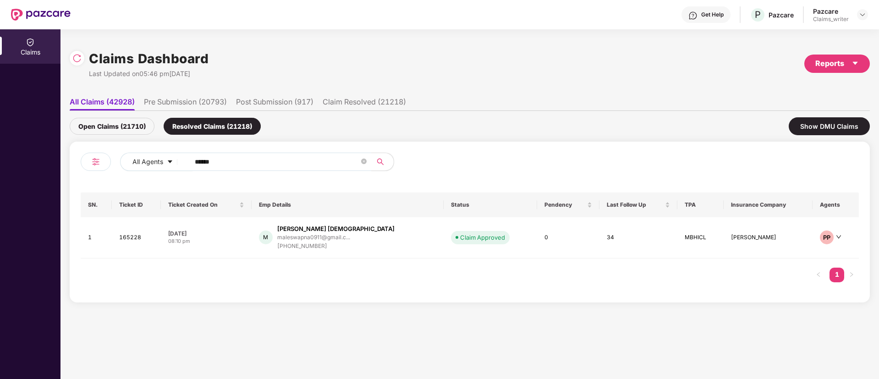
click at [137, 125] on div "Open Claims (21710)" at bounding box center [112, 126] width 85 height 17
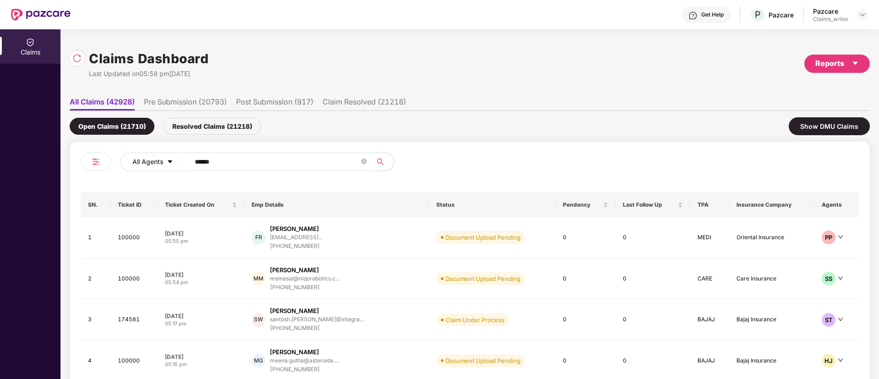
drag, startPoint x: 231, startPoint y: 163, endPoint x: 171, endPoint y: 162, distance: 60.5
click at [171, 162] on div "All Agents ******" at bounding box center [353, 162] width 467 height 18
paste input "text"
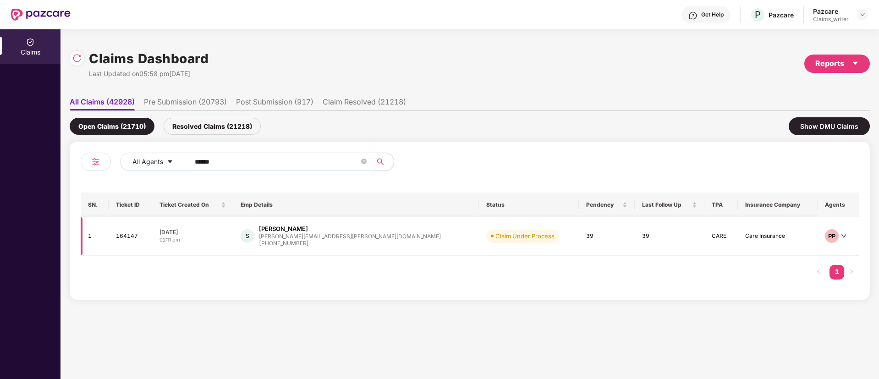
type input "******"
click at [133, 238] on td "164147" at bounding box center [131, 236] width 44 height 38
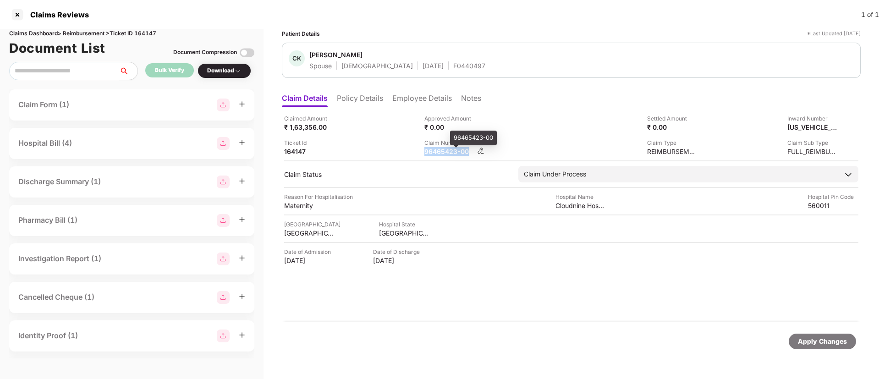
drag, startPoint x: 424, startPoint y: 153, endPoint x: 471, endPoint y: 153, distance: 47.2
click at [471, 153] on div "Claimed Amount ₹ 1,63,356.00 Approved Amount ₹ 0.00 Settled Amount ₹ 0.00 Inwar…" at bounding box center [571, 135] width 574 height 42
click at [16, 16] on div at bounding box center [17, 14] width 15 height 15
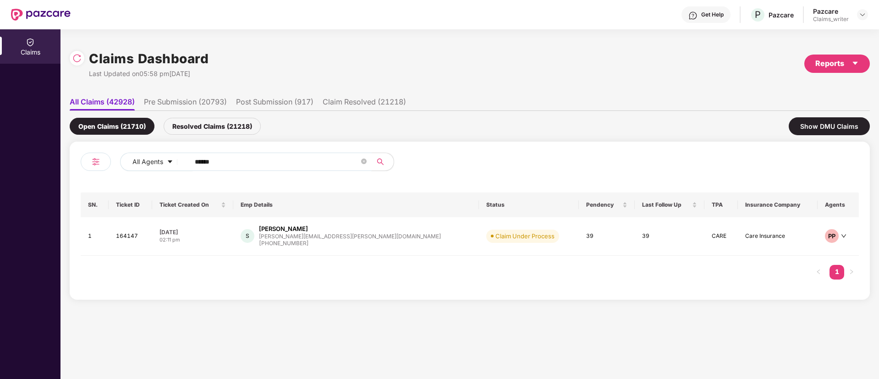
drag, startPoint x: 234, startPoint y: 160, endPoint x: 183, endPoint y: 159, distance: 50.9
click at [184, 159] on span "******" at bounding box center [278, 162] width 188 height 18
paste input "text"
type input "******"
click at [131, 236] on td "164156" at bounding box center [131, 236] width 44 height 38
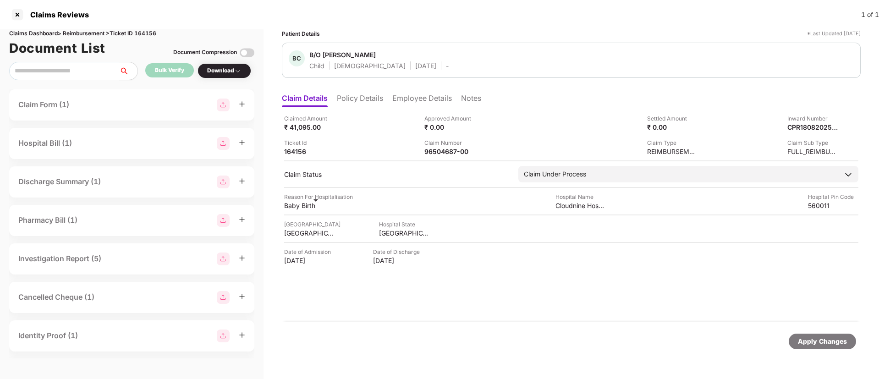
click at [363, 102] on li "Policy Details" at bounding box center [360, 99] width 46 height 13
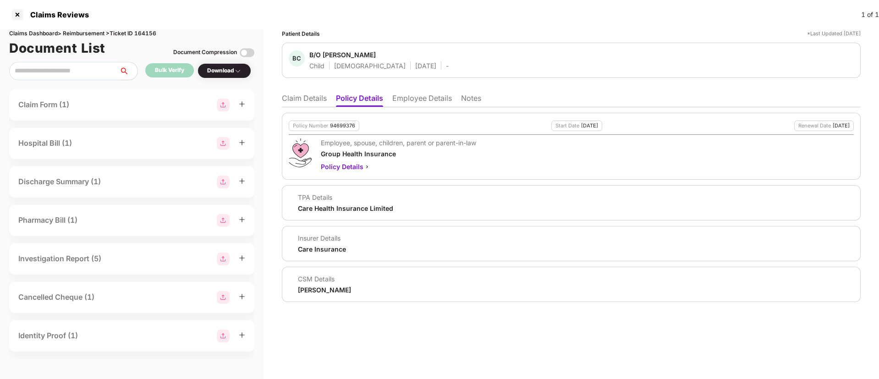
click at [335, 125] on div "94699376" at bounding box center [342, 126] width 25 height 6
click at [465, 99] on li "Notes" at bounding box center [471, 99] width 20 height 13
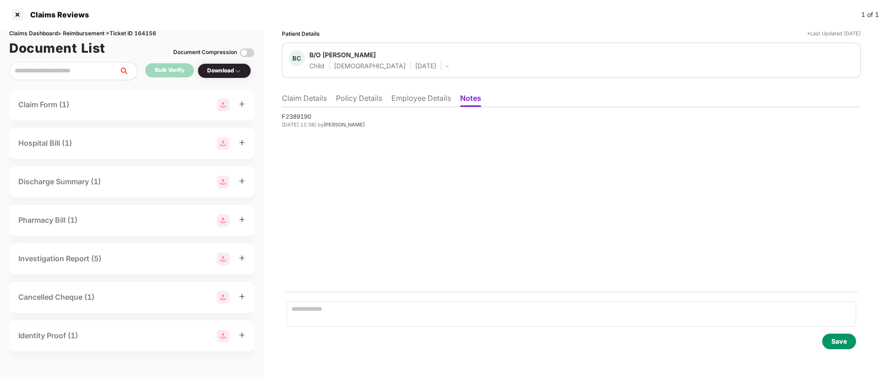
click at [292, 115] on div "F2389190" at bounding box center [571, 116] width 579 height 9
click at [312, 99] on li "Claim Details" at bounding box center [304, 99] width 45 height 13
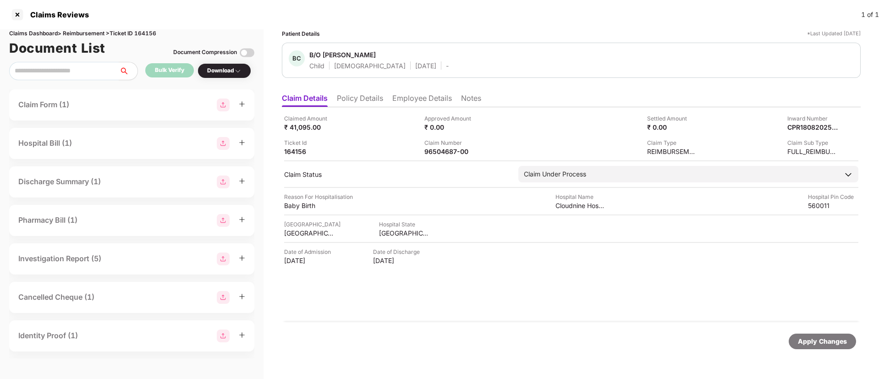
click at [405, 101] on li "Employee Details" at bounding box center [422, 99] width 60 height 13
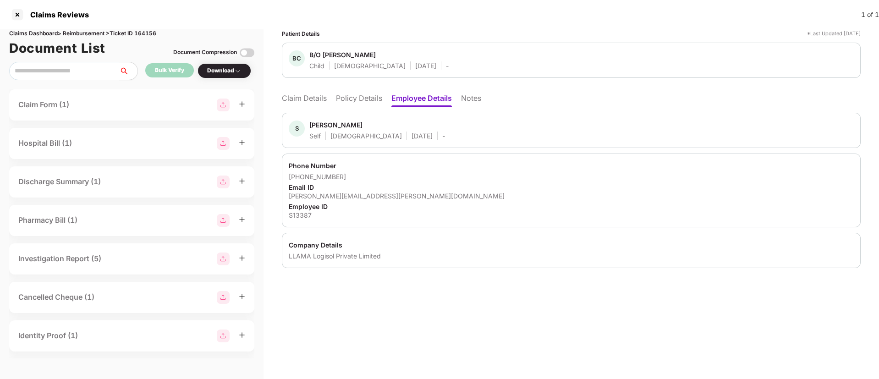
click at [309, 102] on li "Claim Details" at bounding box center [304, 99] width 45 height 13
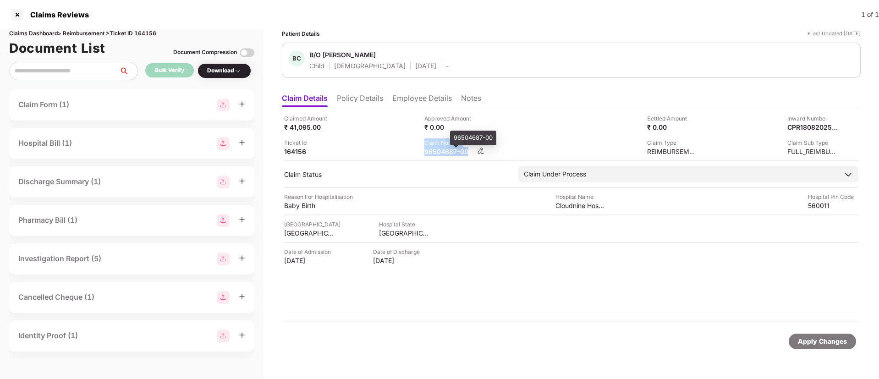
drag, startPoint x: 419, startPoint y: 151, endPoint x: 474, endPoint y: 154, distance: 55.1
click at [474, 154] on div "Claimed Amount ₹ 41,095.00 Approved Amount ₹ 0.00 Settled Amount ₹ 0.00 Inward …" at bounding box center [571, 135] width 574 height 42
click at [431, 156] on div "Claimed Amount ₹ 41,095.00 Approved Amount ₹ 0.00 Settled Amount ₹ 0.00 Inward …" at bounding box center [571, 214] width 579 height 215
drag, startPoint x: 423, startPoint y: 149, endPoint x: 468, endPoint y: 153, distance: 45.0
click at [468, 153] on div "Claimed Amount ₹ 41,095.00 Approved Amount ₹ 0.00 Settled Amount ₹ 0.00 Inward …" at bounding box center [571, 135] width 574 height 42
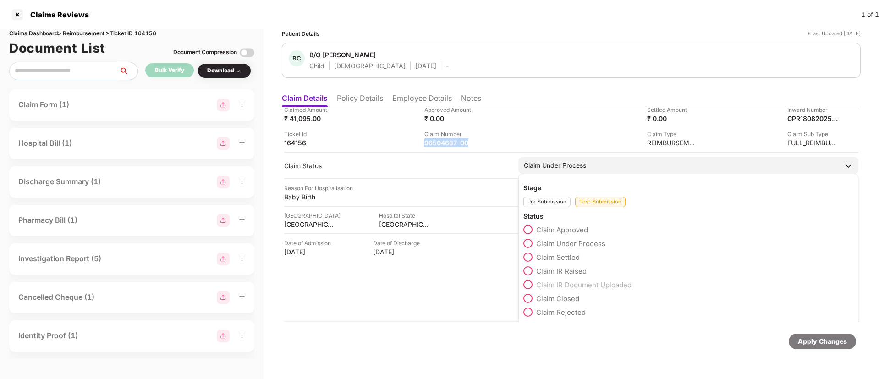
scroll to position [13, 0]
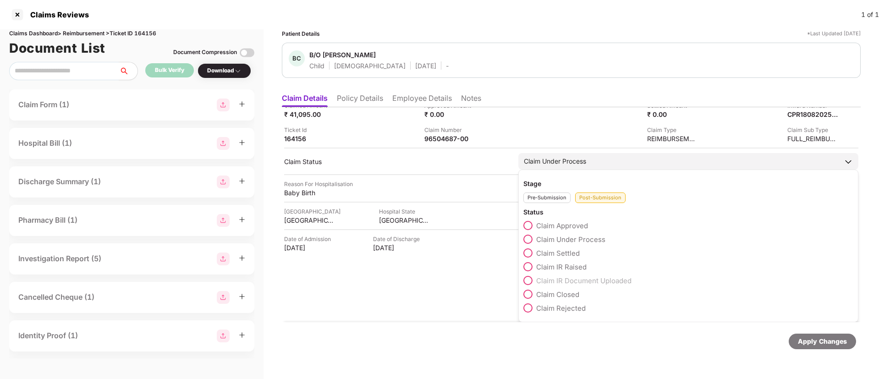
click at [528, 297] on span at bounding box center [527, 294] width 9 height 9
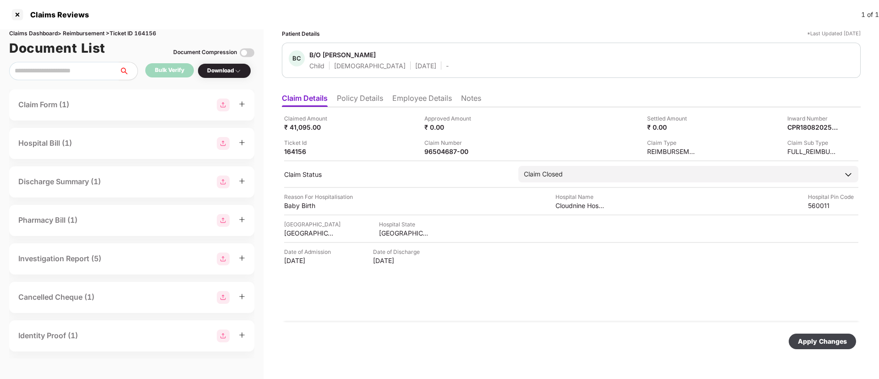
scroll to position [0, 0]
click at [820, 339] on div "Apply Changes" at bounding box center [822, 341] width 49 height 10
click at [478, 100] on li "Notes" at bounding box center [471, 99] width 20 height 13
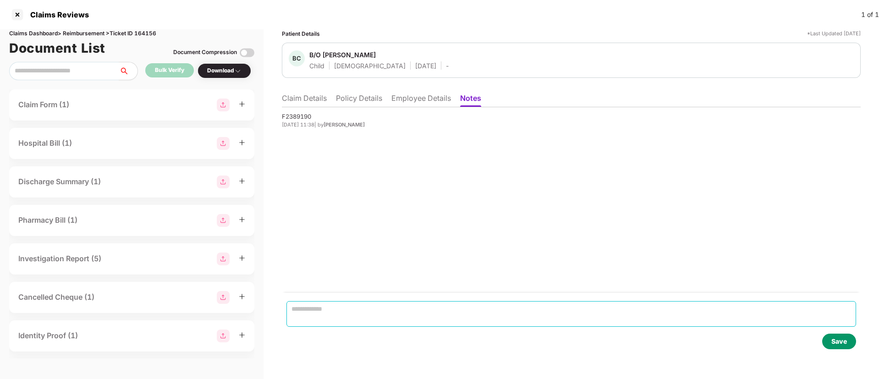
click at [324, 312] on textarea at bounding box center [570, 314] width 569 height 26
paste textarea "**********"
type textarea "**********"
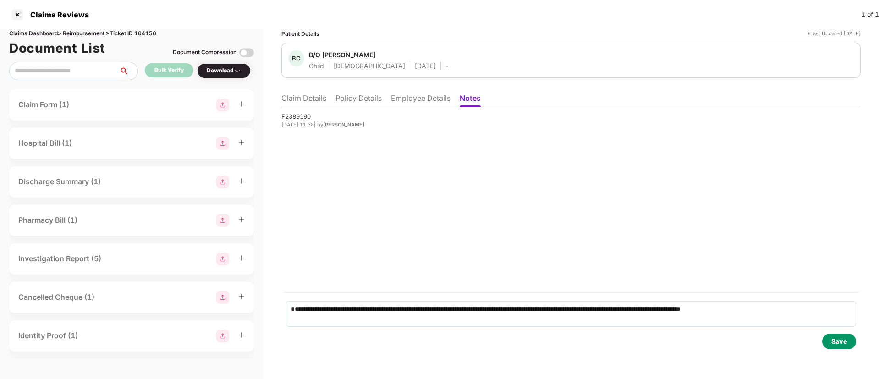
click at [834, 344] on div "Save" at bounding box center [839, 341] width 16 height 10
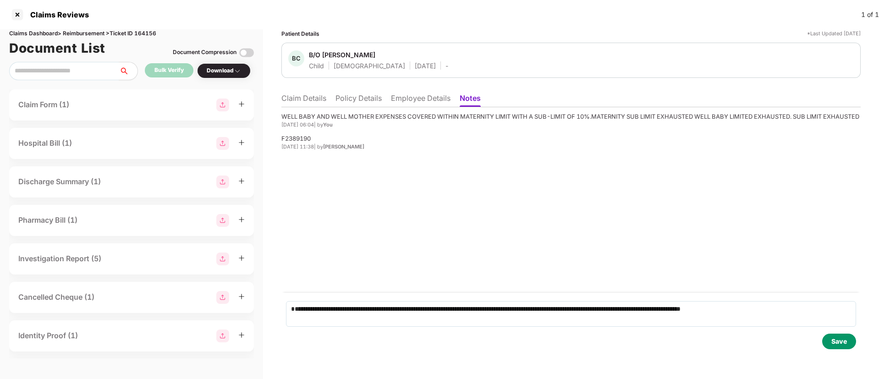
click at [312, 98] on li "Claim Details" at bounding box center [303, 99] width 45 height 13
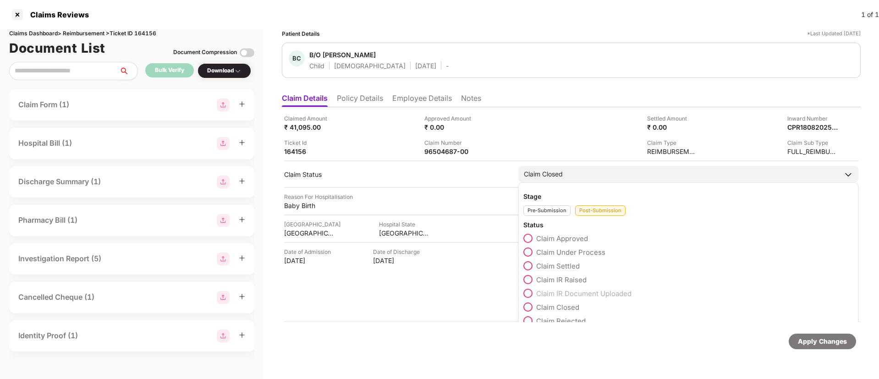
scroll to position [13, 0]
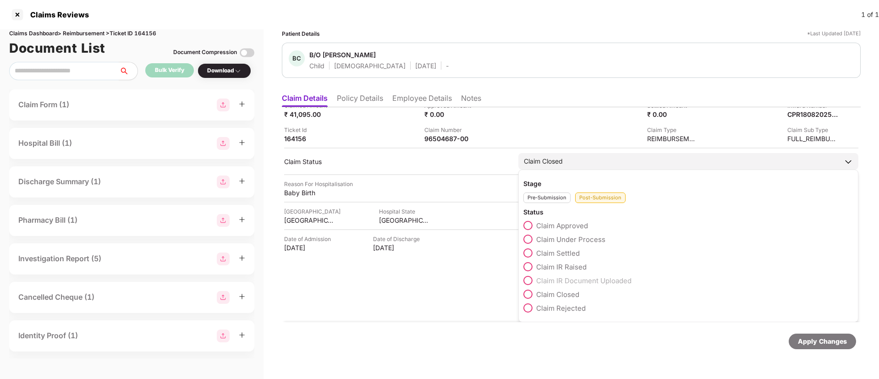
click at [531, 306] on span at bounding box center [527, 307] width 9 height 9
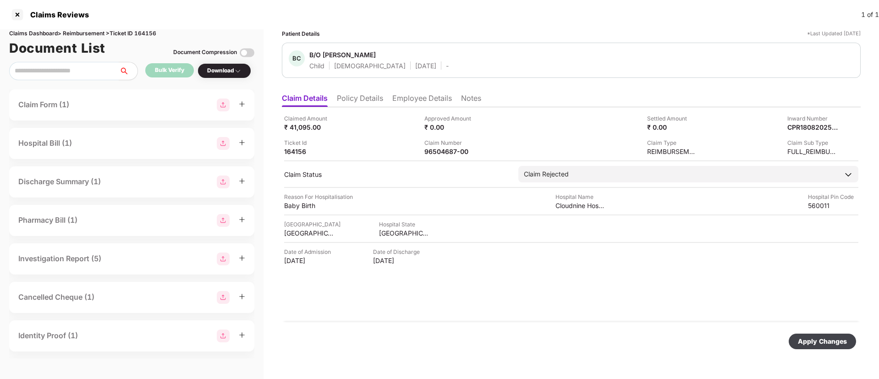
scroll to position [0, 0]
click at [827, 344] on div "Apply Changes" at bounding box center [822, 341] width 49 height 10
click at [18, 14] on div at bounding box center [17, 14] width 15 height 15
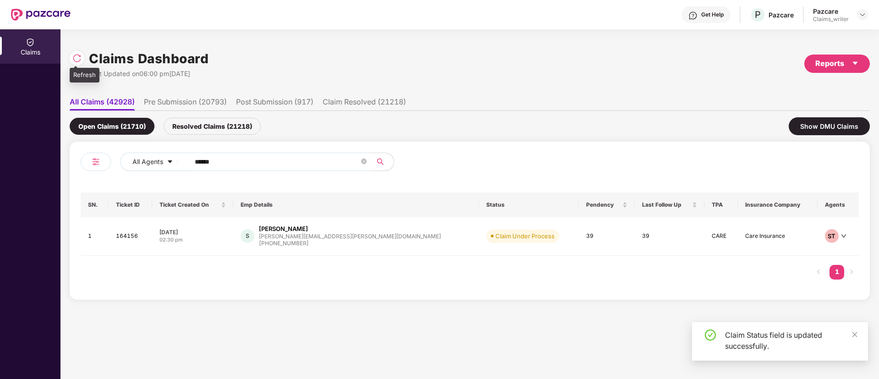
click at [78, 60] on img at bounding box center [76, 58] width 9 height 9
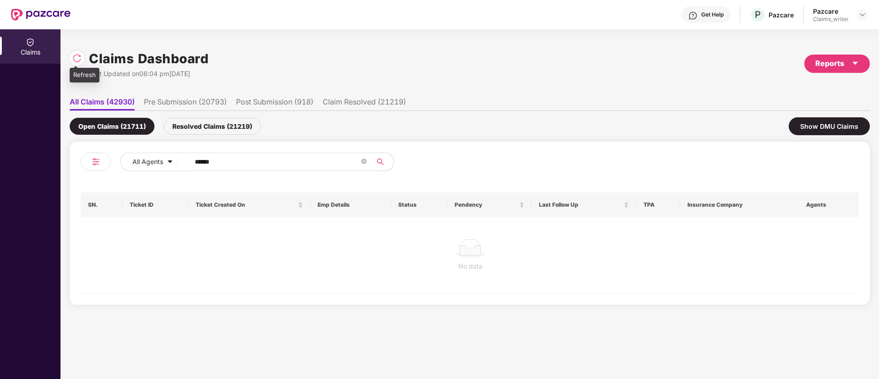
click at [81, 55] on img at bounding box center [76, 58] width 9 height 9
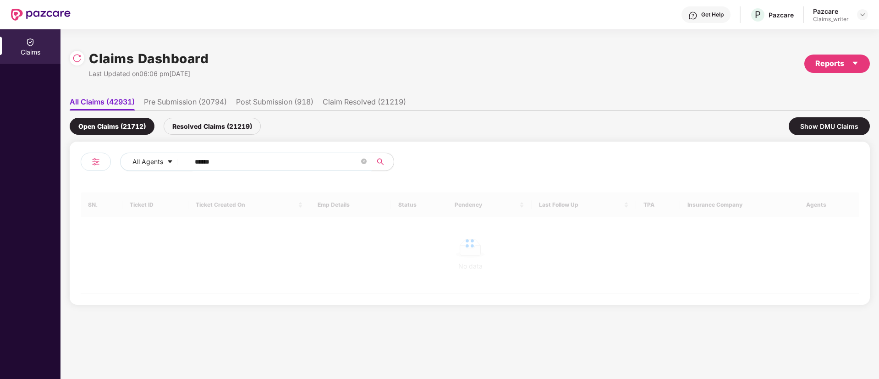
drag, startPoint x: 192, startPoint y: 164, endPoint x: 184, endPoint y: 163, distance: 8.3
click at [184, 163] on span "******" at bounding box center [278, 162] width 188 height 18
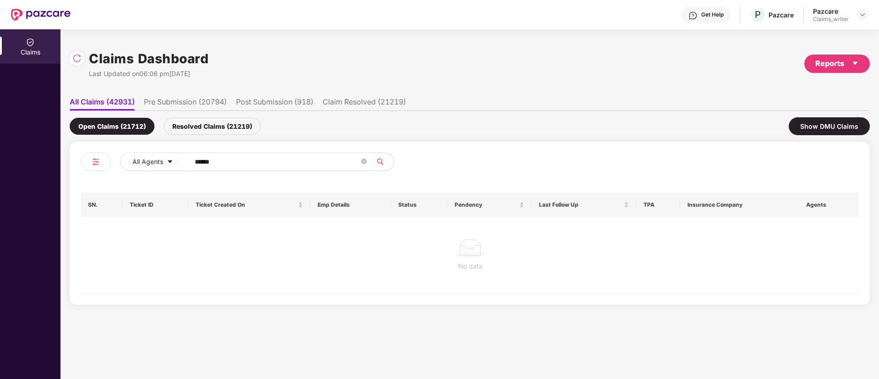
paste input "text"
click at [83, 60] on div at bounding box center [79, 57] width 19 height 17
drag, startPoint x: 230, startPoint y: 156, endPoint x: 175, endPoint y: 163, distance: 54.9
click at [175, 163] on div "All Agents ******" at bounding box center [353, 162] width 467 height 18
paste input "text"
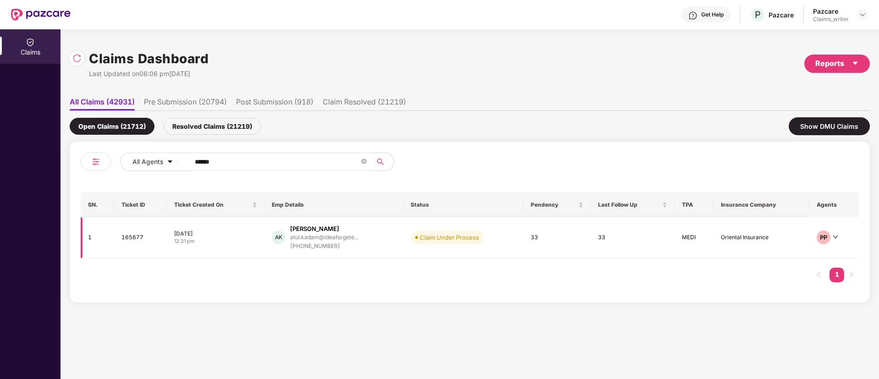
type input "******"
click at [135, 233] on td "165677" at bounding box center [140, 237] width 53 height 41
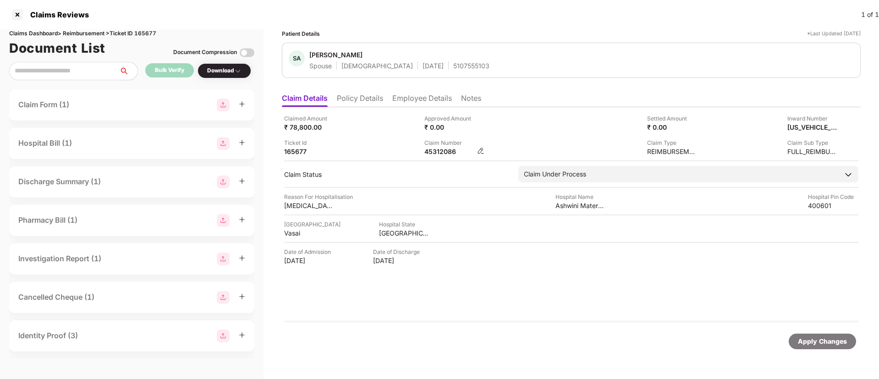
click at [441, 149] on div "45312086" at bounding box center [449, 151] width 50 height 9
